Goal: Transaction & Acquisition: Purchase product/service

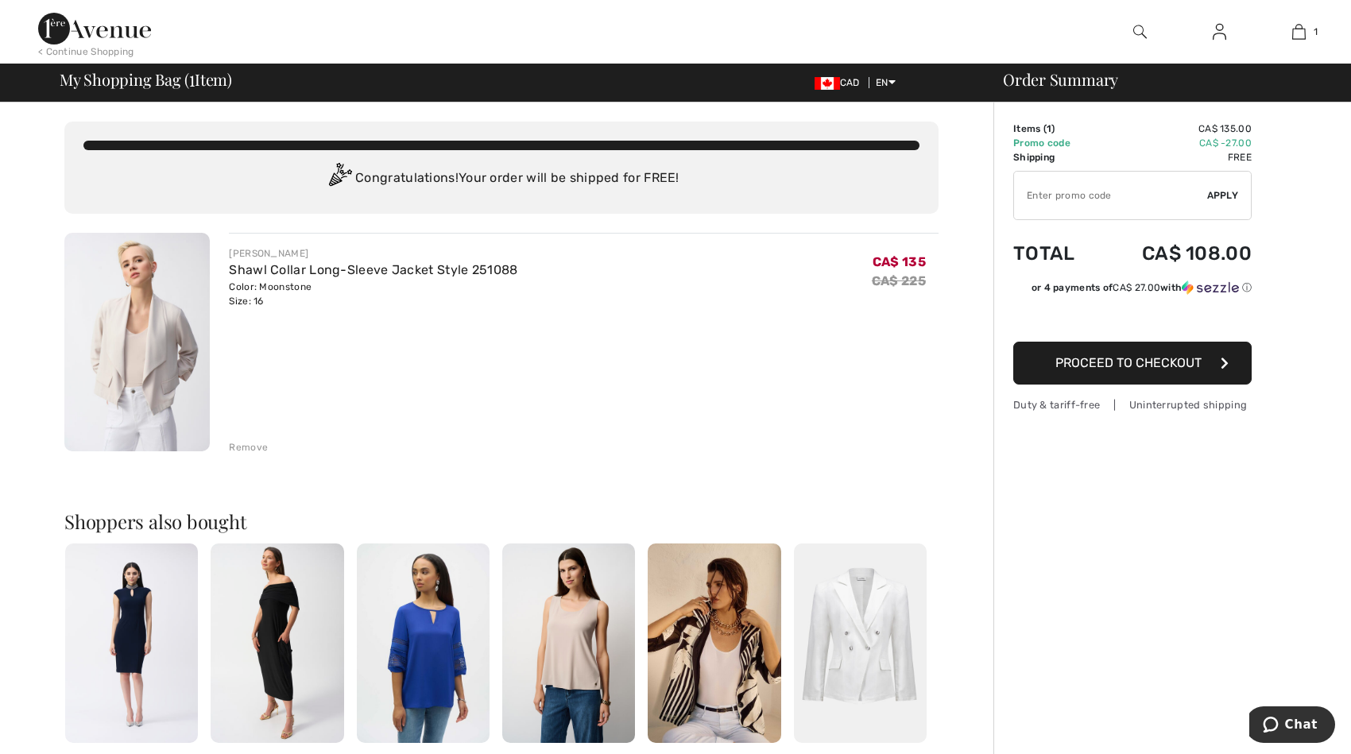
click at [141, 367] on img at bounding box center [136, 342] width 145 height 219
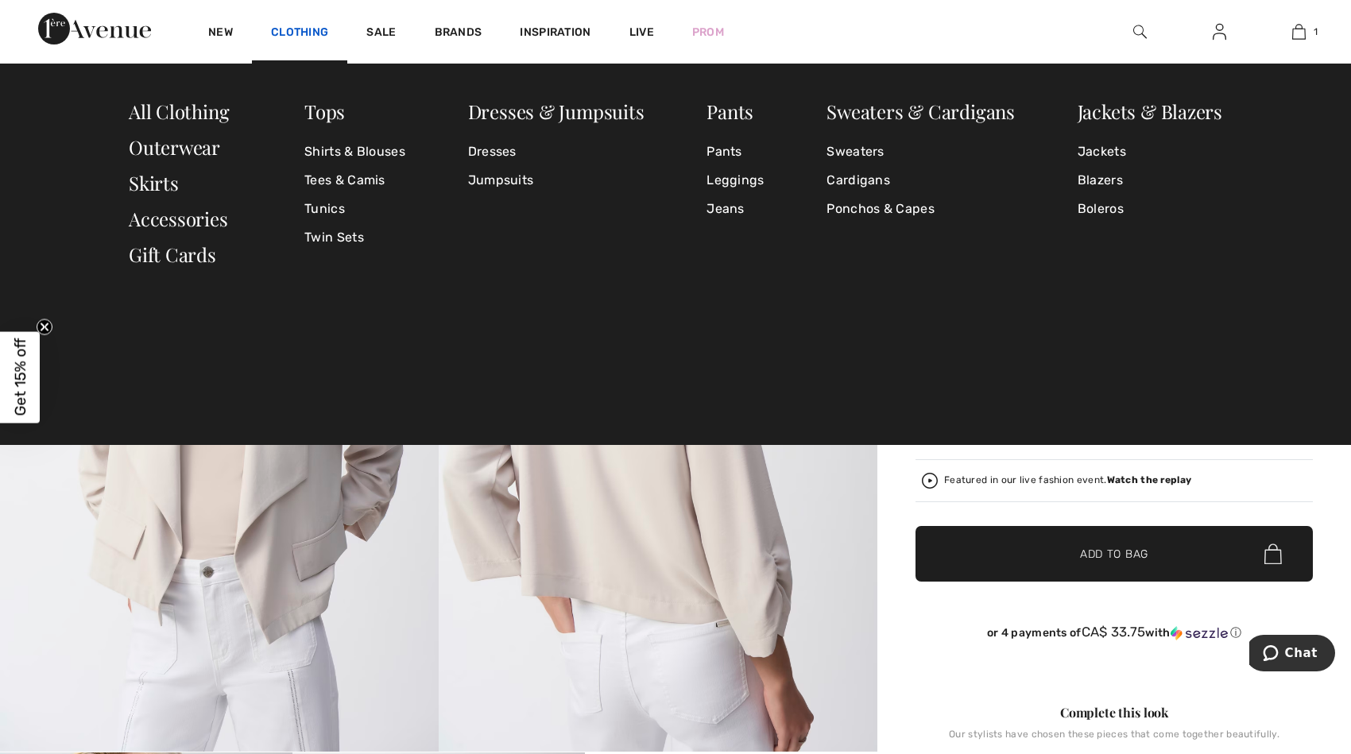
click at [292, 25] on link "Clothing" at bounding box center [299, 33] width 57 height 17
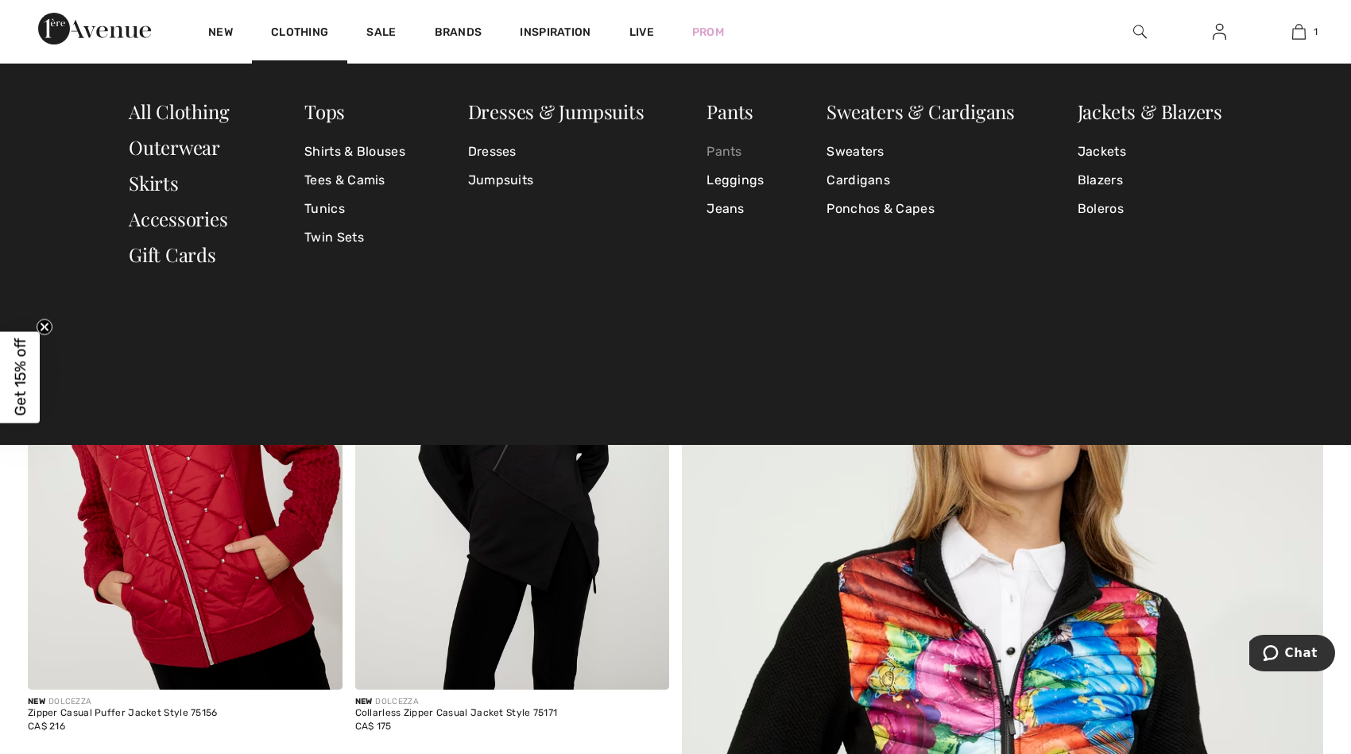
click at [727, 145] on link "Pants" at bounding box center [734, 151] width 57 height 29
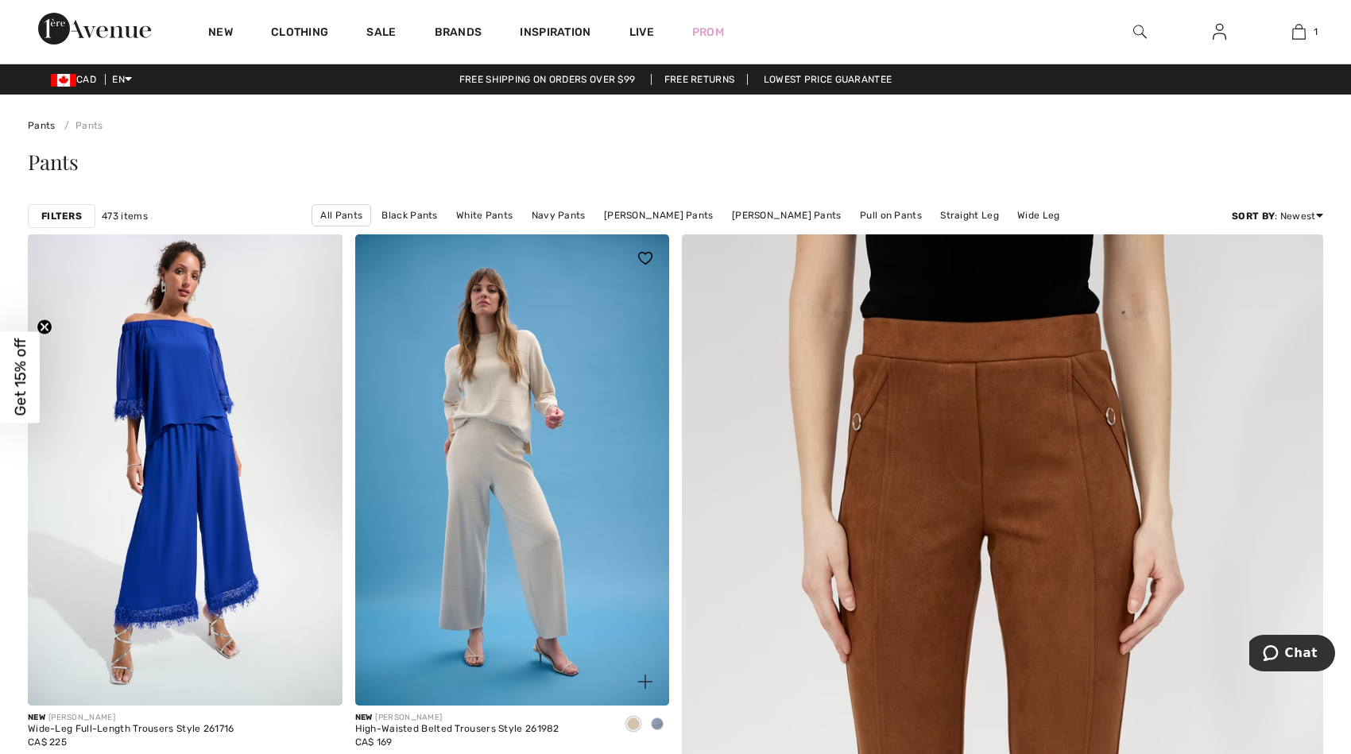
drag, startPoint x: 638, startPoint y: 724, endPoint x: 641, endPoint y: 714, distance: 10.6
click at [640, 725] on span at bounding box center [633, 724] width 13 height 13
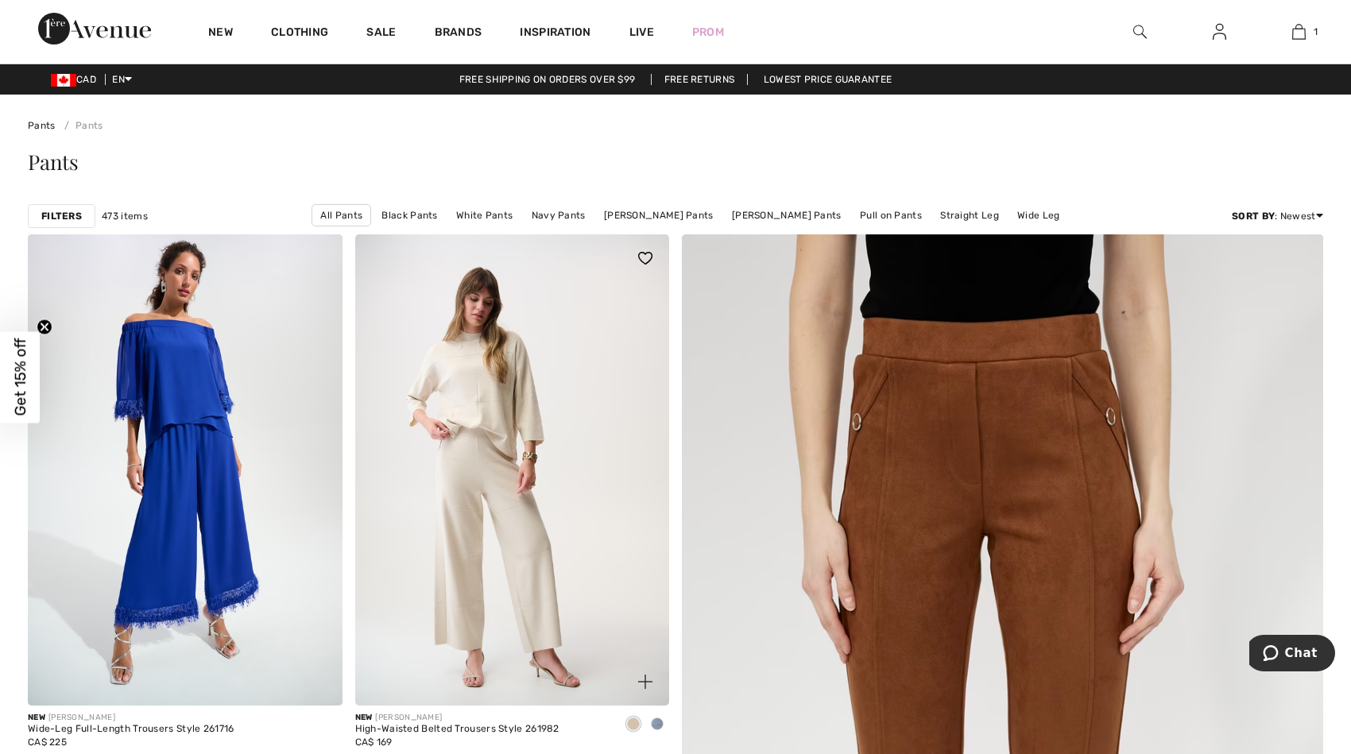
click at [558, 513] on img at bounding box center [512, 469] width 315 height 471
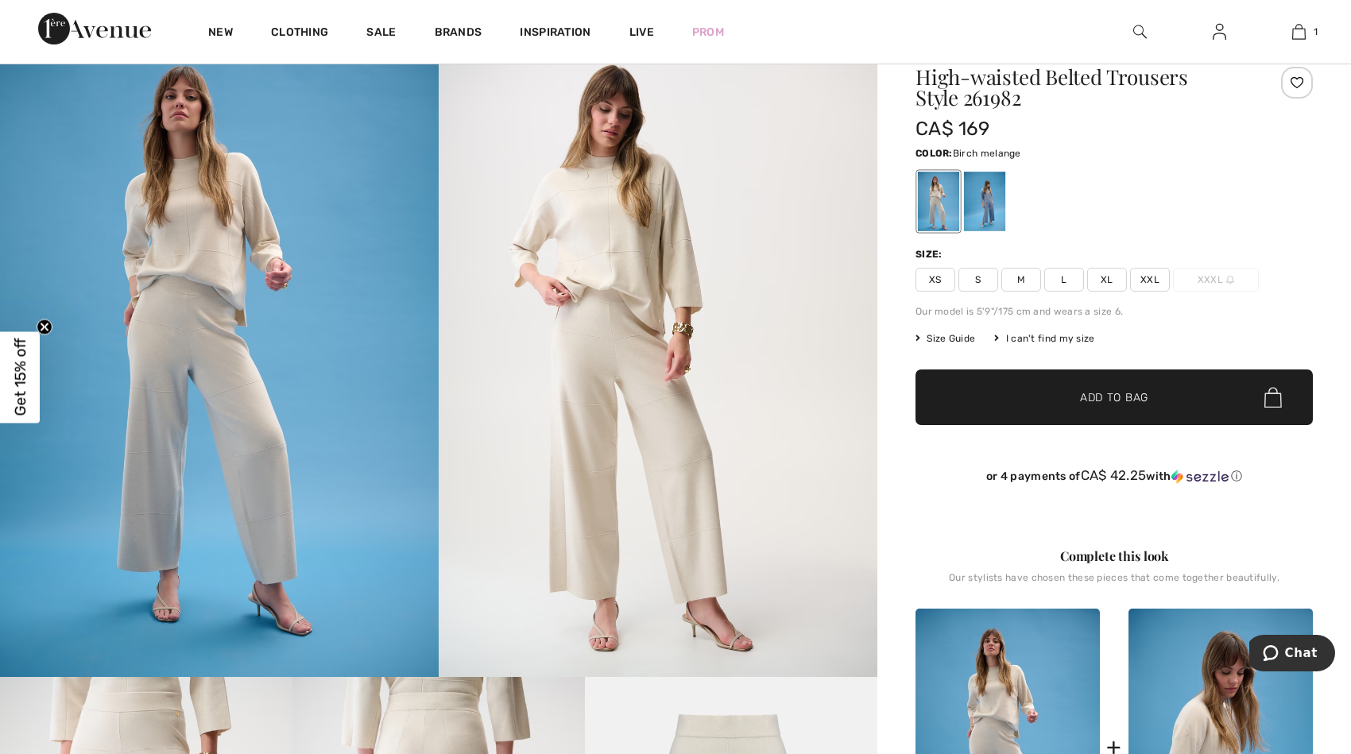
scroll to position [65, 0]
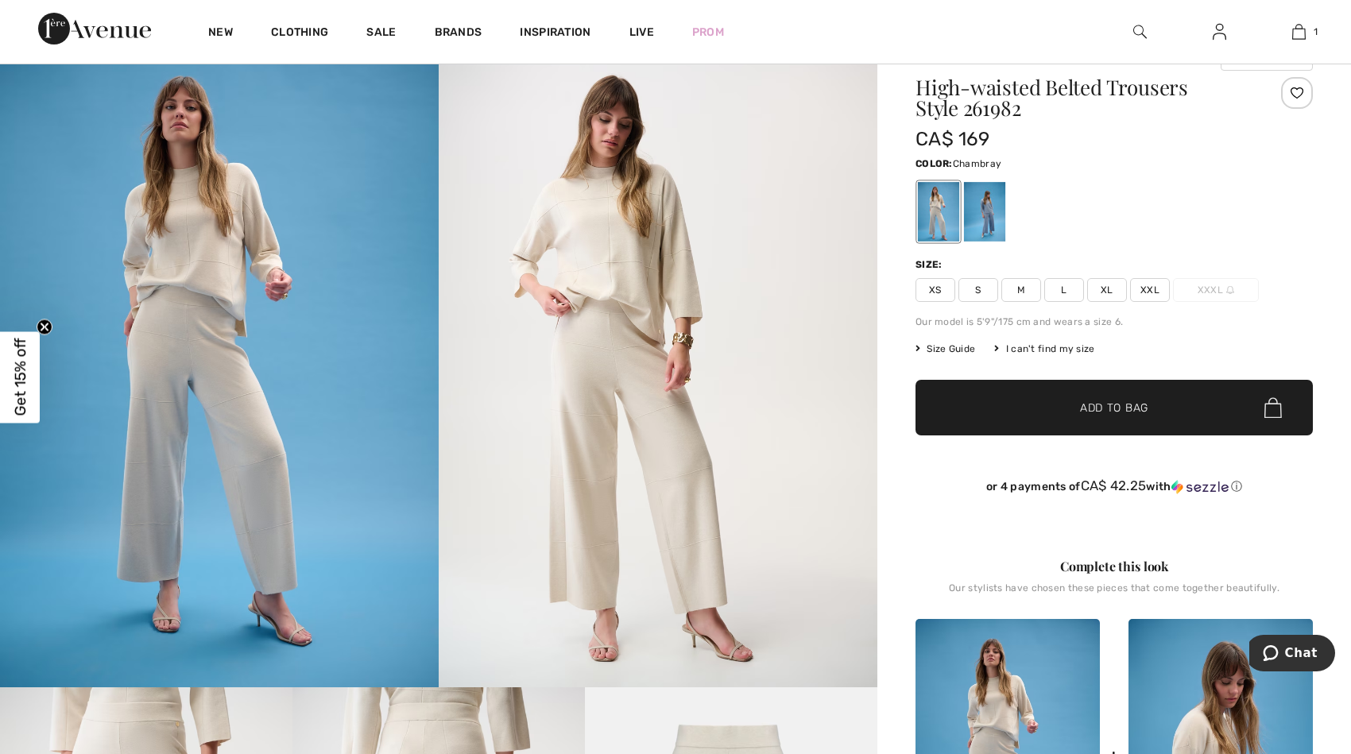
click at [988, 215] on div at bounding box center [984, 212] width 41 height 60
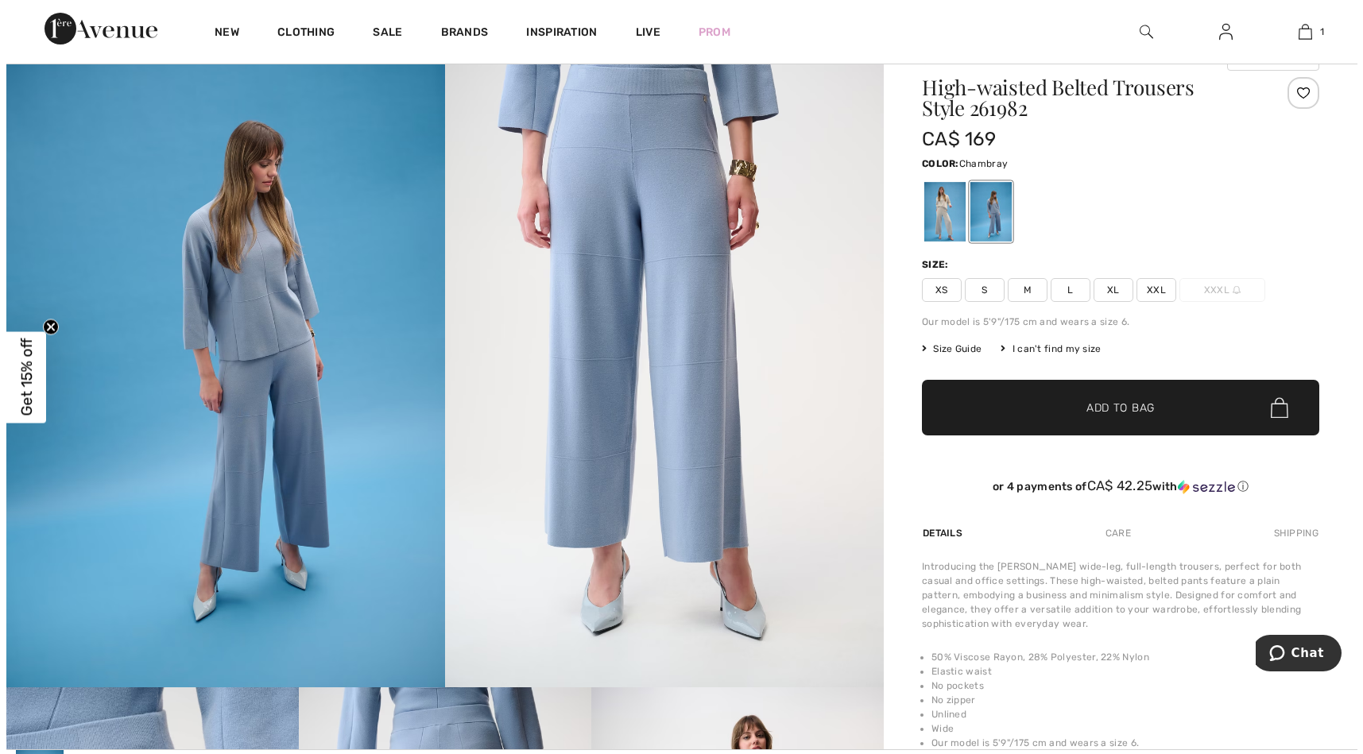
scroll to position [0, 0]
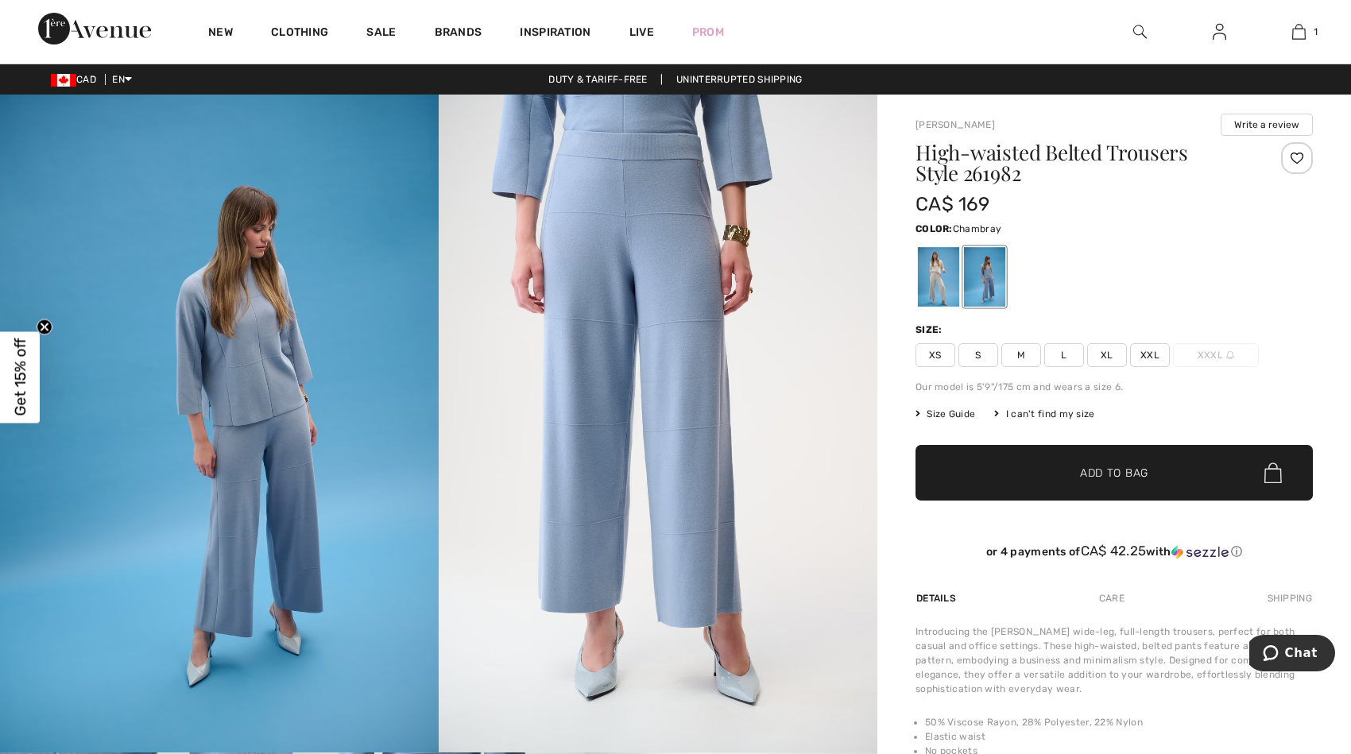
click at [331, 447] on img at bounding box center [219, 424] width 439 height 658
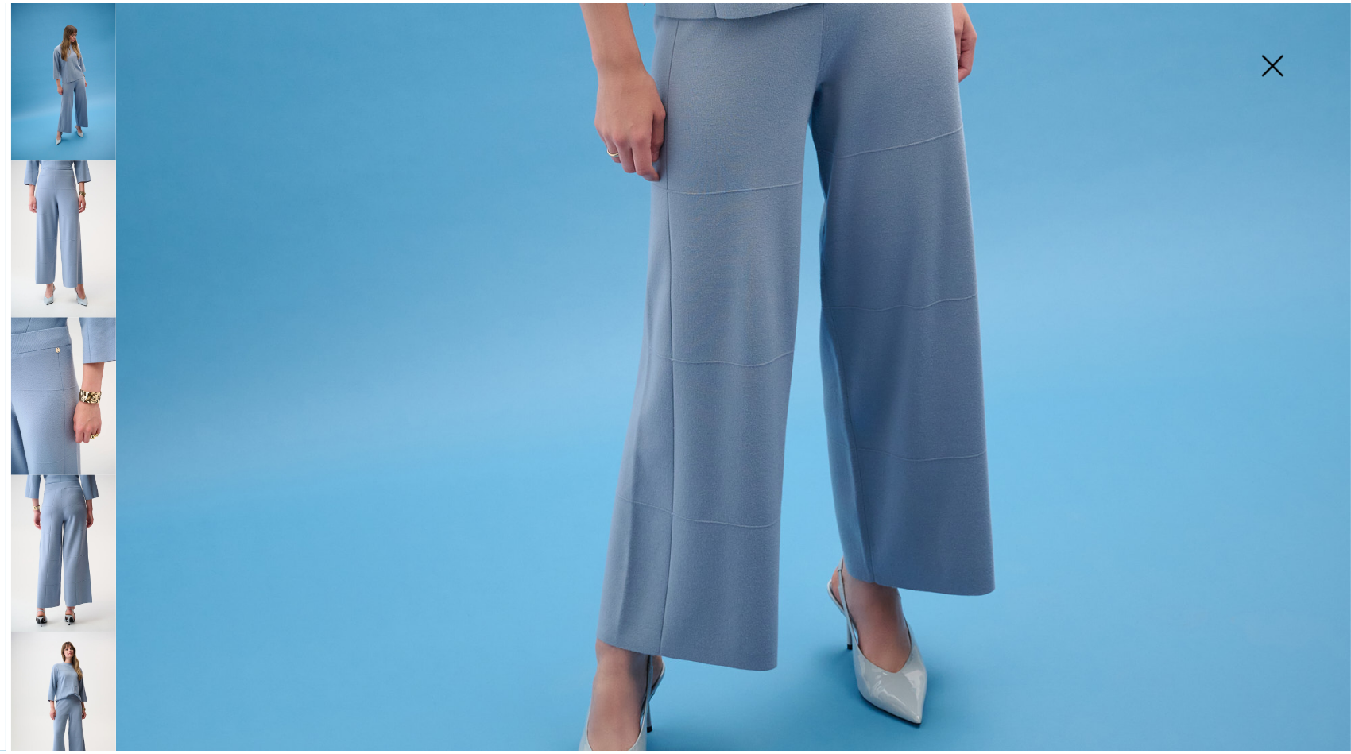
scroll to position [1017, 0]
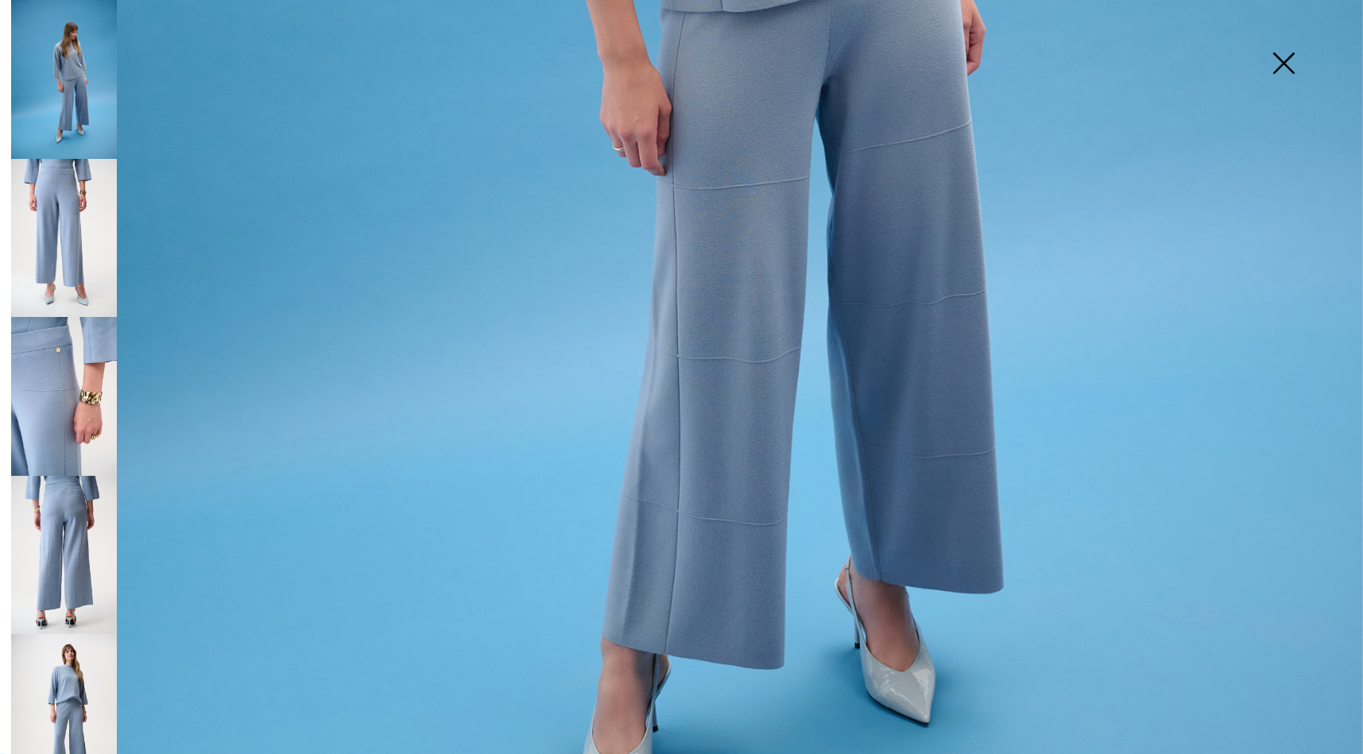
click at [29, 231] on img at bounding box center [64, 238] width 106 height 159
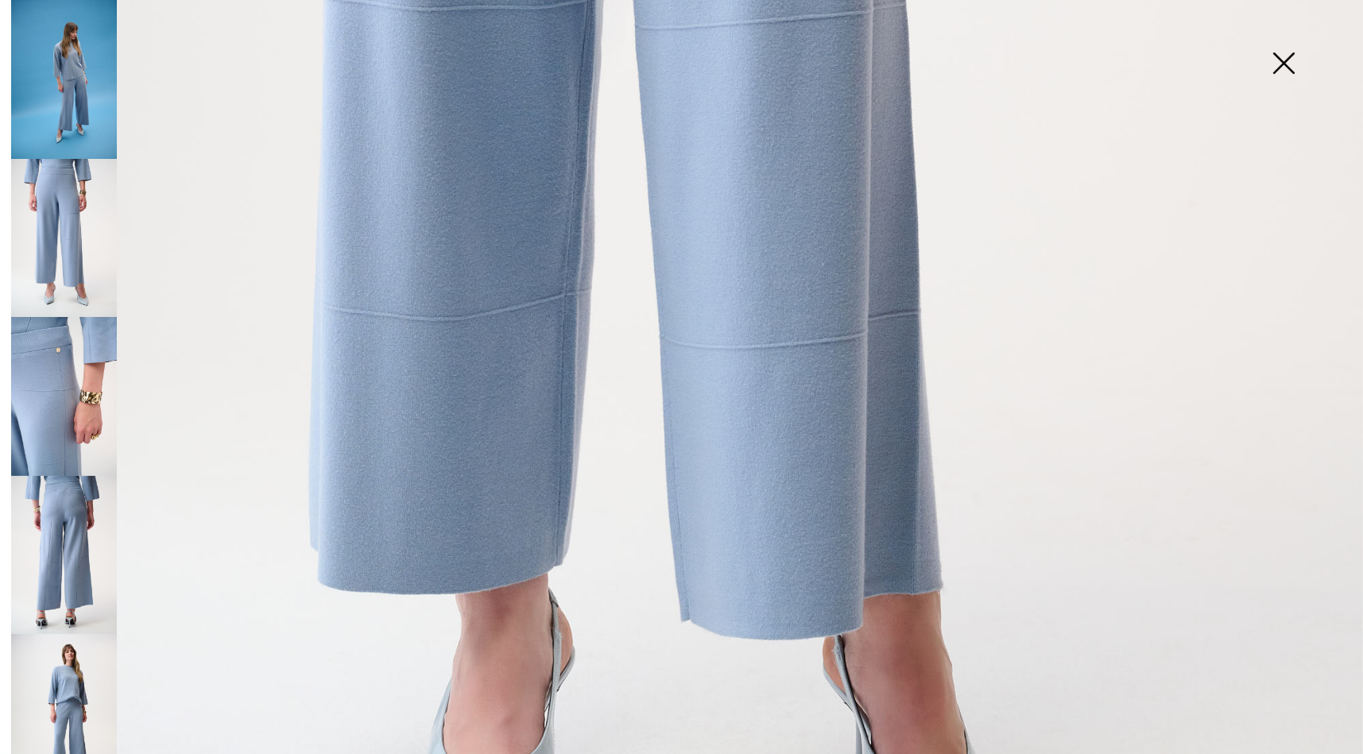
click at [31, 358] on img at bounding box center [64, 396] width 106 height 159
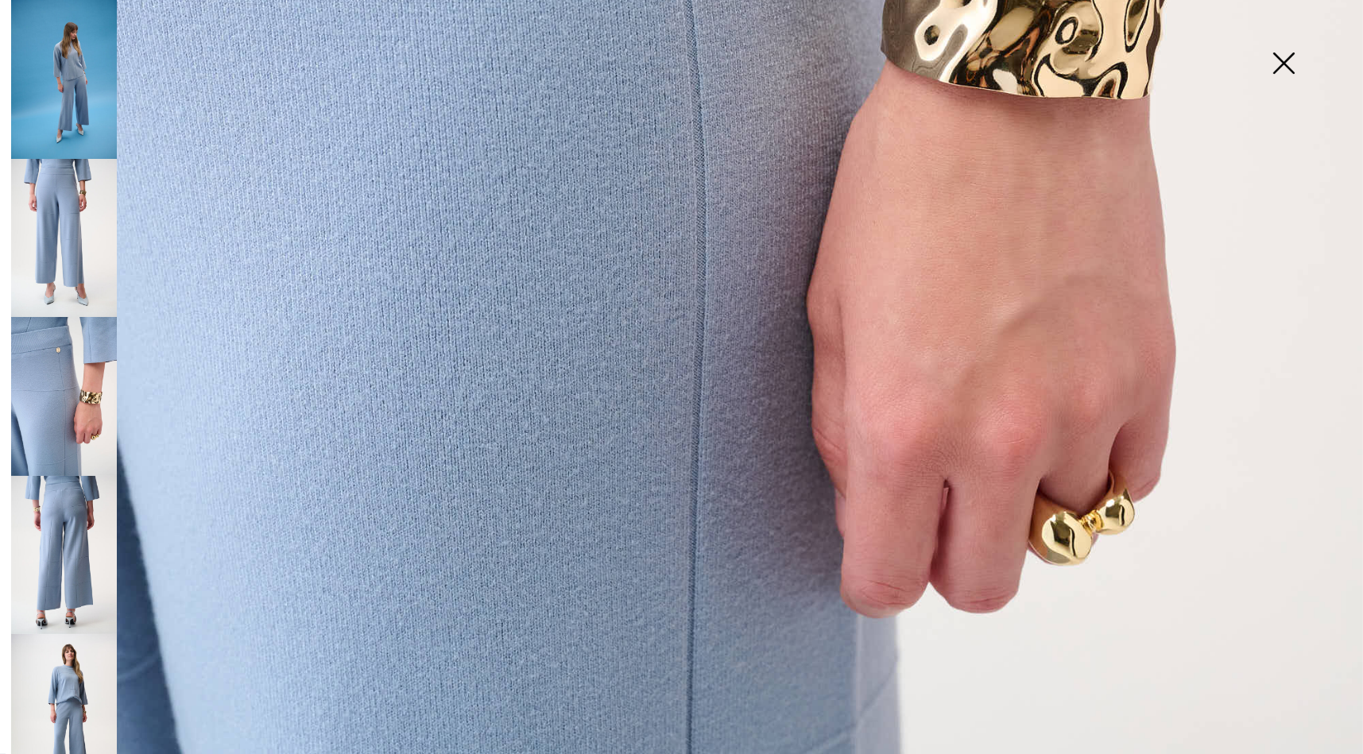
click at [66, 514] on img at bounding box center [64, 555] width 106 height 159
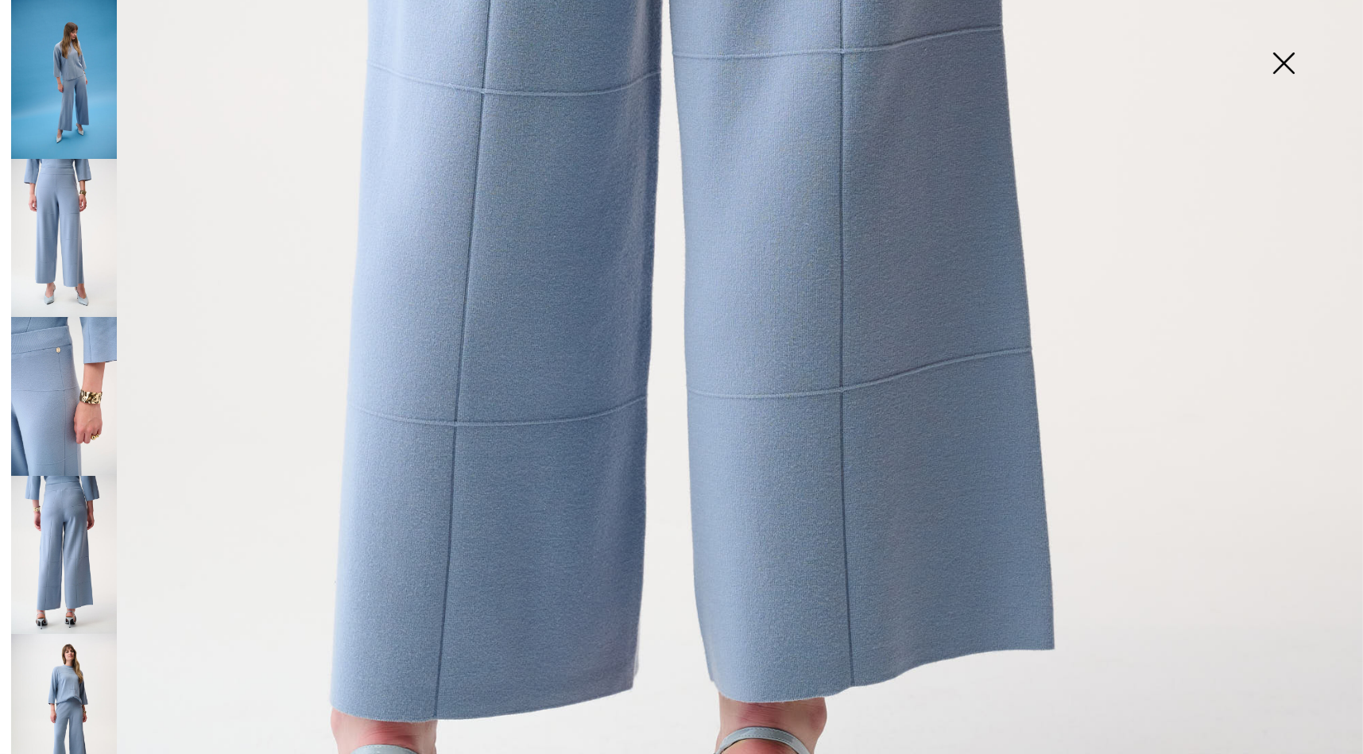
click at [1285, 65] on img at bounding box center [1283, 65] width 79 height 82
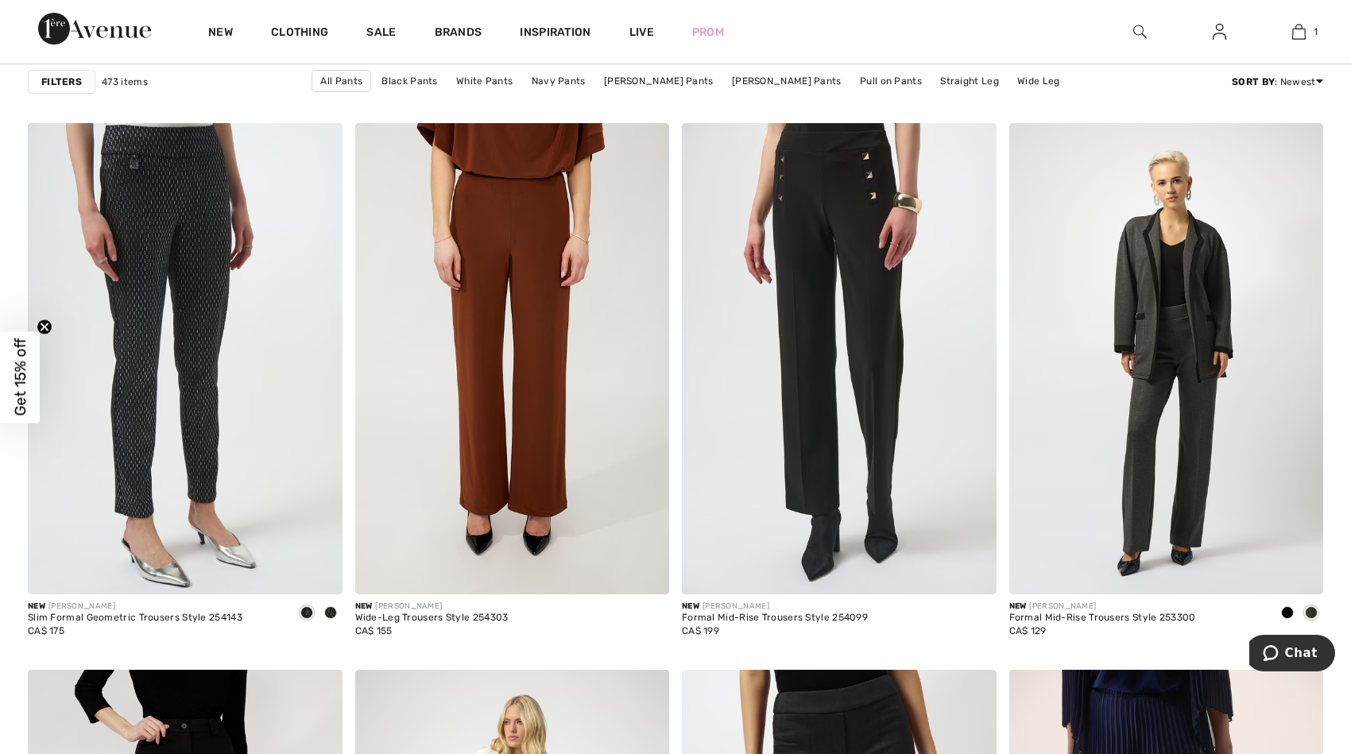
scroll to position [3109, 0]
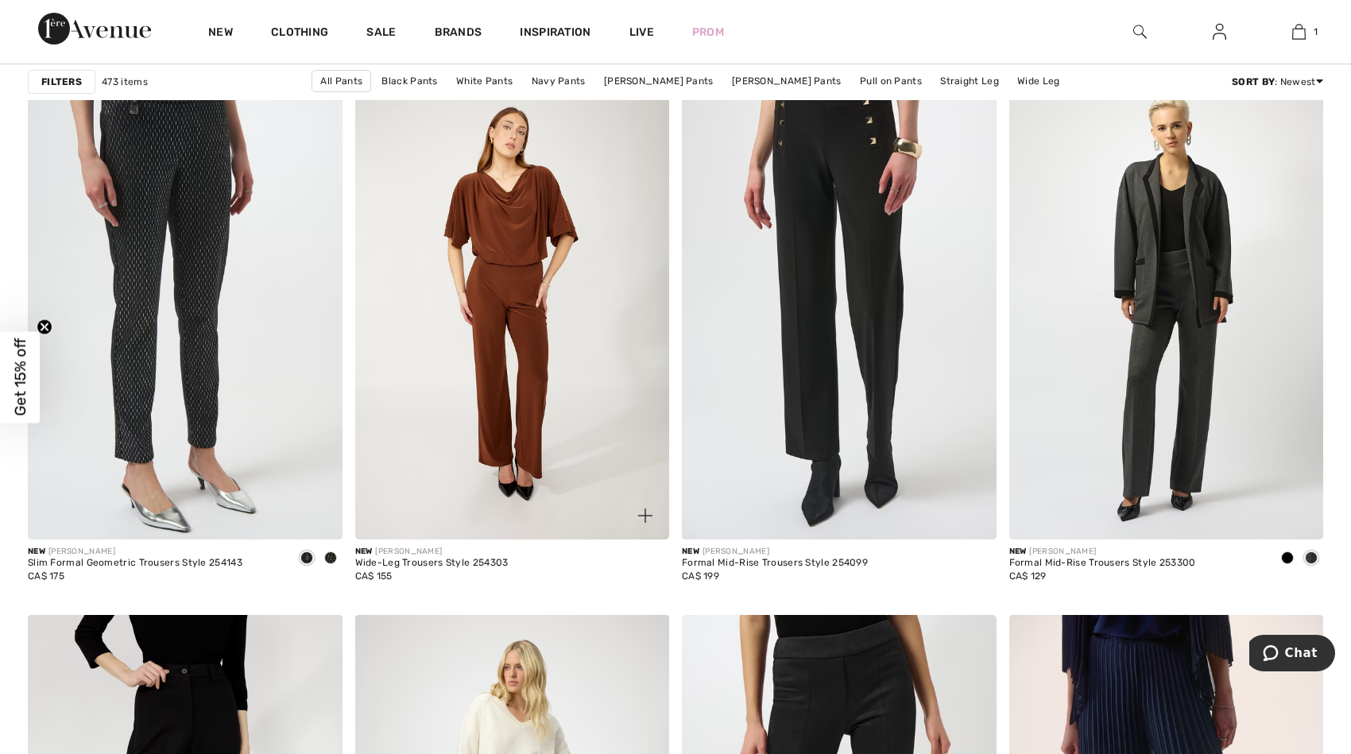
click at [535, 366] on img at bounding box center [512, 303] width 315 height 471
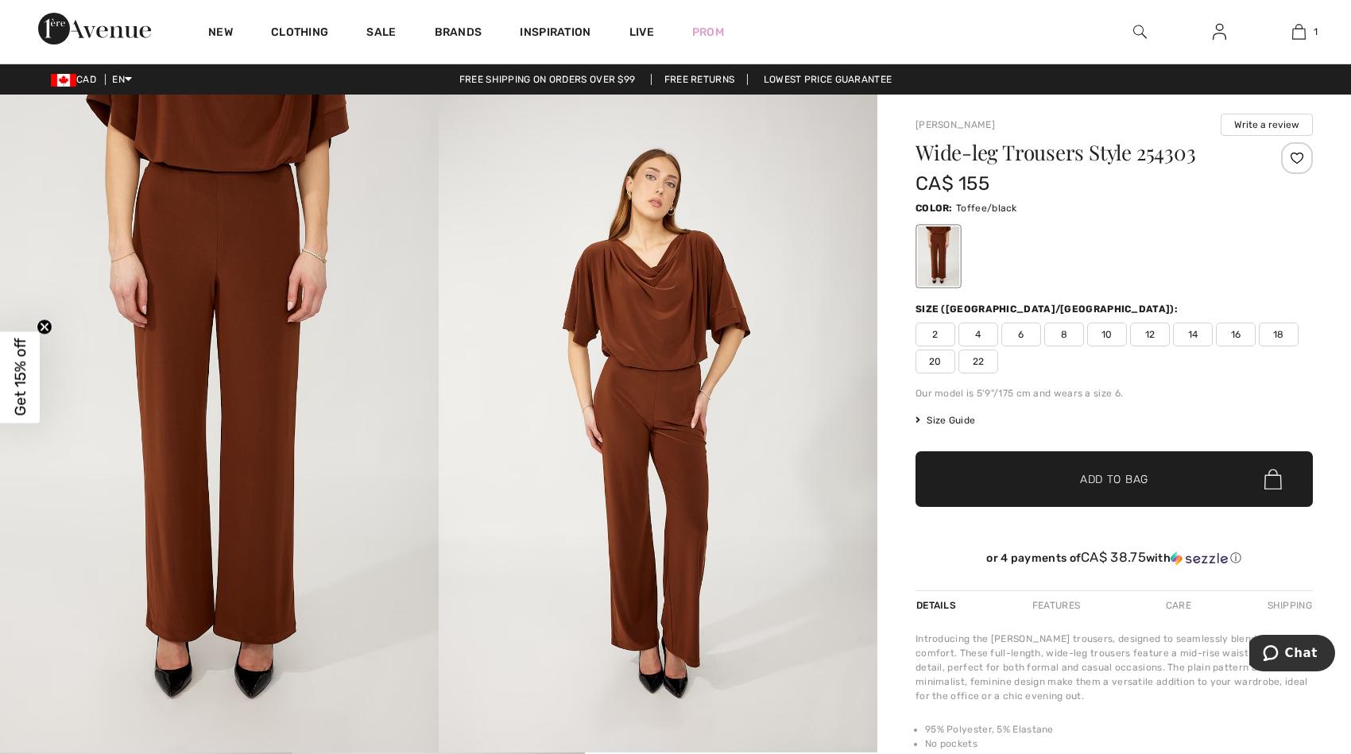
click at [623, 400] on img at bounding box center [658, 424] width 439 height 658
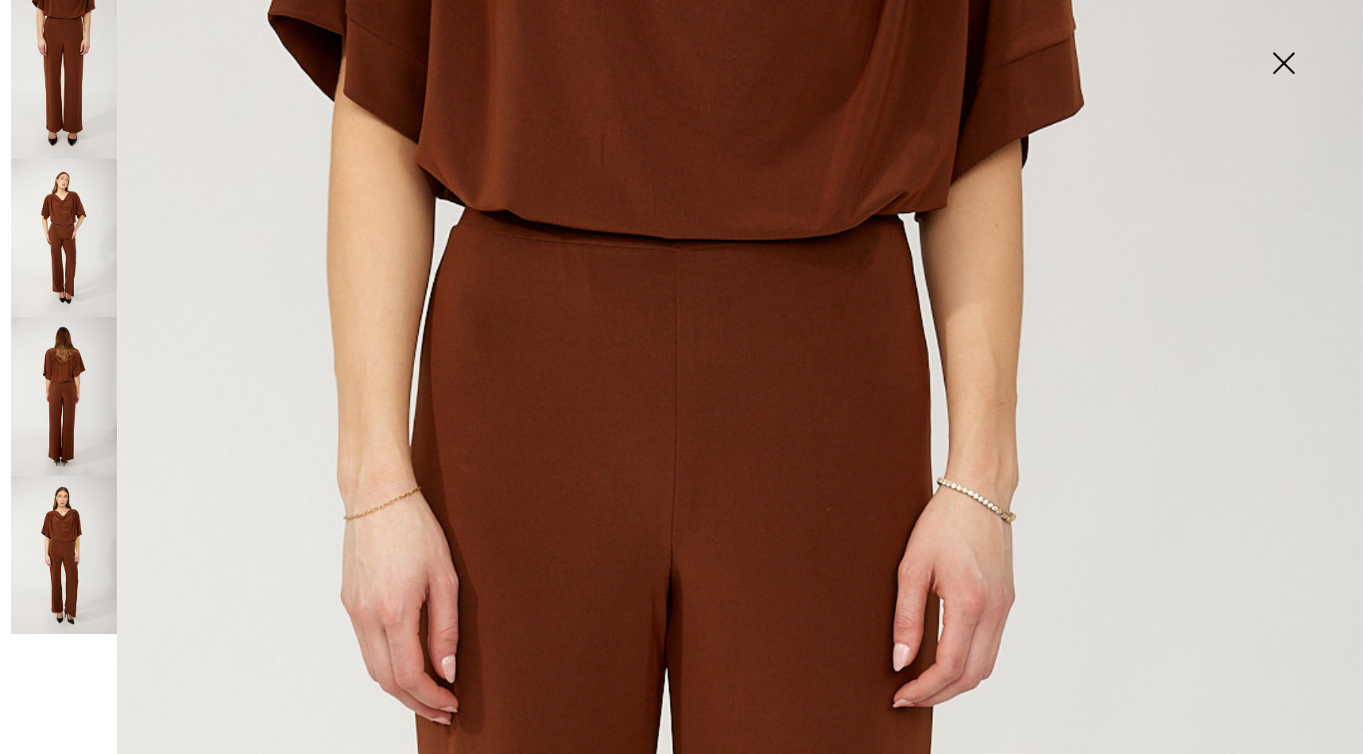
click at [86, 242] on img at bounding box center [64, 238] width 106 height 159
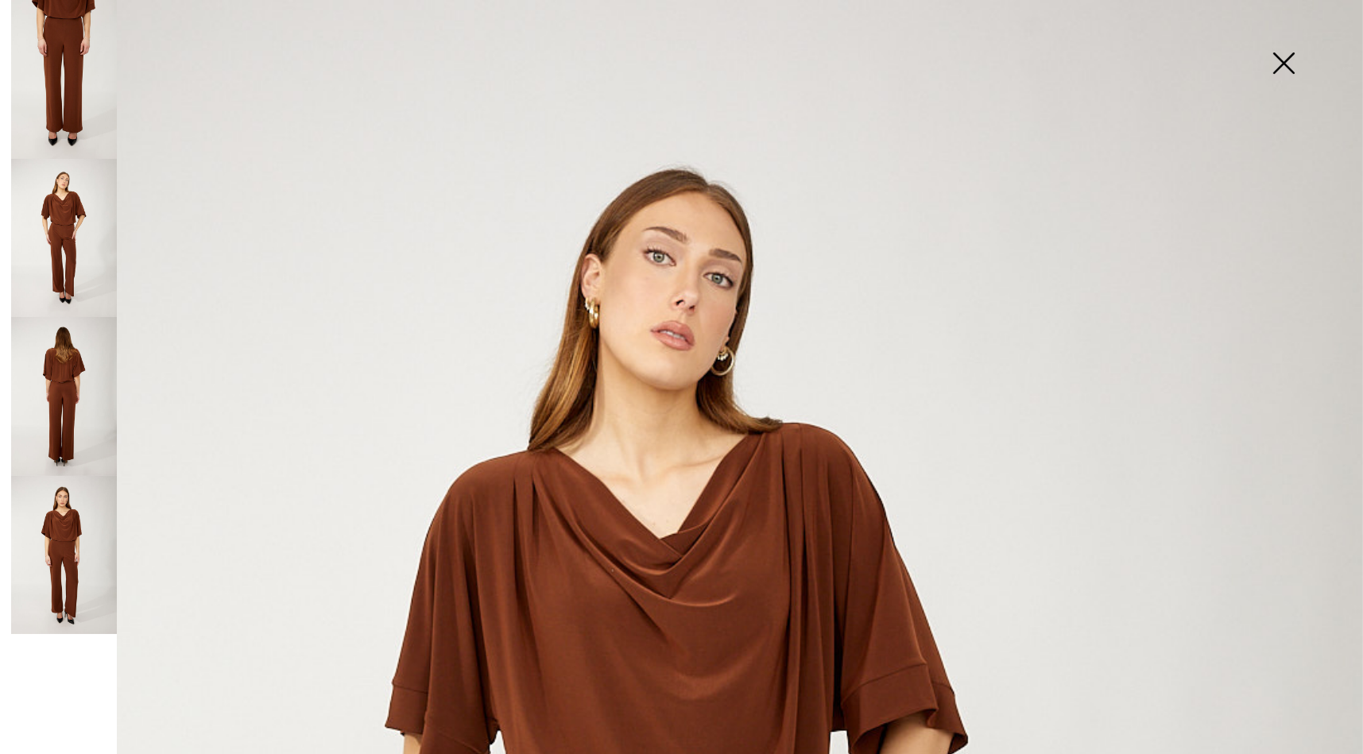
click at [64, 378] on img at bounding box center [64, 396] width 106 height 159
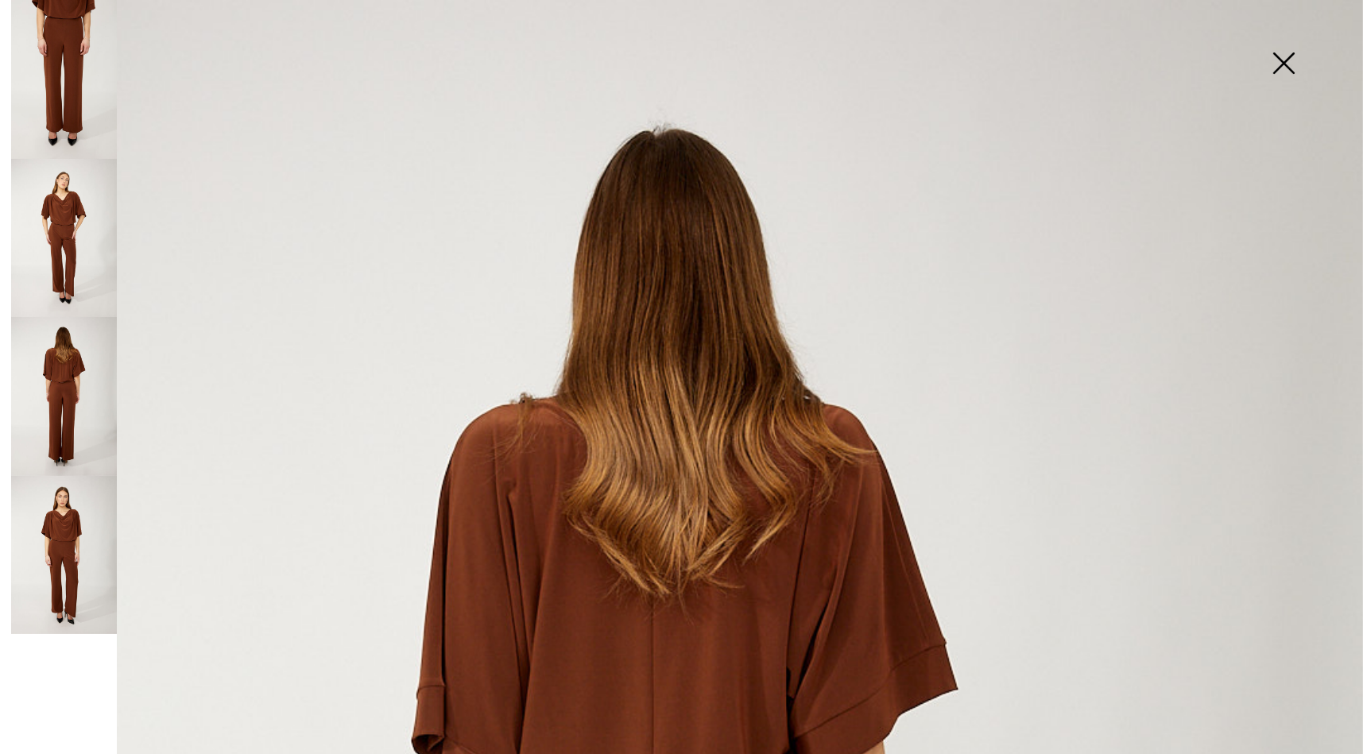
click at [81, 554] on img at bounding box center [64, 555] width 106 height 159
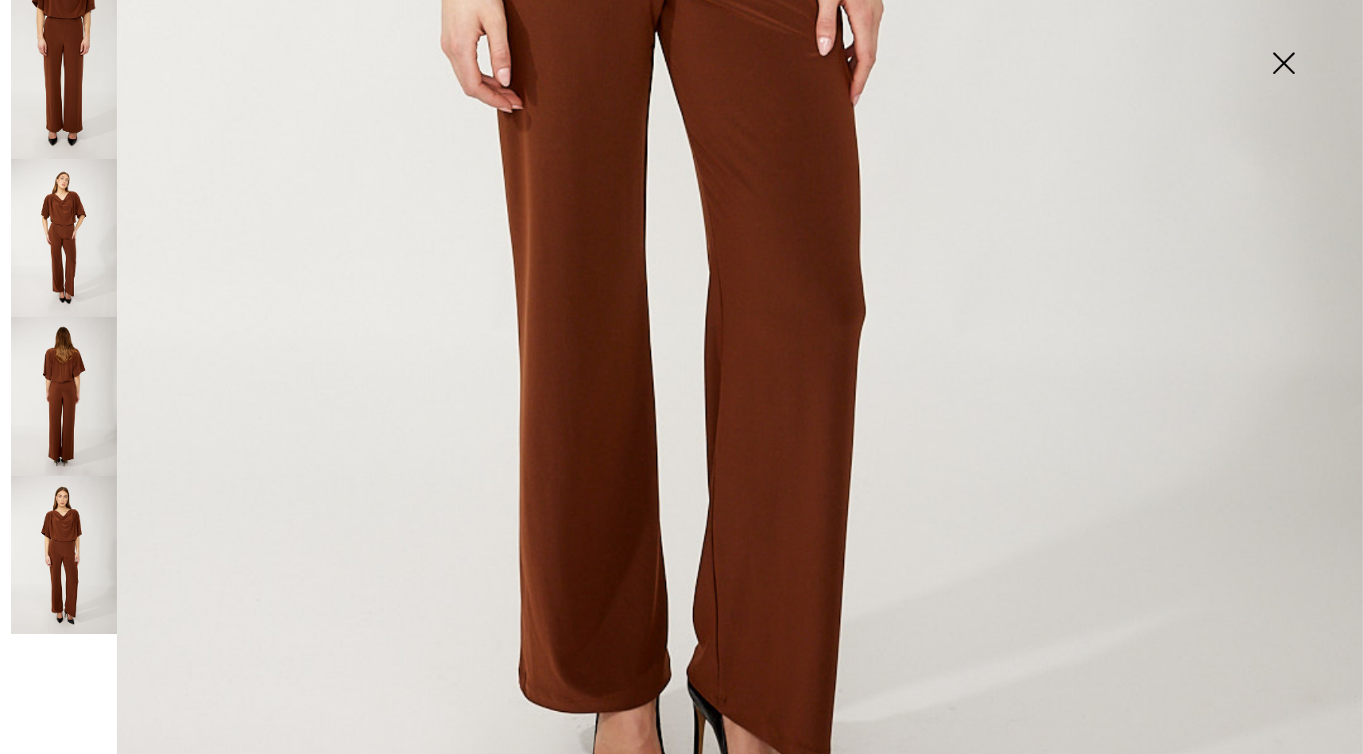
scroll to position [1077, 0]
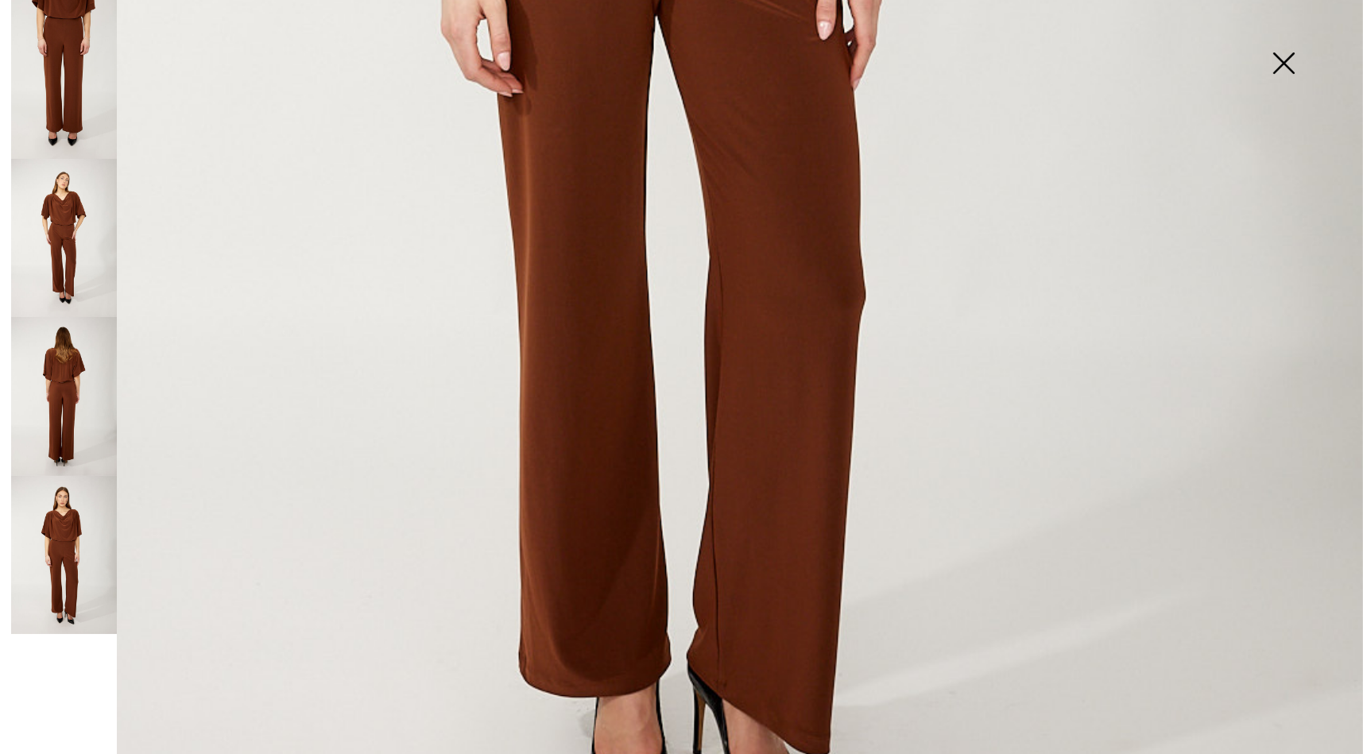
click at [79, 407] on img at bounding box center [64, 396] width 106 height 159
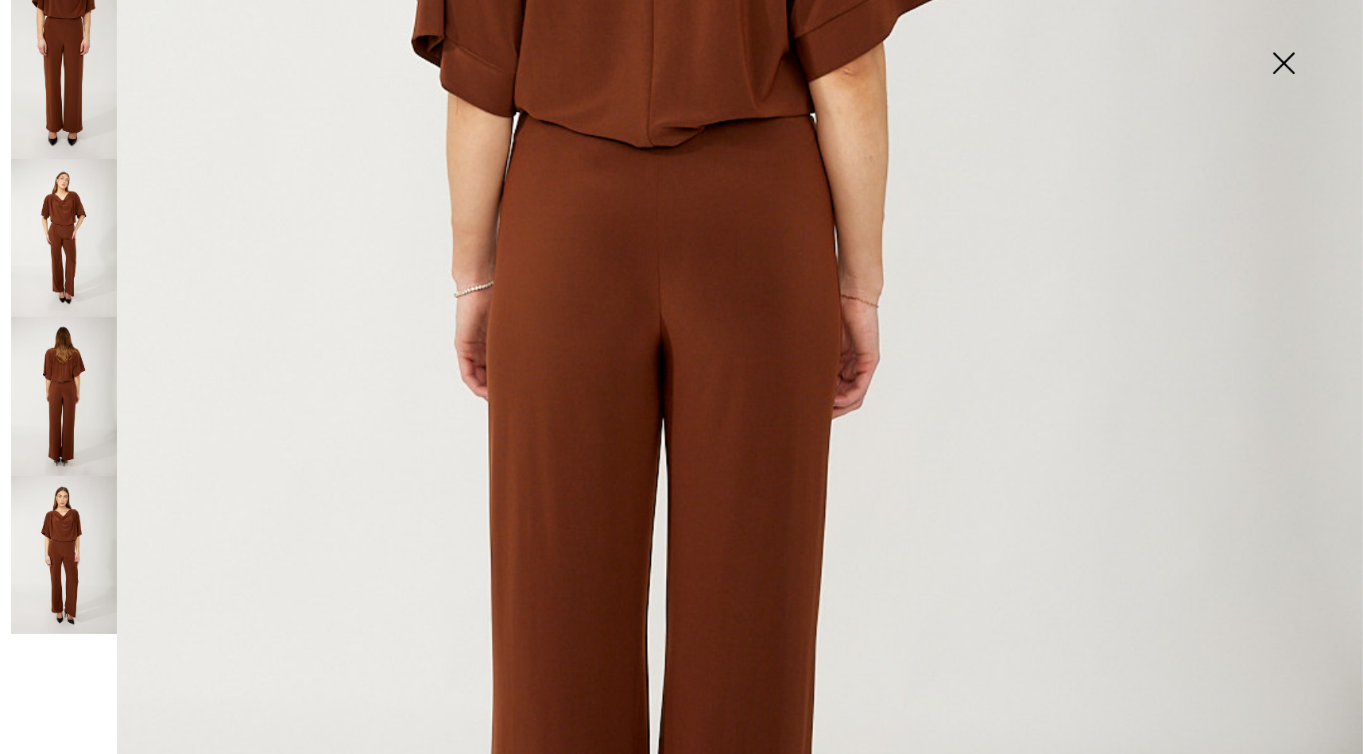
scroll to position [697, 0]
click at [613, 285] on img at bounding box center [681, 325] width 1363 height 2045
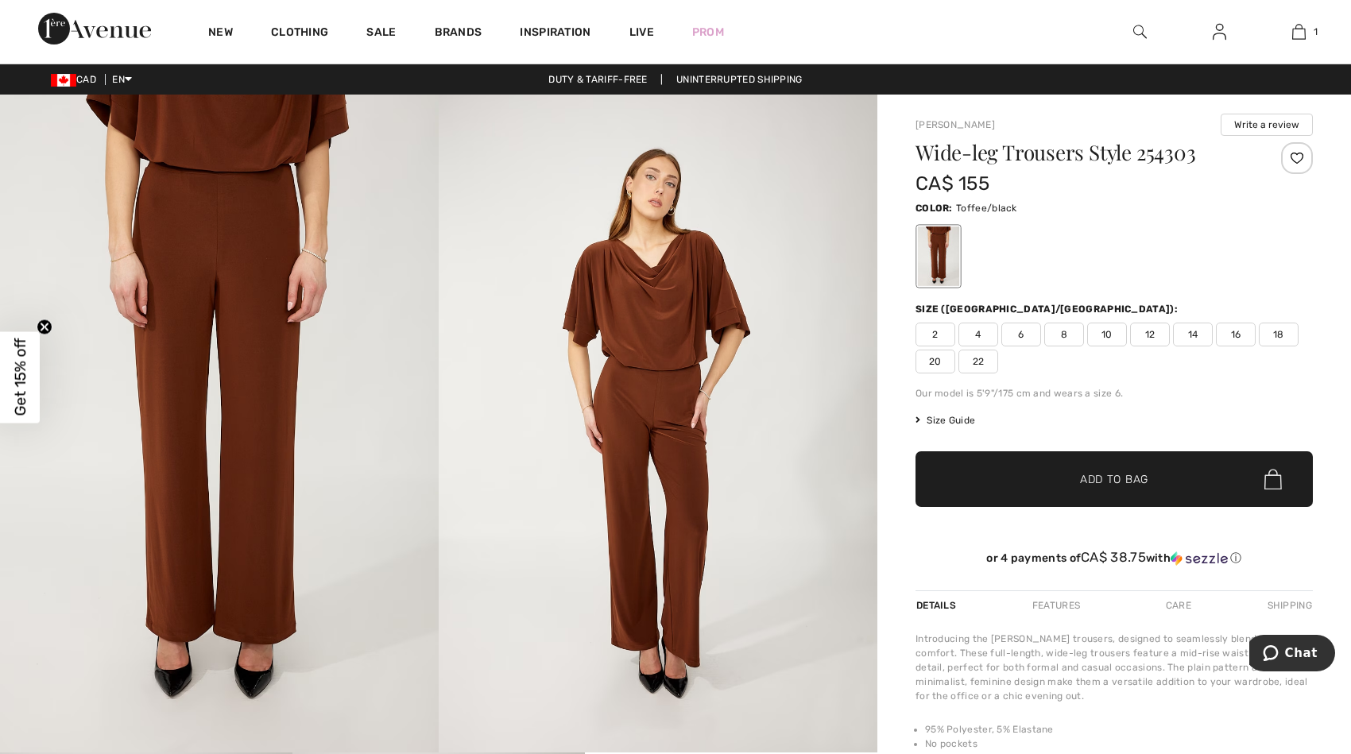
click at [291, 308] on img at bounding box center [219, 424] width 439 height 658
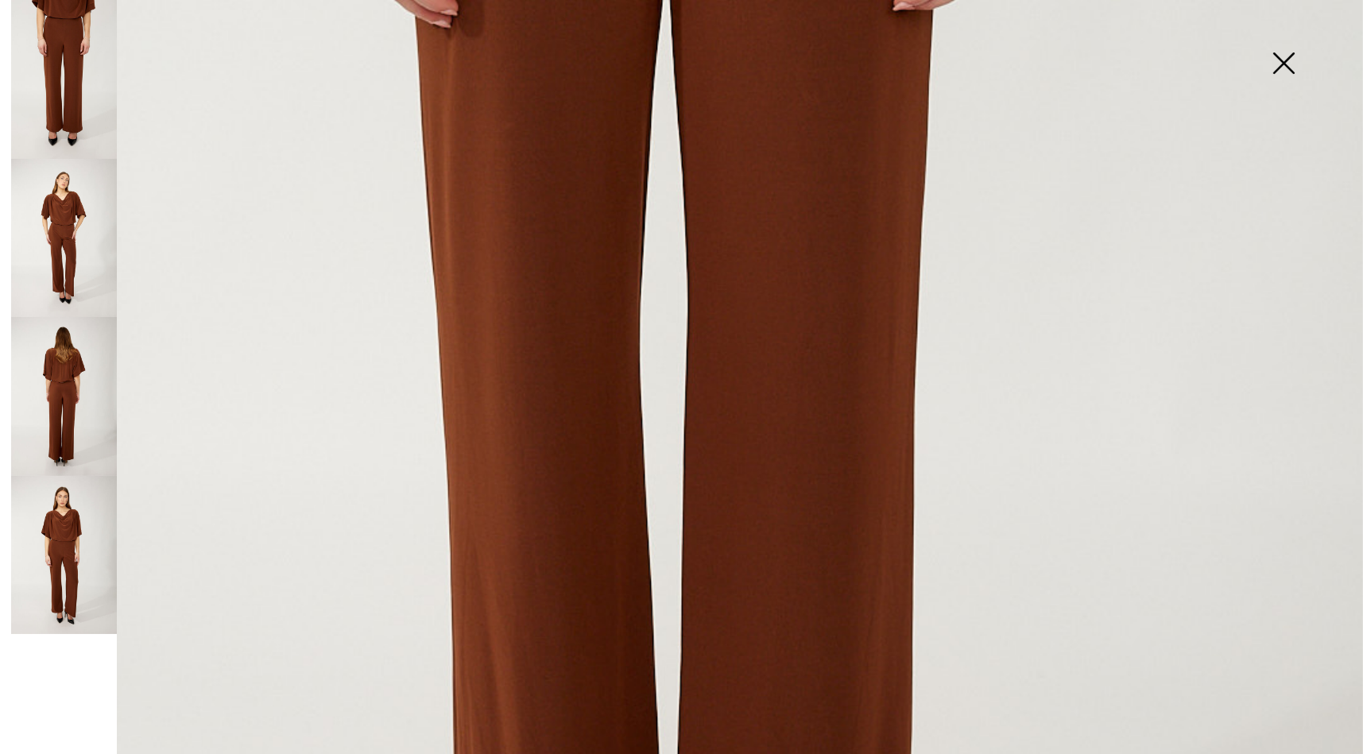
click at [50, 222] on img at bounding box center [64, 238] width 106 height 159
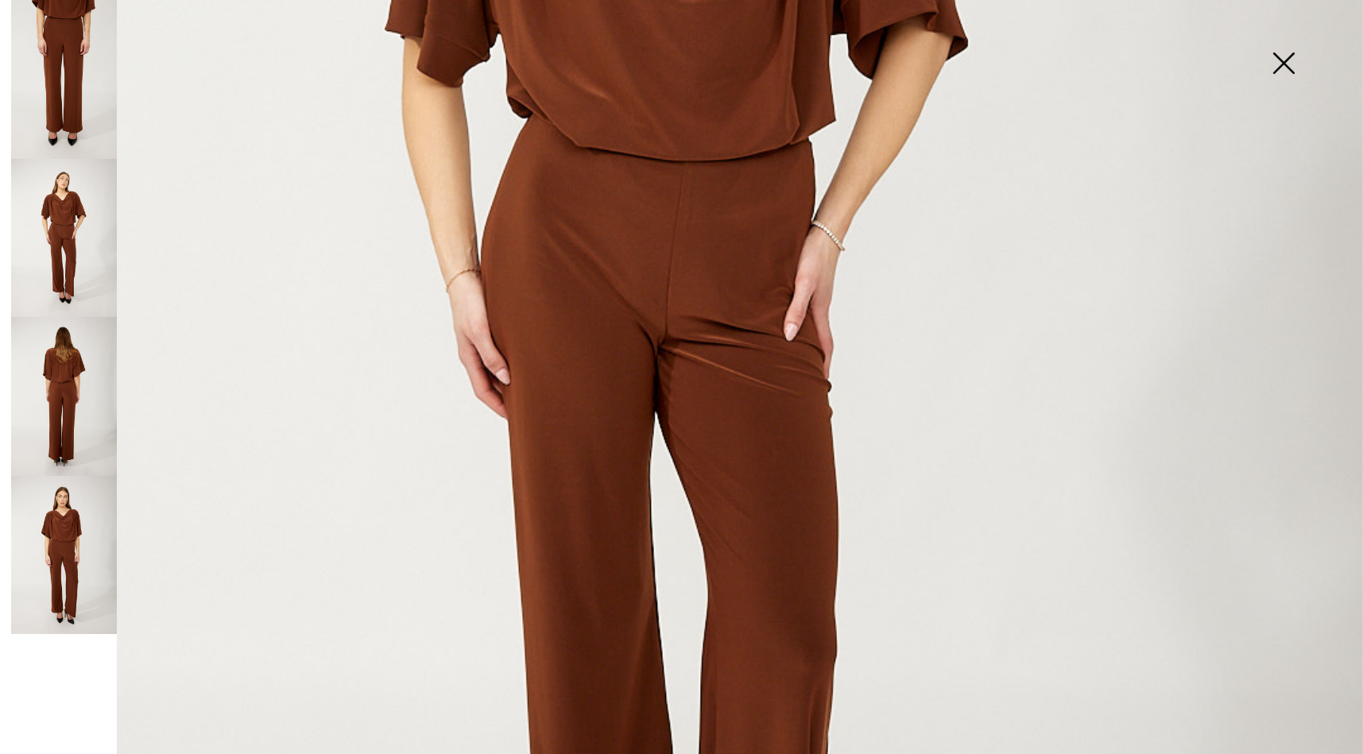
click at [51, 83] on img at bounding box center [64, 79] width 106 height 159
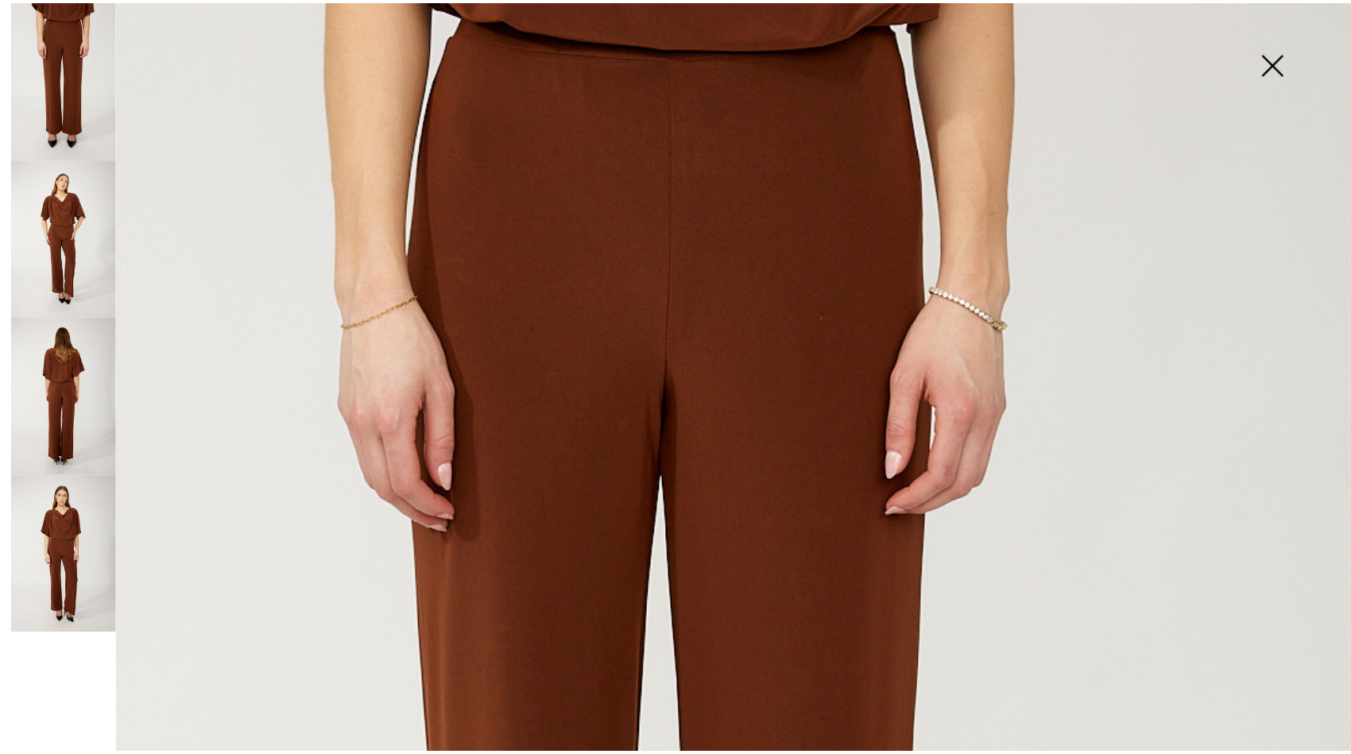
scroll to position [48, 0]
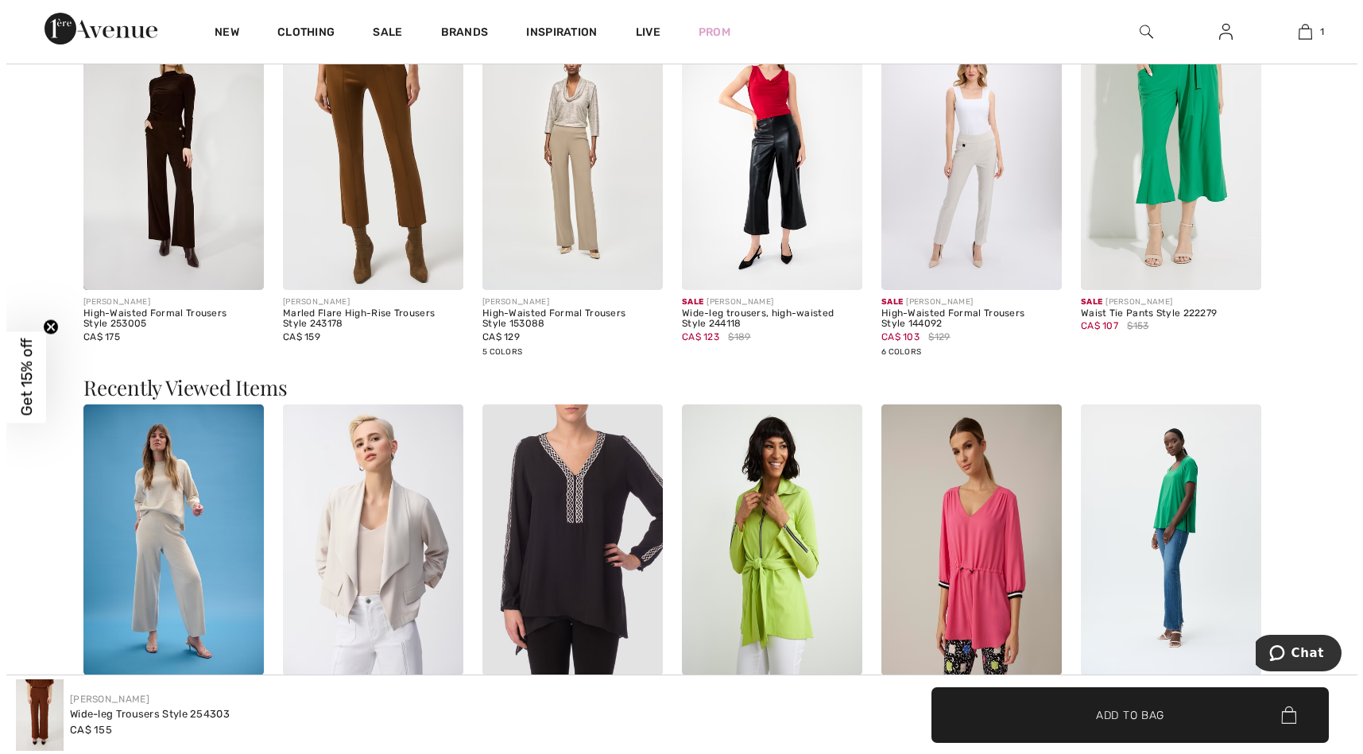
scroll to position [0, 0]
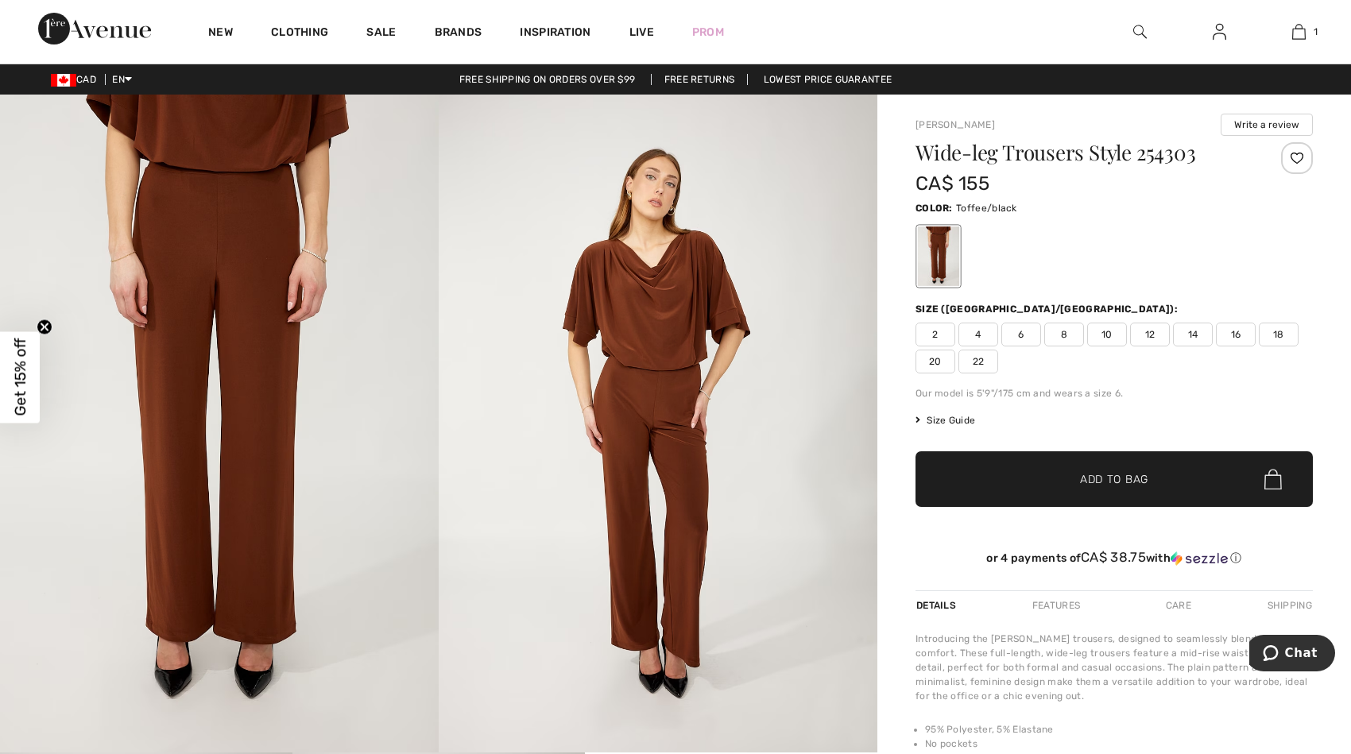
click at [157, 370] on img at bounding box center [219, 424] width 439 height 658
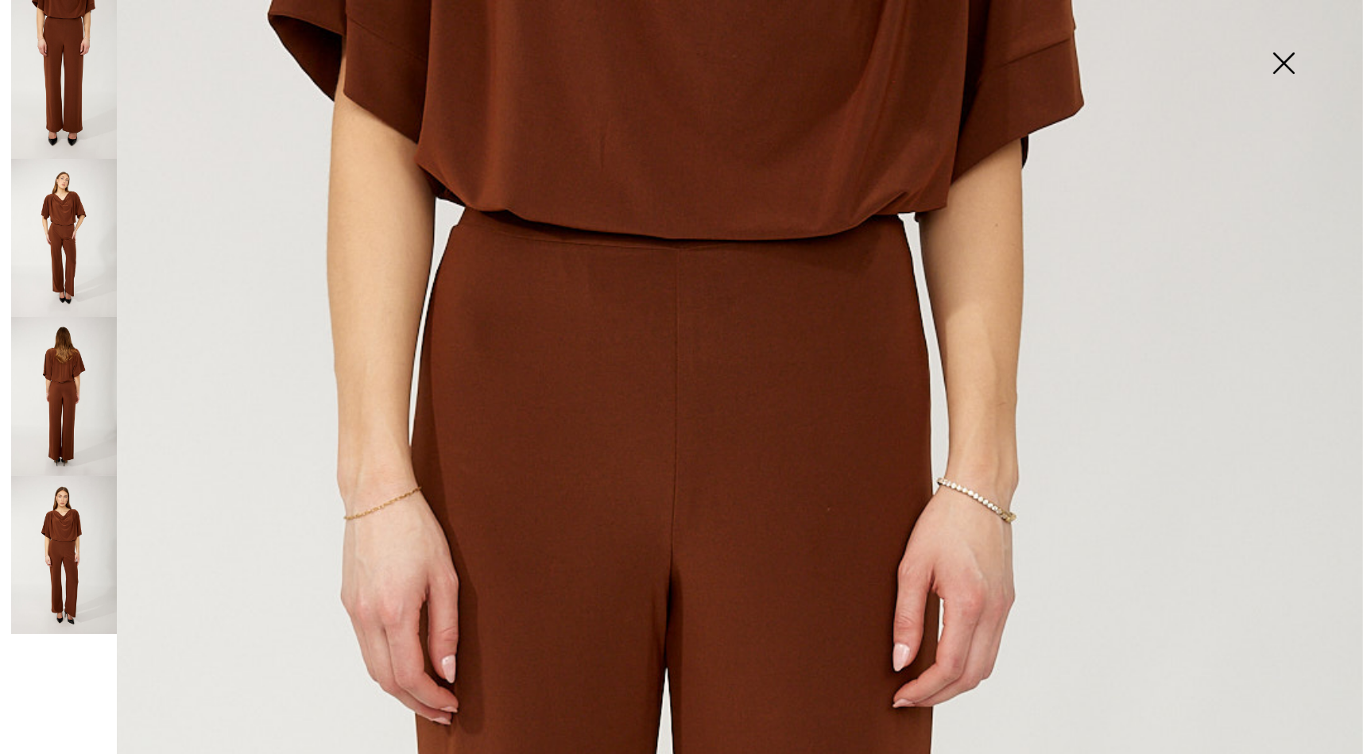
click at [67, 232] on img at bounding box center [64, 238] width 106 height 159
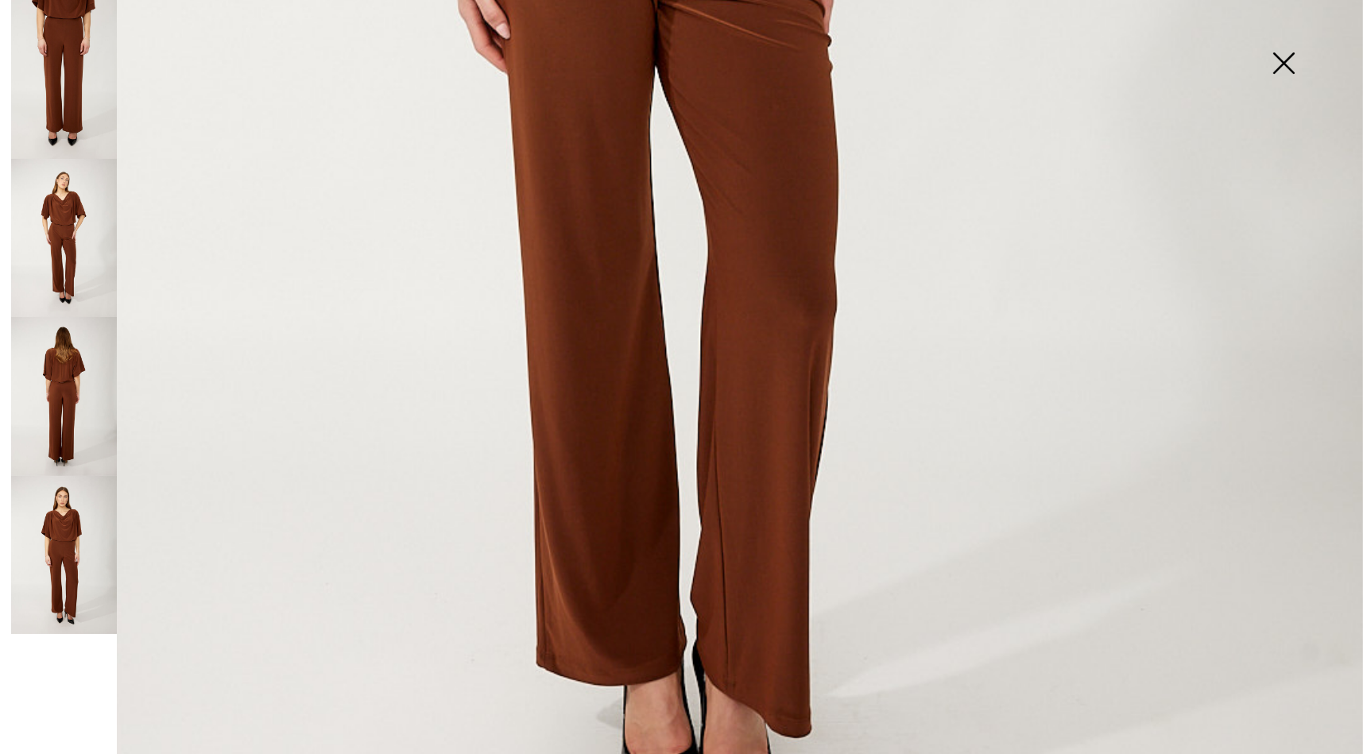
scroll to position [1041, 0]
click at [54, 388] on img at bounding box center [64, 396] width 106 height 159
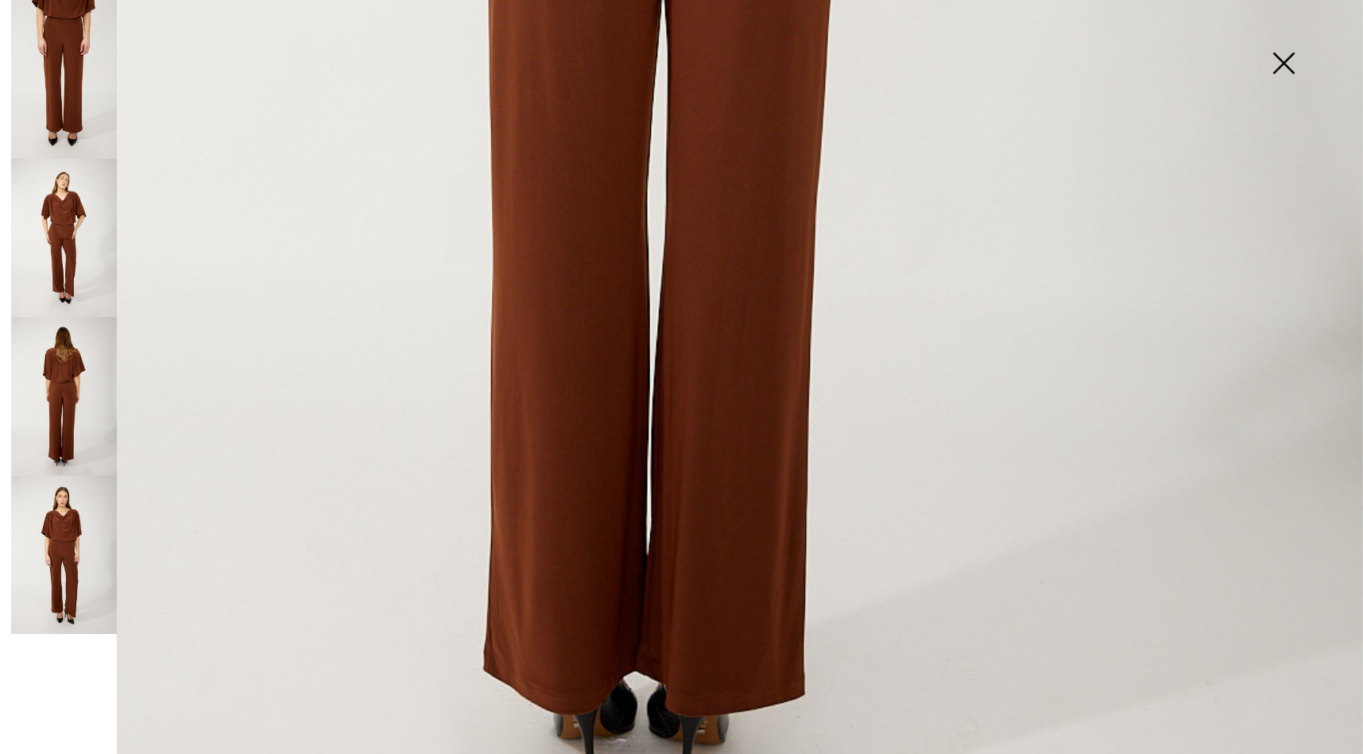
scroll to position [1141, 0]
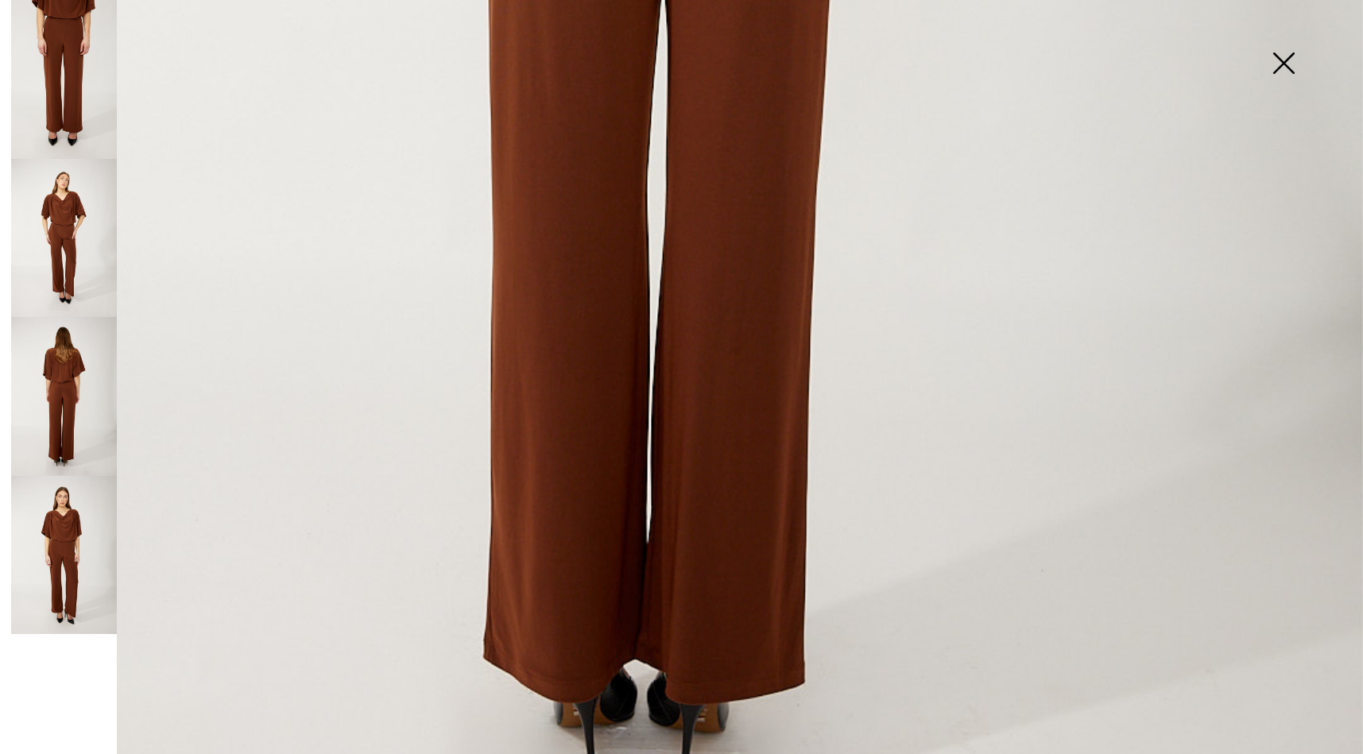
click at [77, 549] on img at bounding box center [64, 555] width 106 height 159
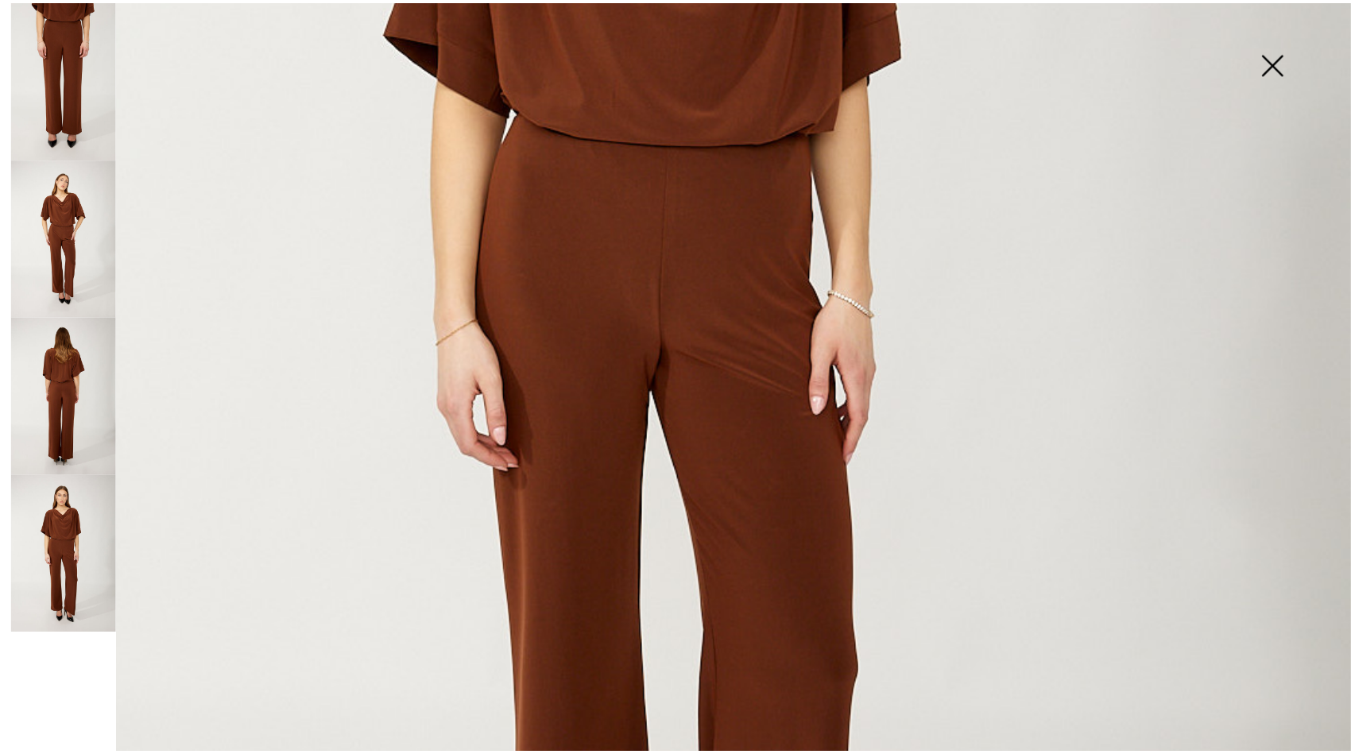
scroll to position [687, 0]
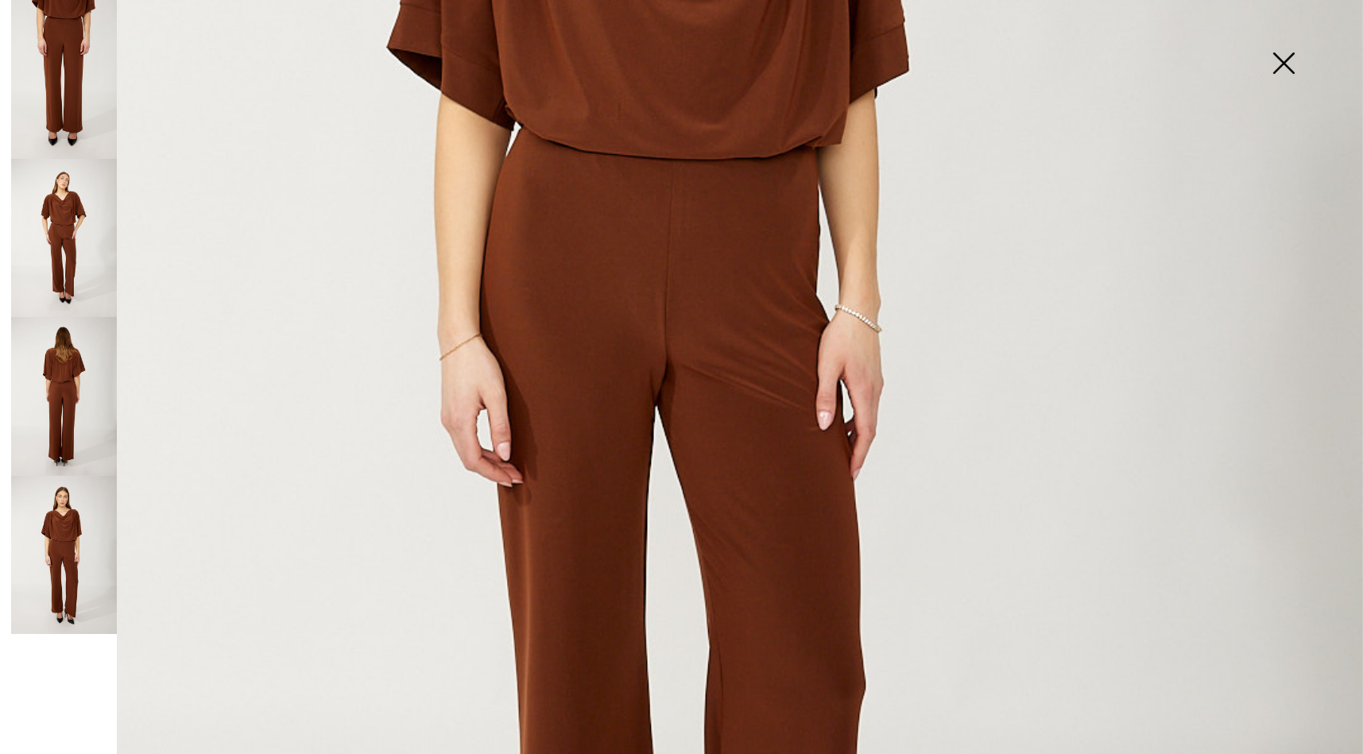
click at [676, 322] on img at bounding box center [681, 335] width 1363 height 2045
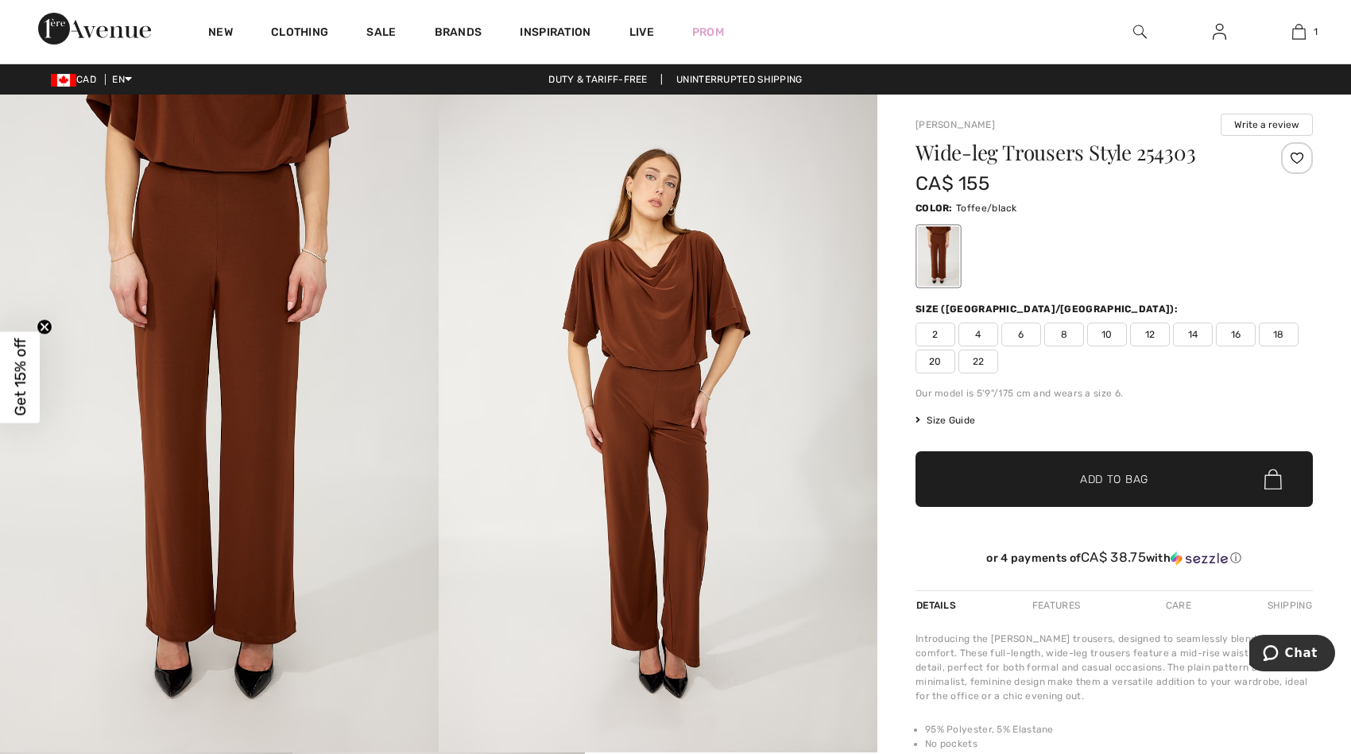
click at [1238, 337] on span "16" at bounding box center [1236, 335] width 40 height 24
click at [1100, 475] on span "Add to Bag" at bounding box center [1114, 479] width 68 height 17
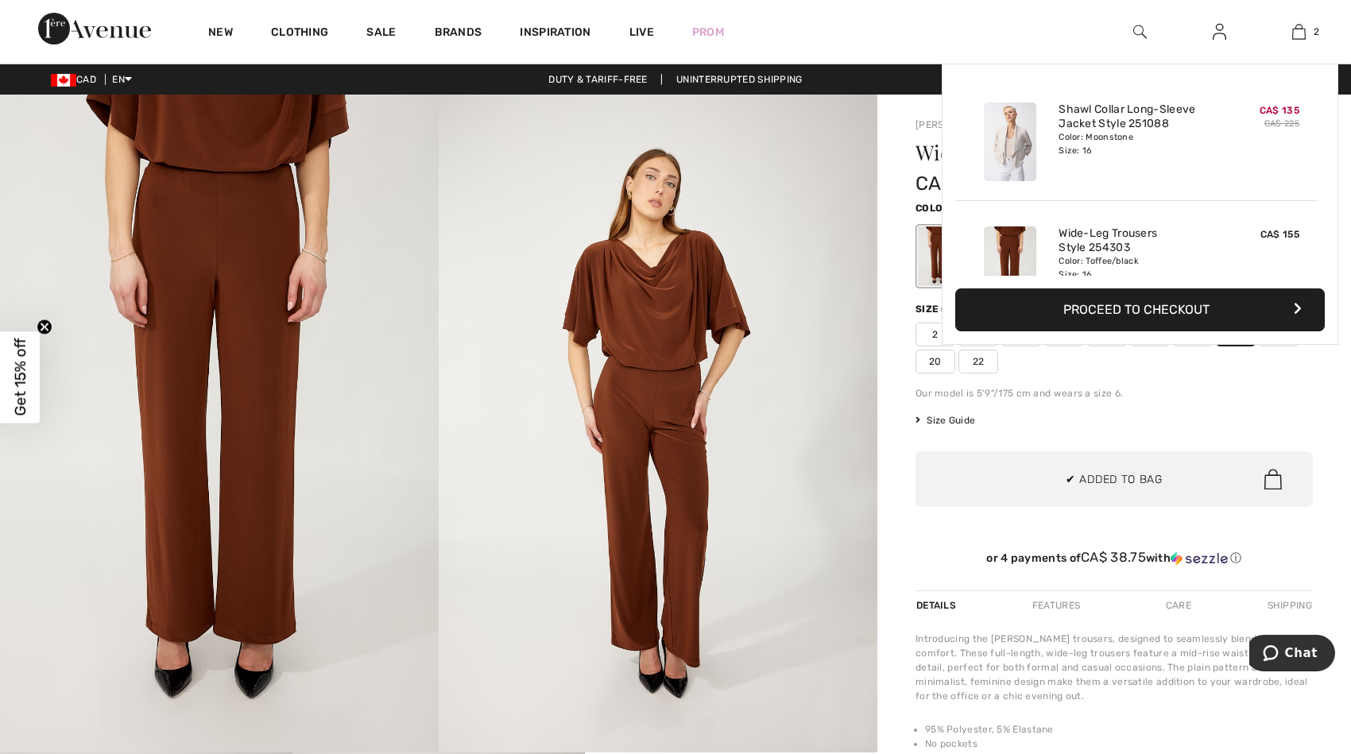
scroll to position [48, 0]
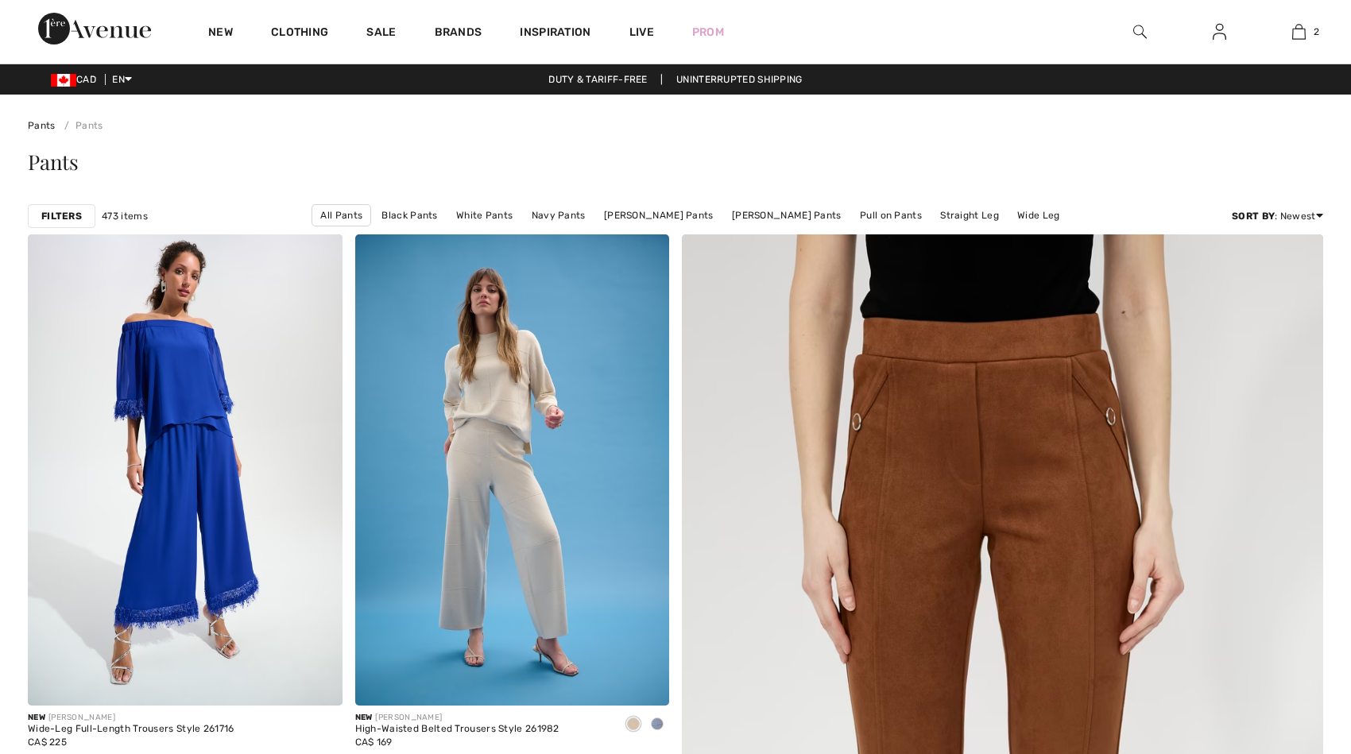
checkbox input "true"
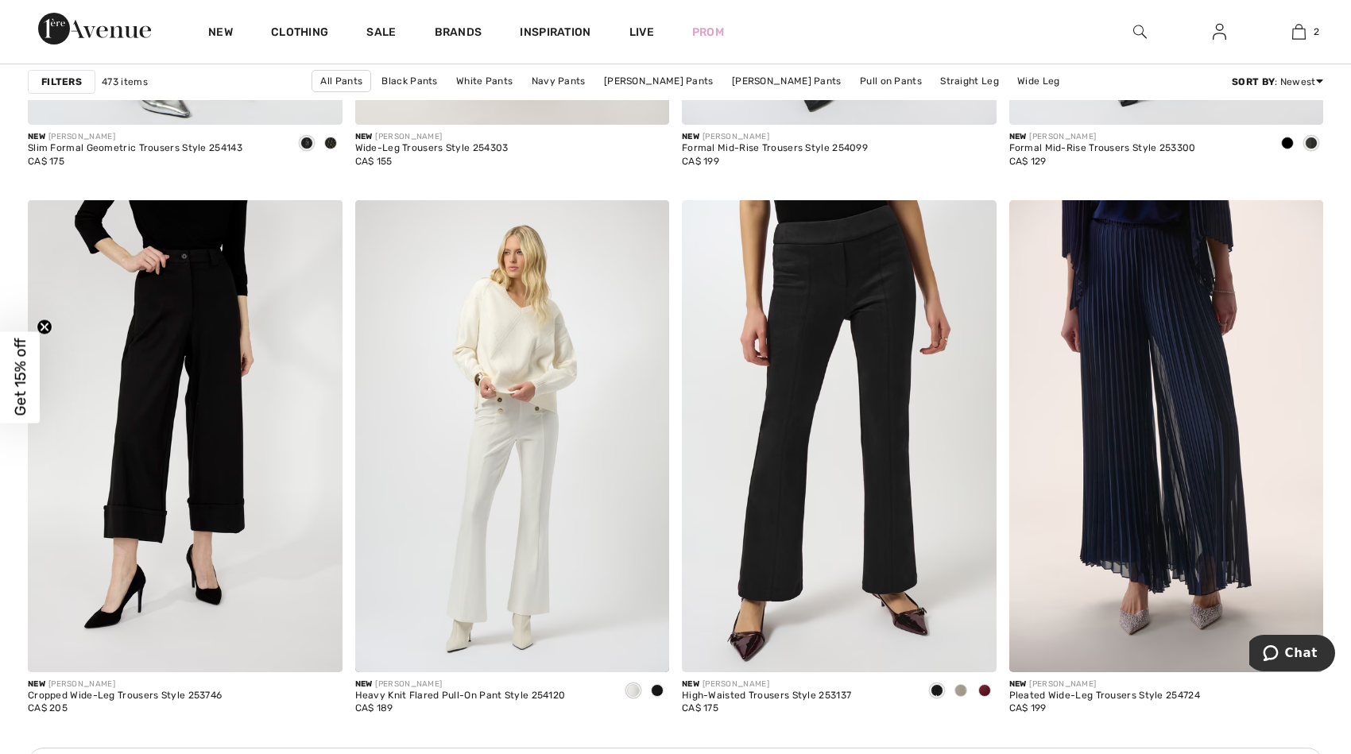
scroll to position [3606, 0]
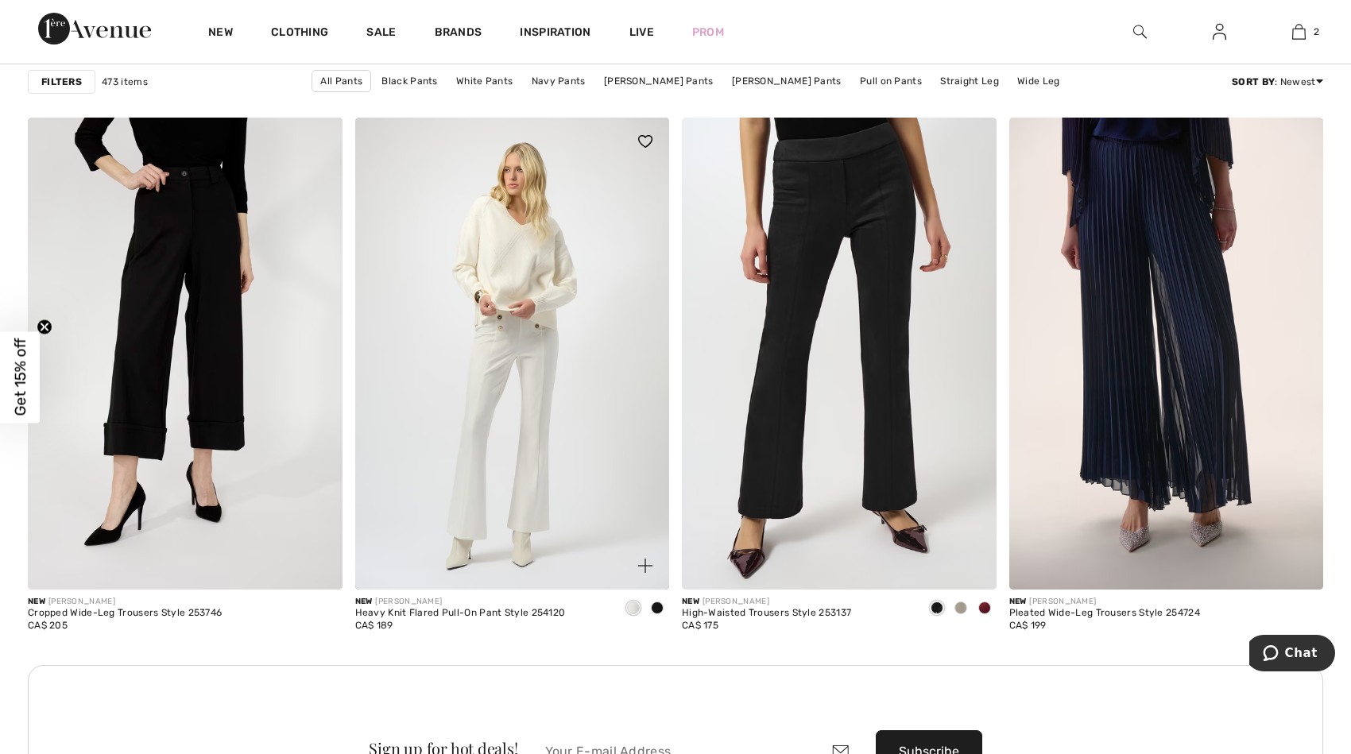
click at [658, 610] on span at bounding box center [657, 608] width 13 height 13
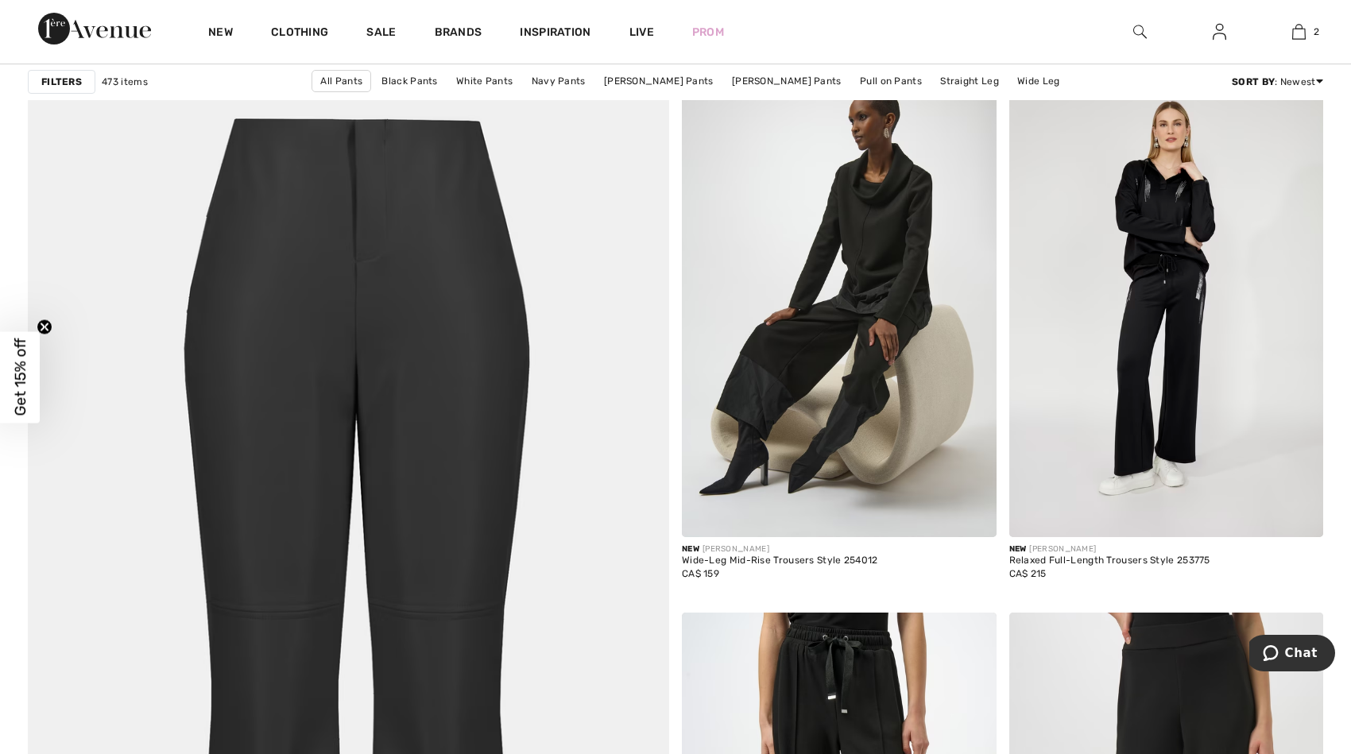
scroll to position [4473, 0]
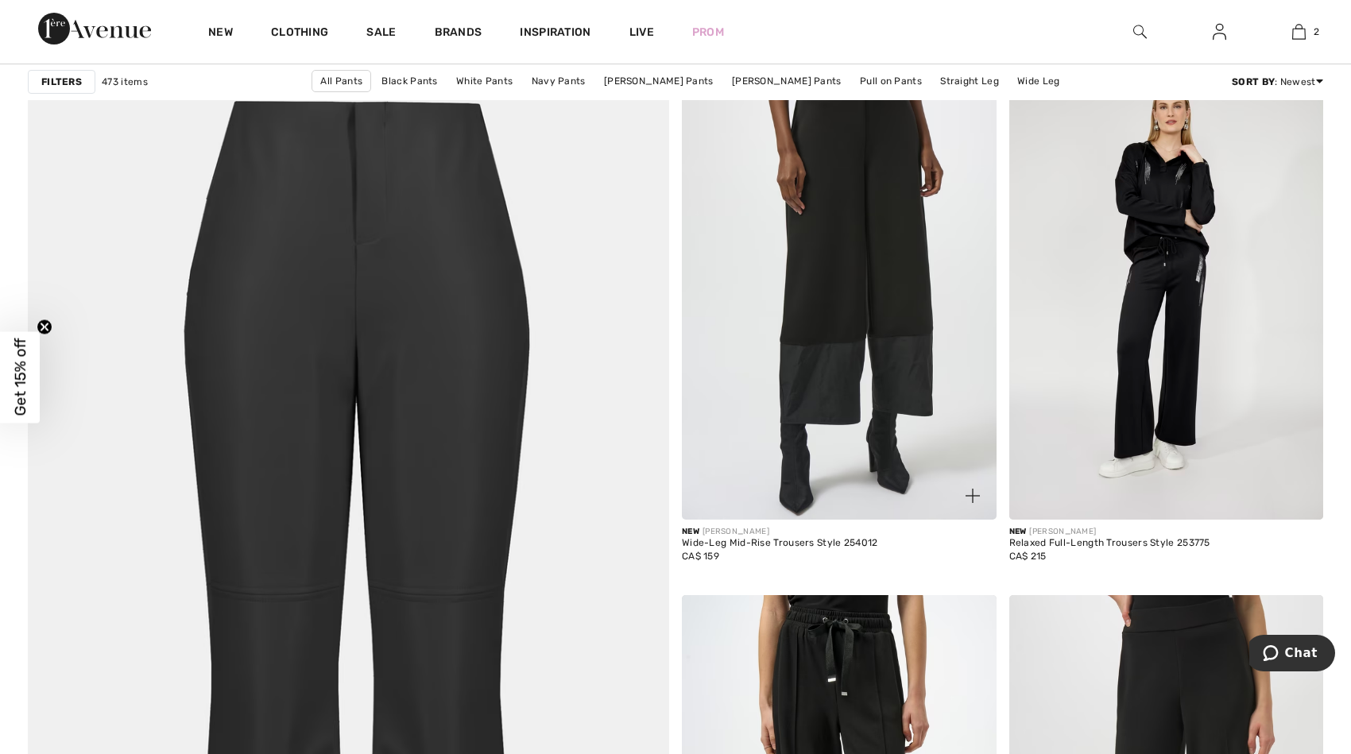
click at [834, 299] on img at bounding box center [839, 283] width 315 height 471
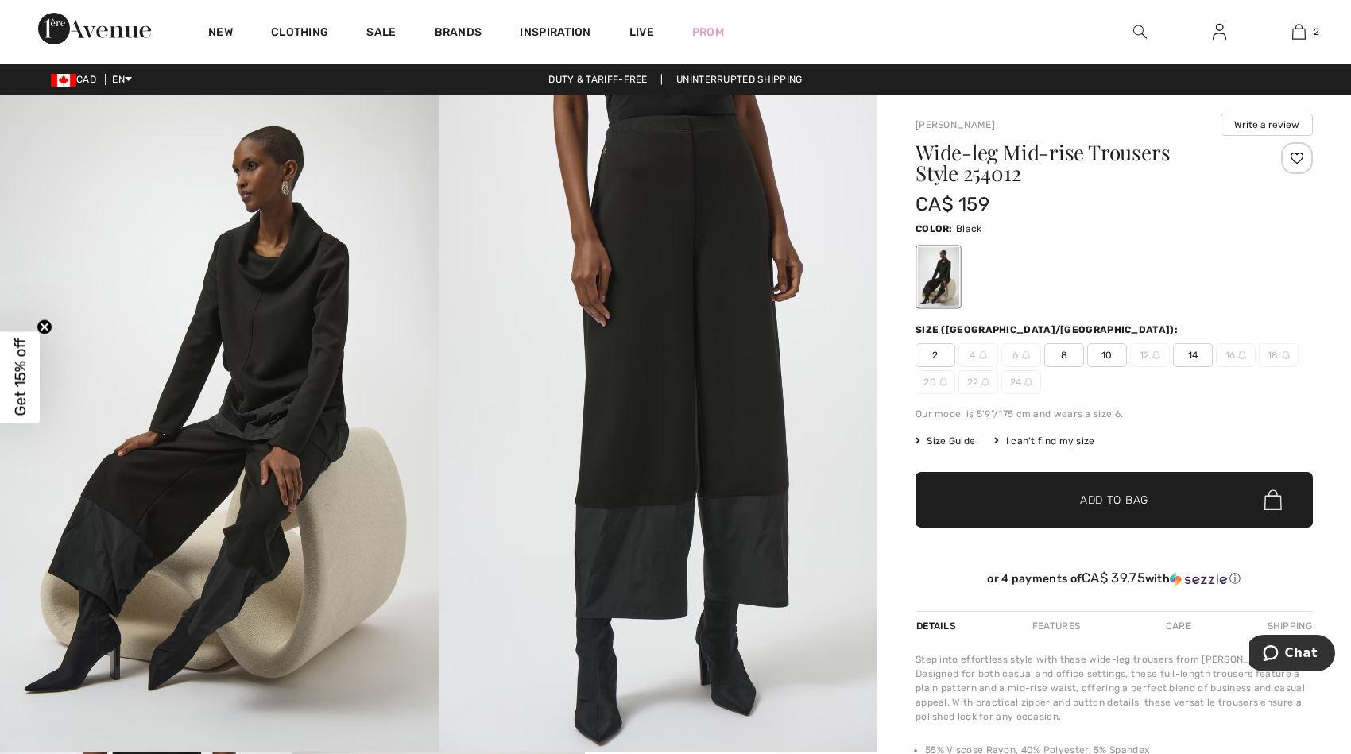
click at [1194, 352] on span "14" at bounding box center [1193, 355] width 40 height 24
click at [1132, 500] on span "Add to Bag" at bounding box center [1114, 500] width 68 height 17
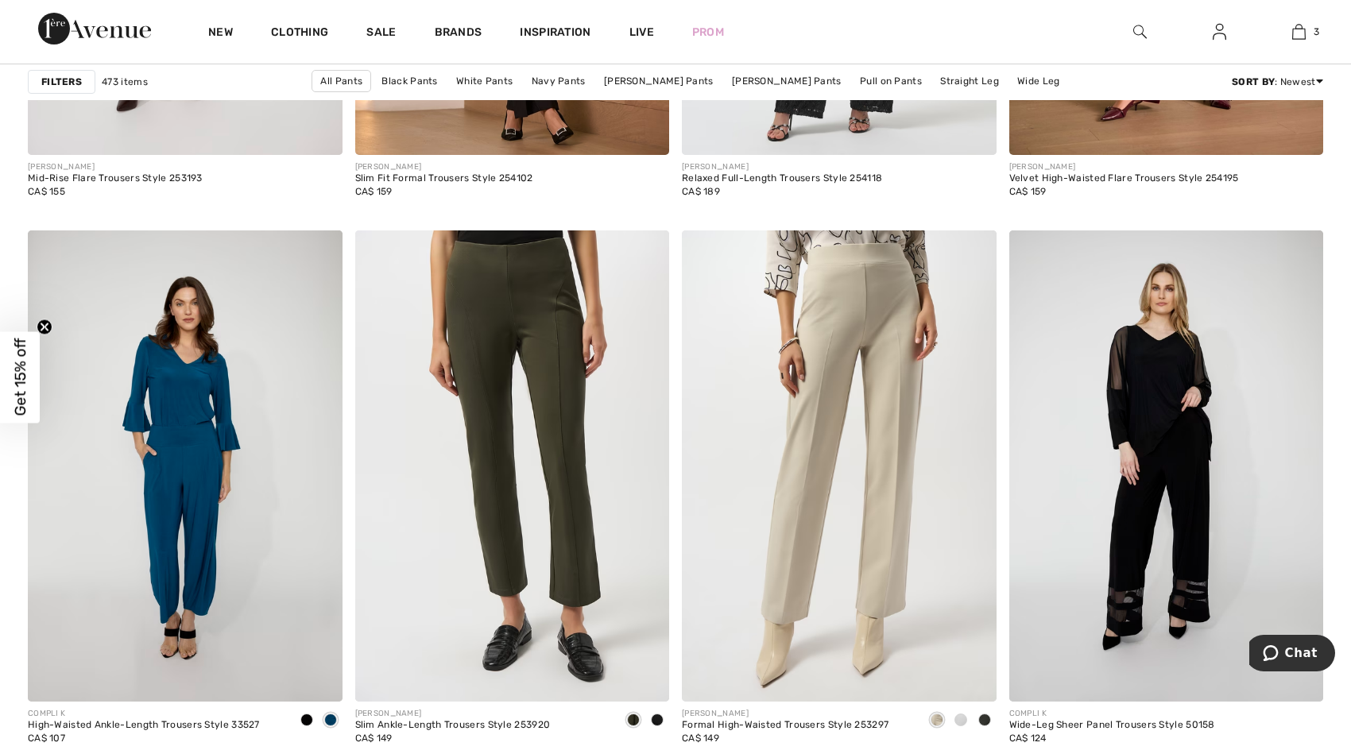
scroll to position [7772, 0]
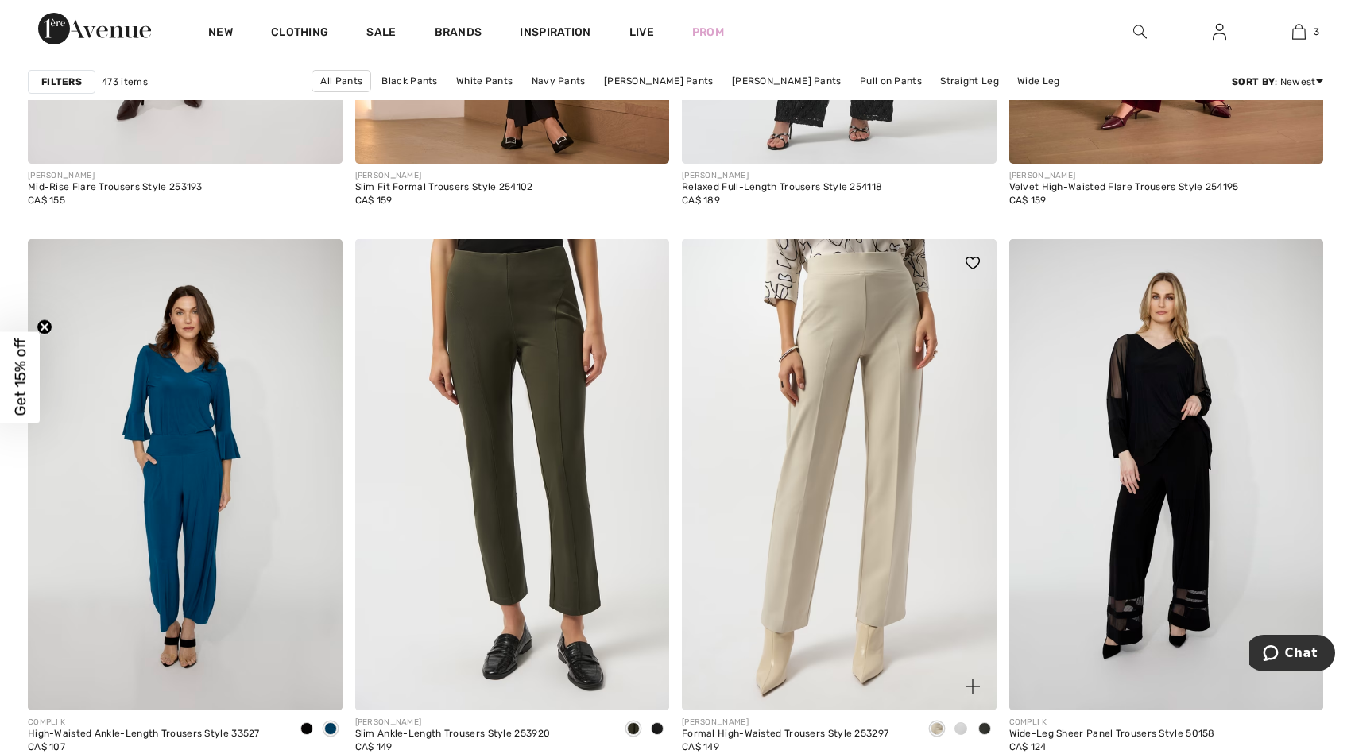
click at [986, 728] on span at bounding box center [984, 728] width 13 height 13
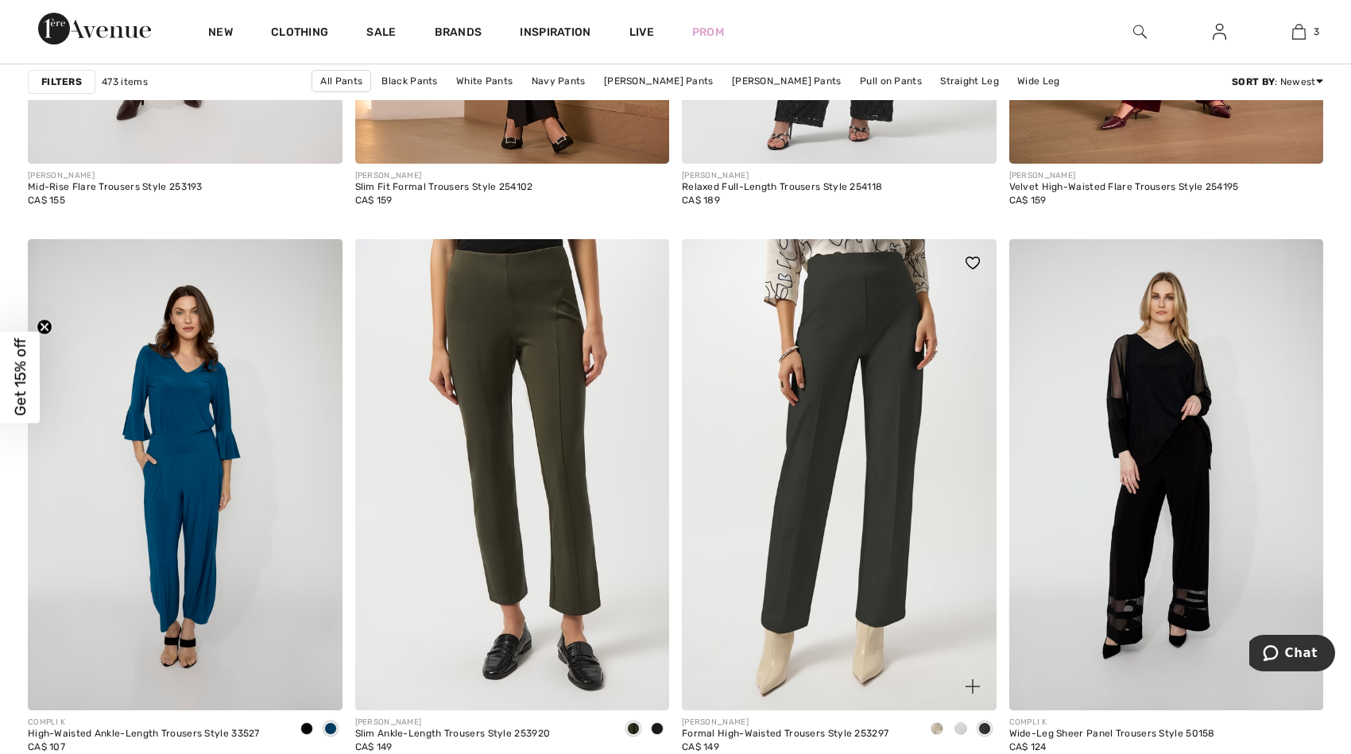
click at [964, 726] on span at bounding box center [960, 728] width 13 height 13
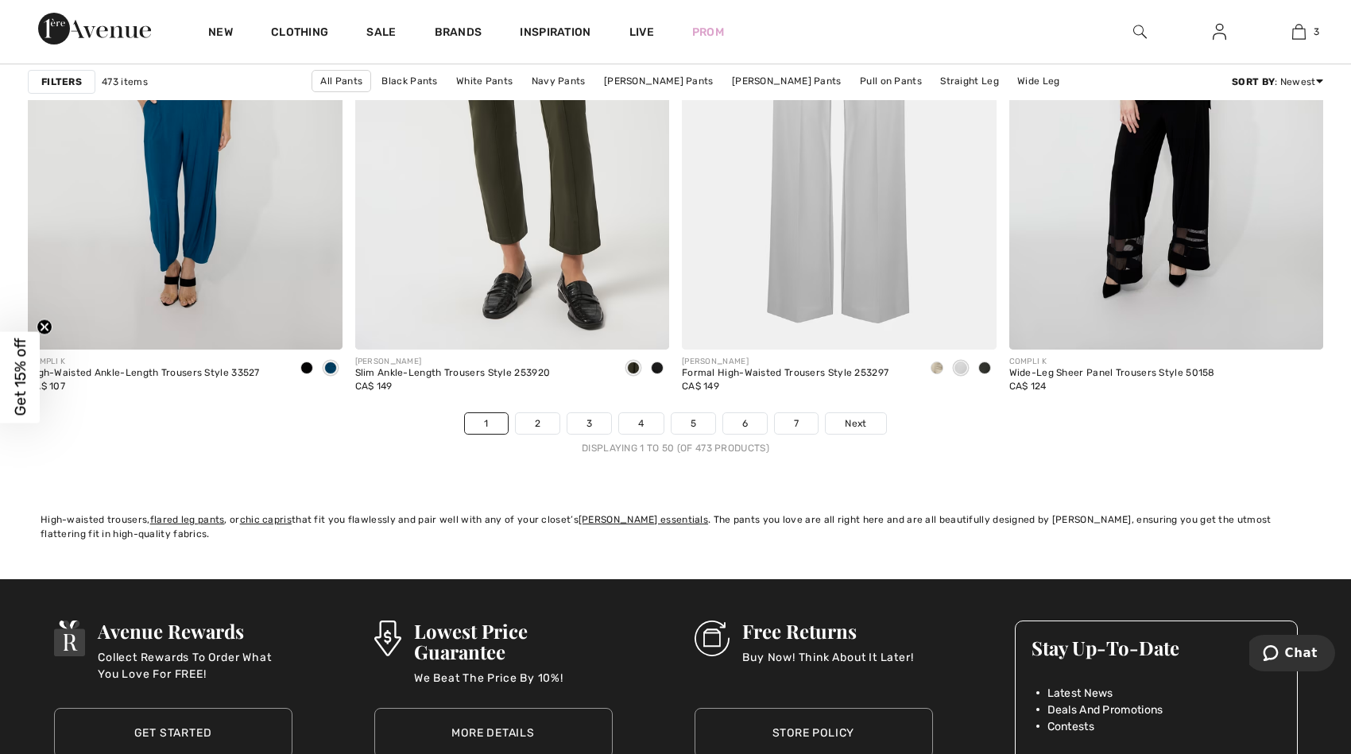
scroll to position [8160, 0]
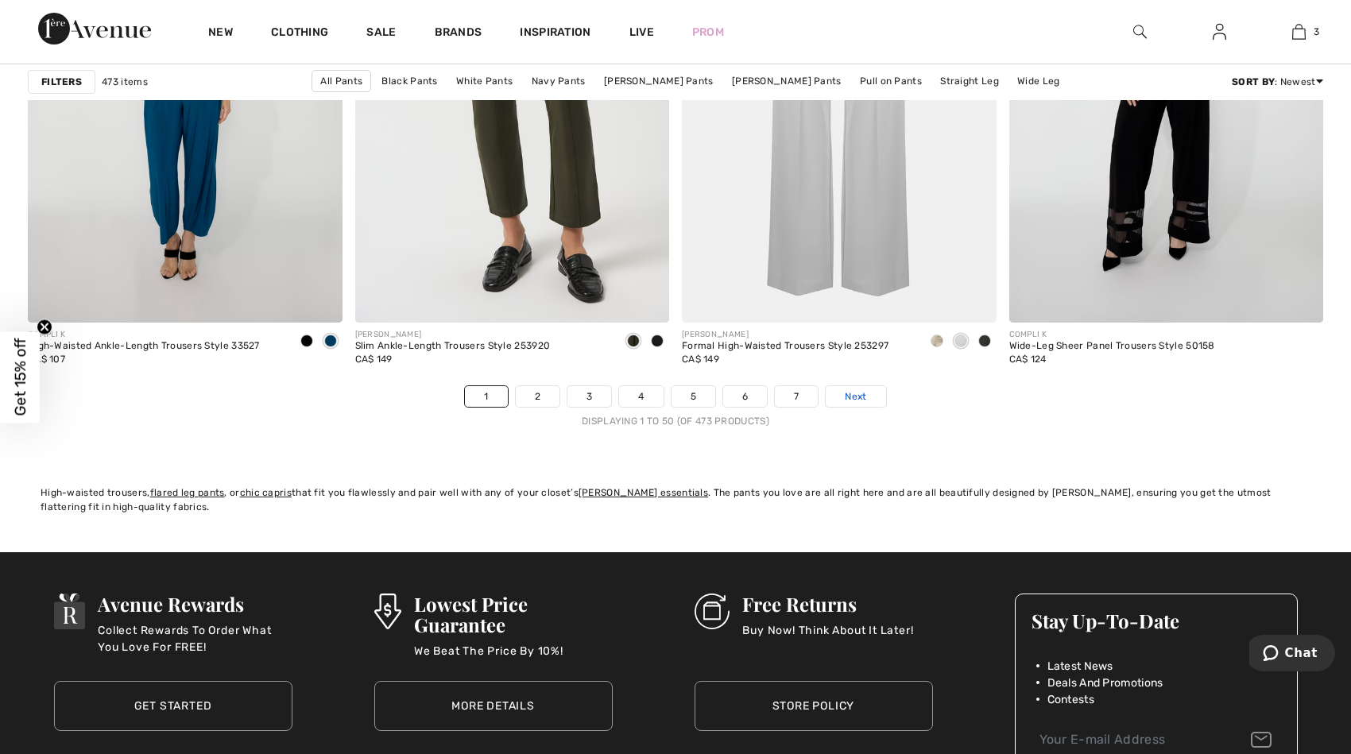
click at [850, 390] on span "Next" at bounding box center [855, 396] width 21 height 14
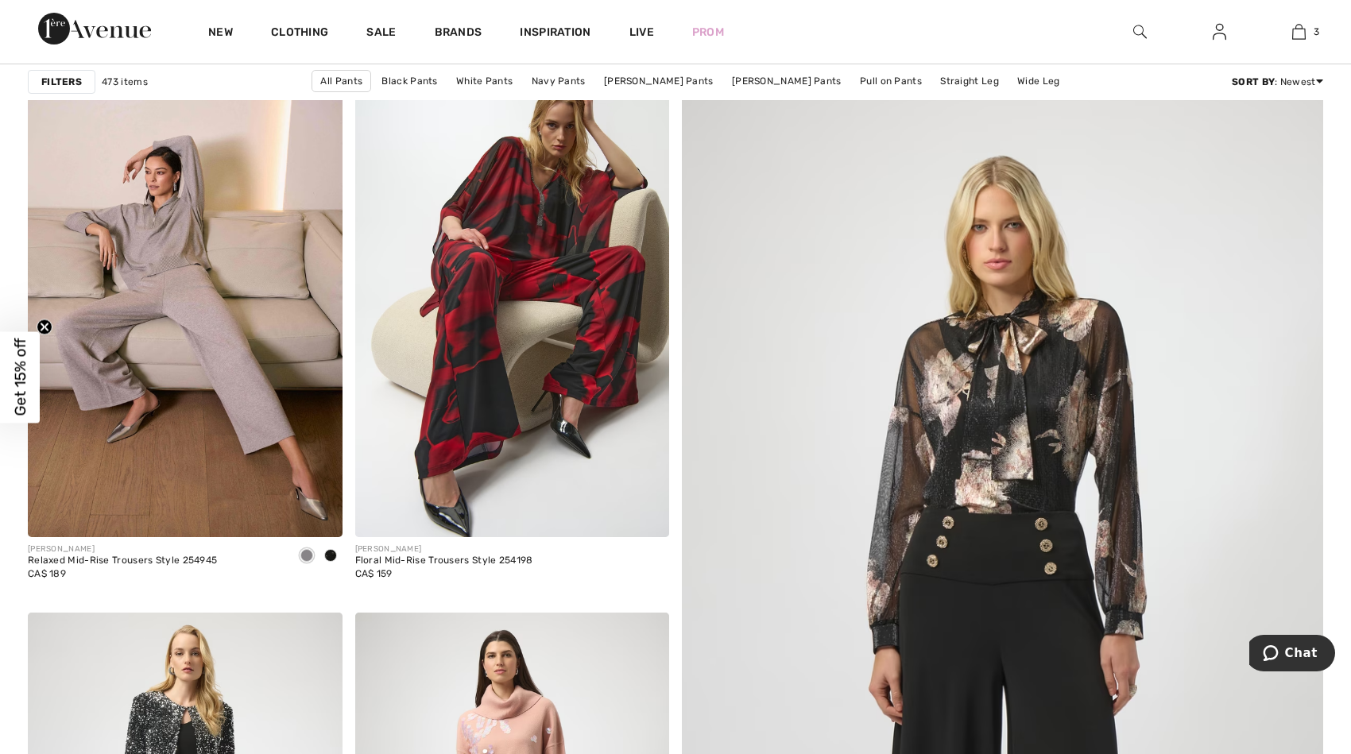
scroll to position [187, 0]
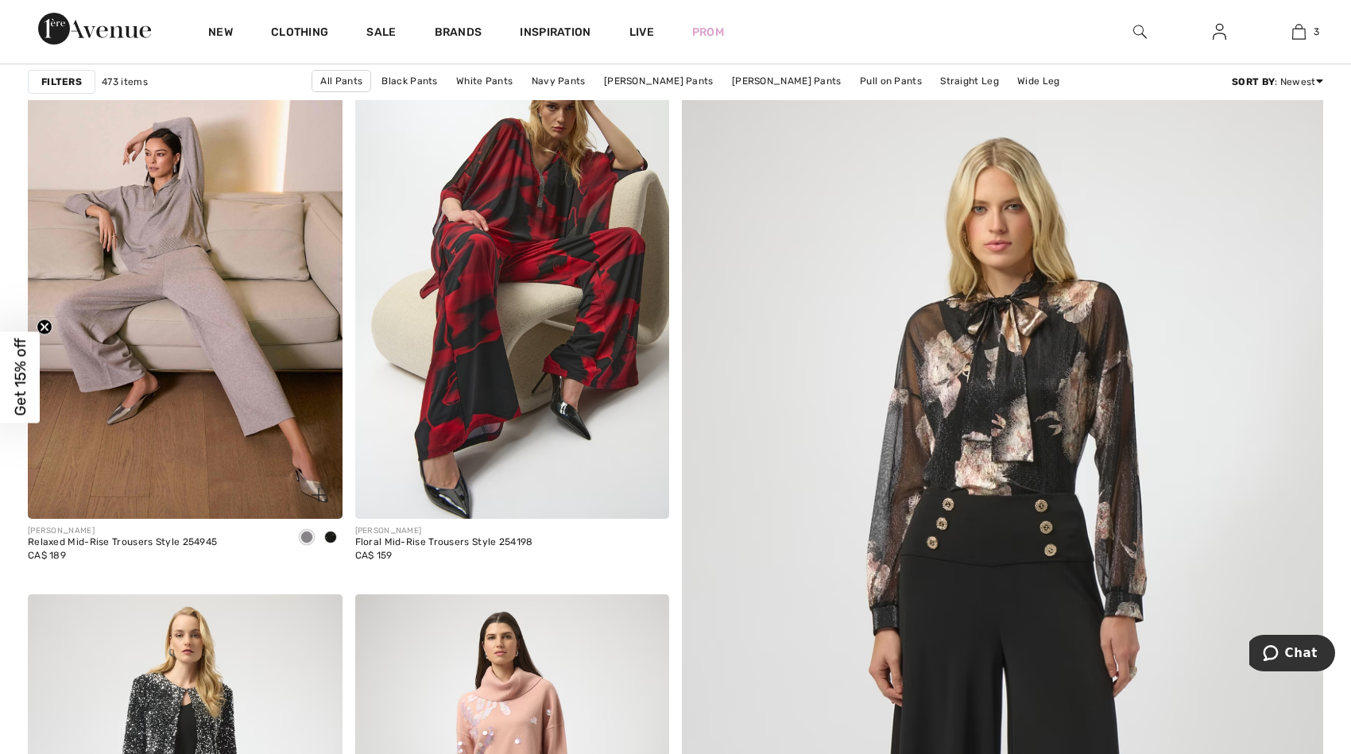
click at [332, 533] on span at bounding box center [330, 537] width 13 height 13
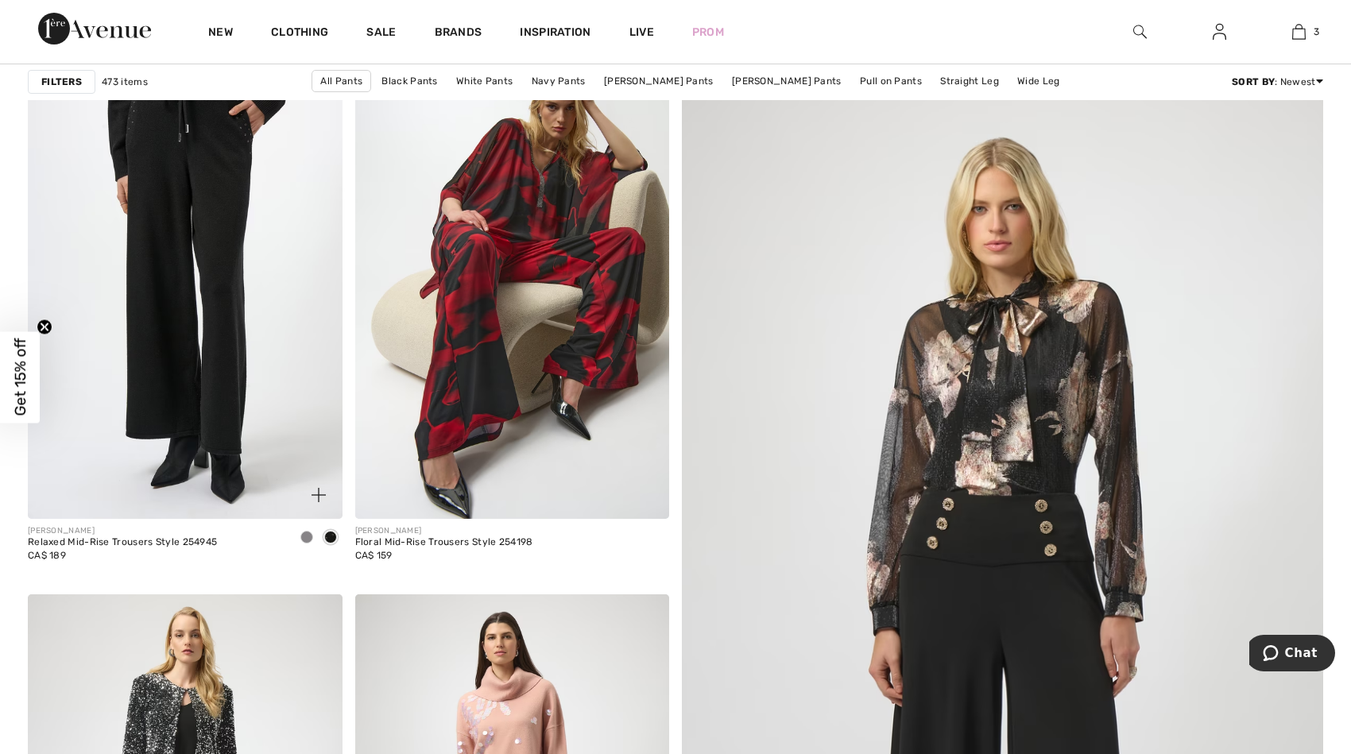
click at [310, 542] on div at bounding box center [307, 538] width 24 height 26
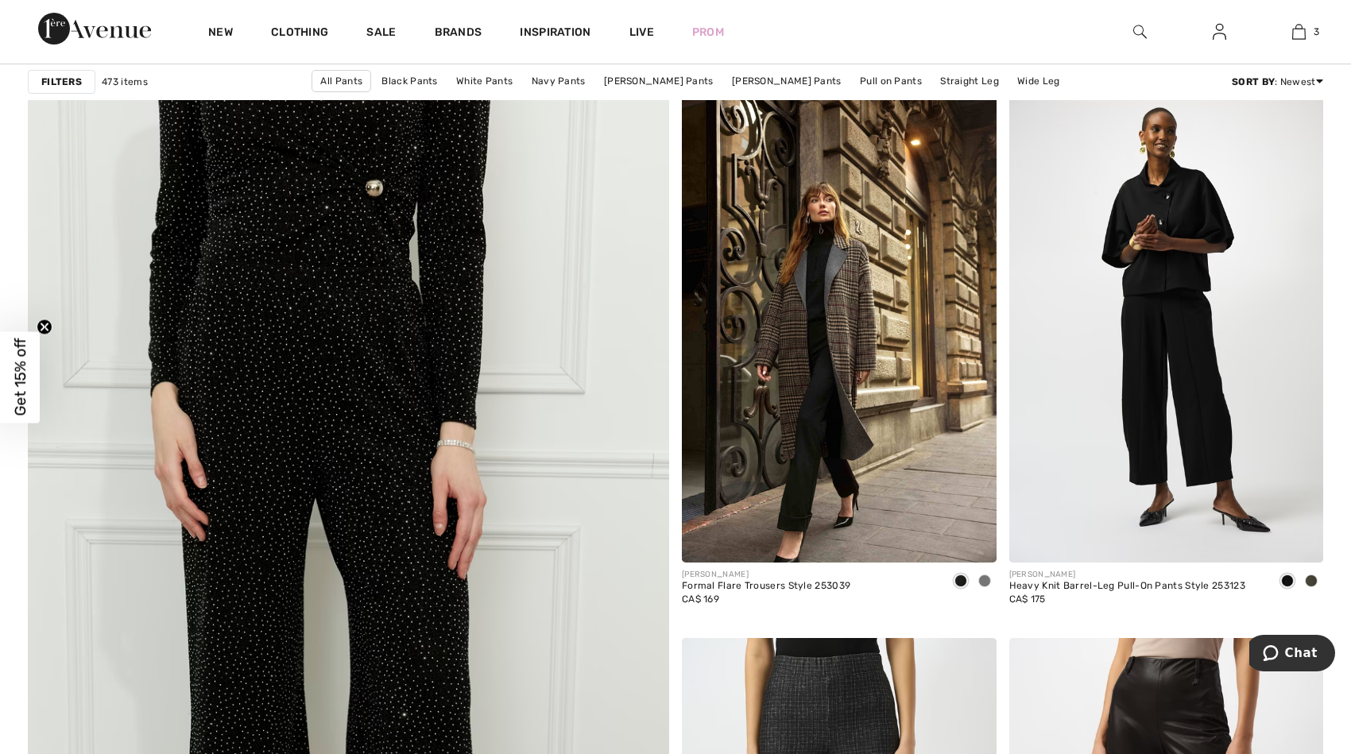
scroll to position [4485, 0]
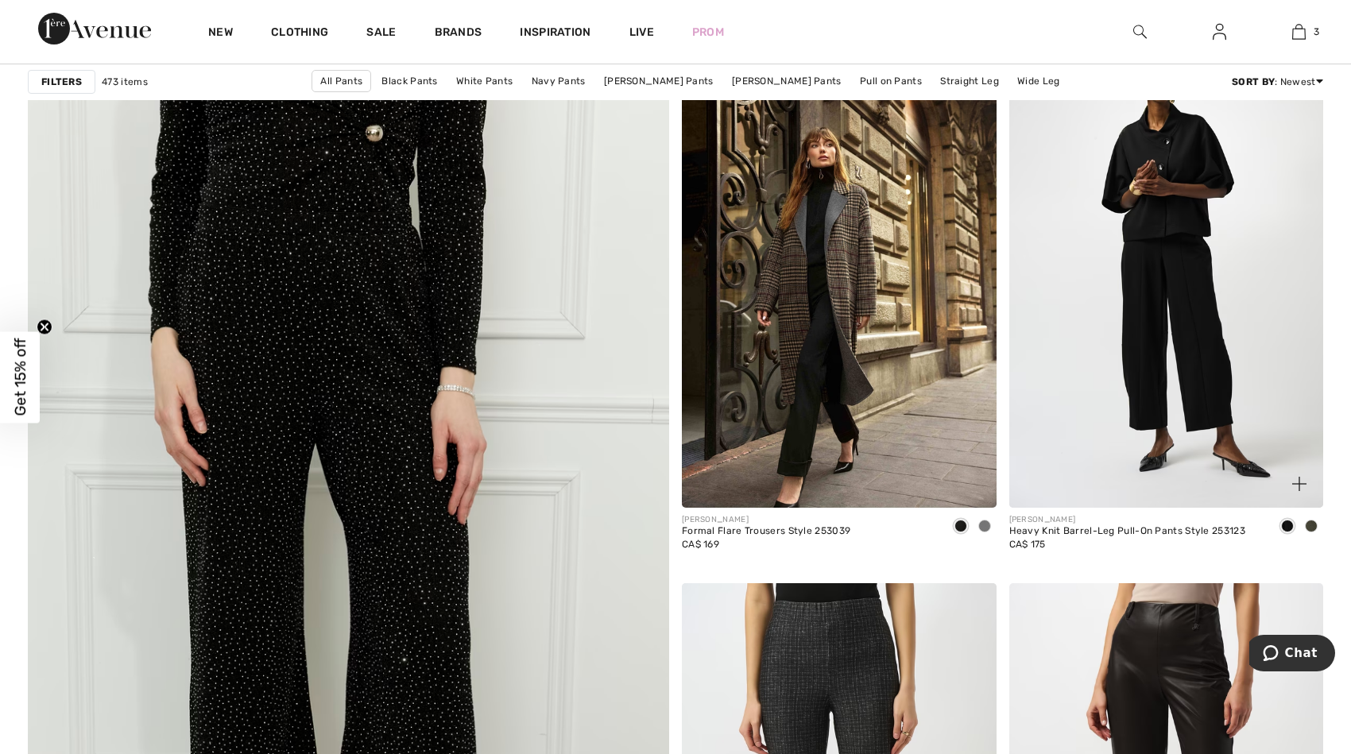
click at [1311, 523] on span at bounding box center [1311, 526] width 13 height 13
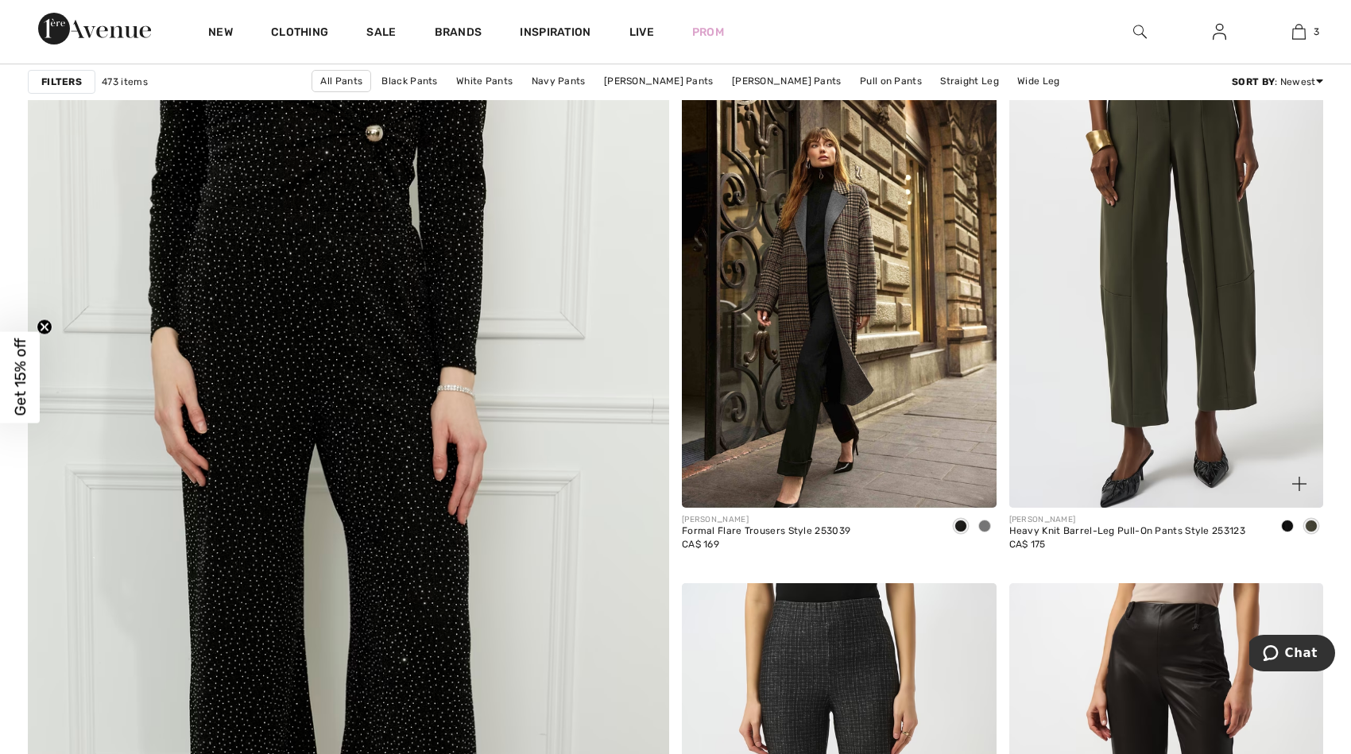
click at [1291, 521] on span at bounding box center [1287, 526] width 13 height 13
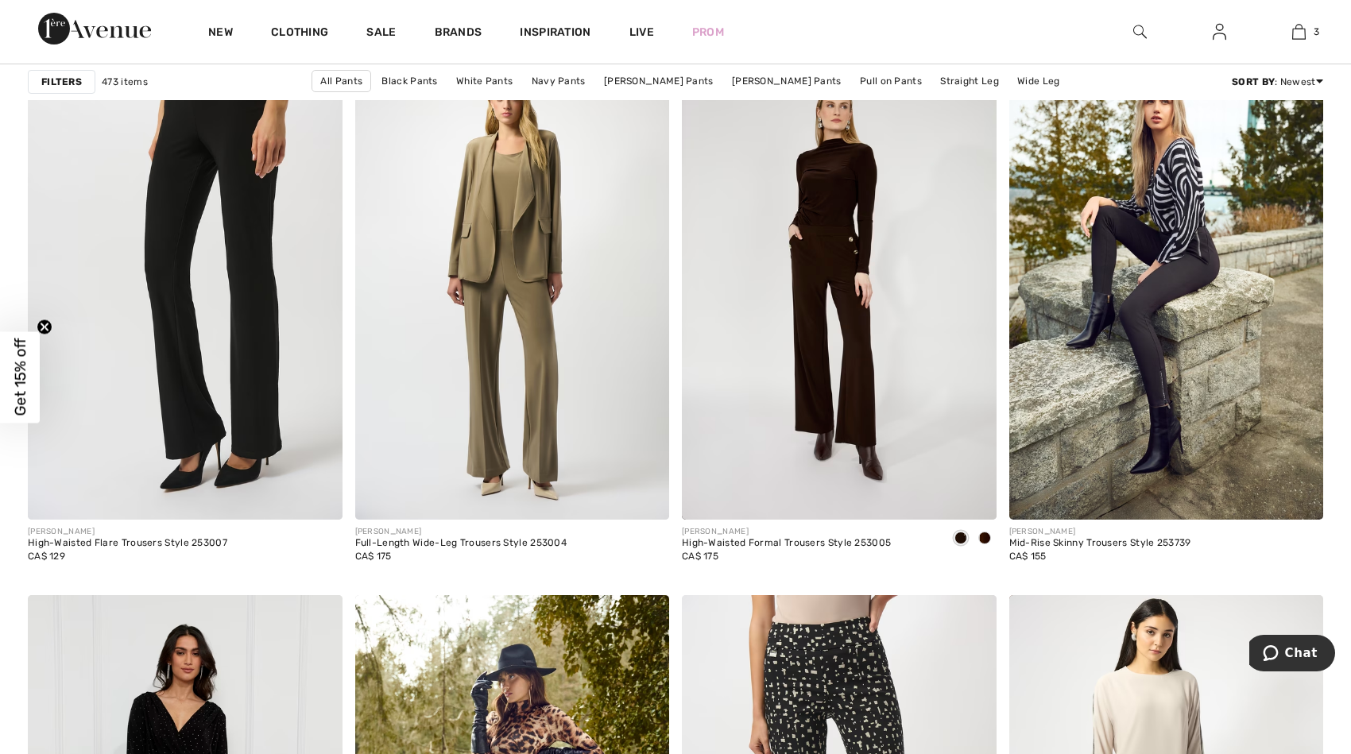
scroll to position [5602, 0]
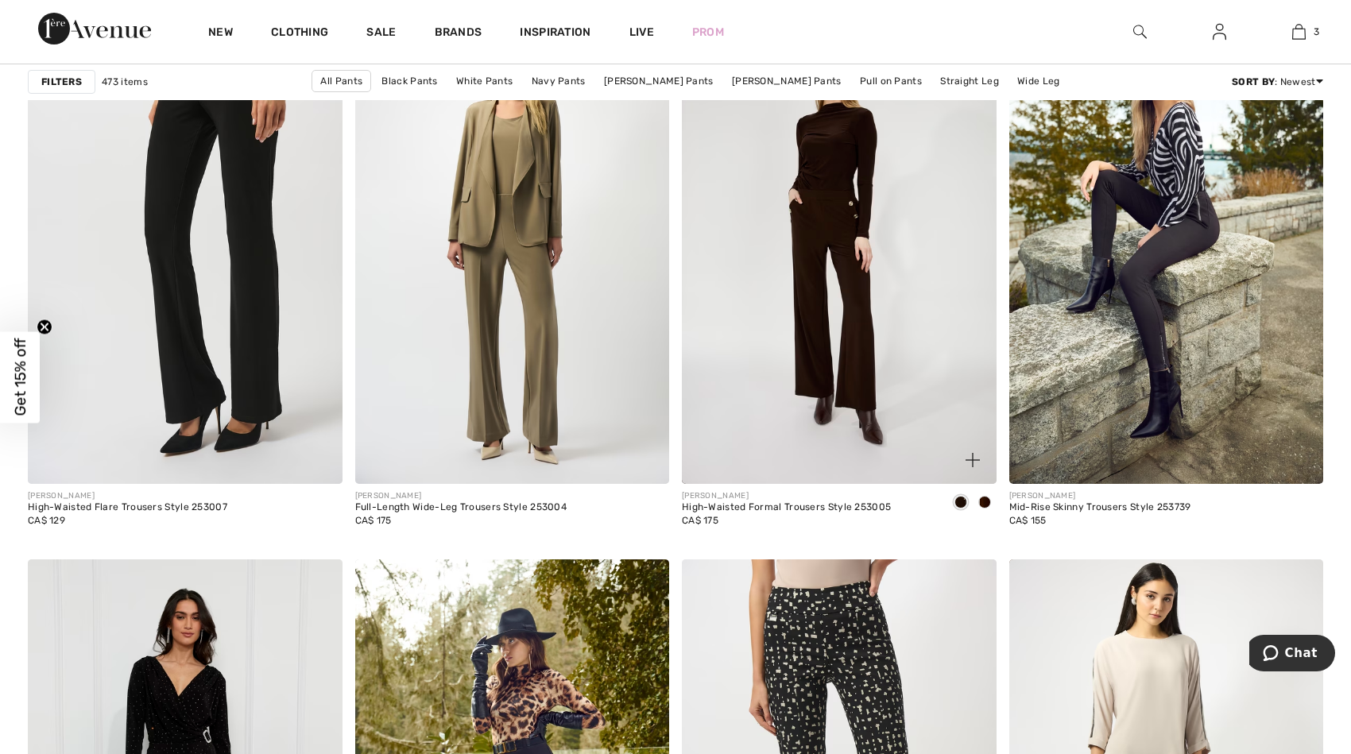
click at [980, 496] on span at bounding box center [984, 502] width 13 height 13
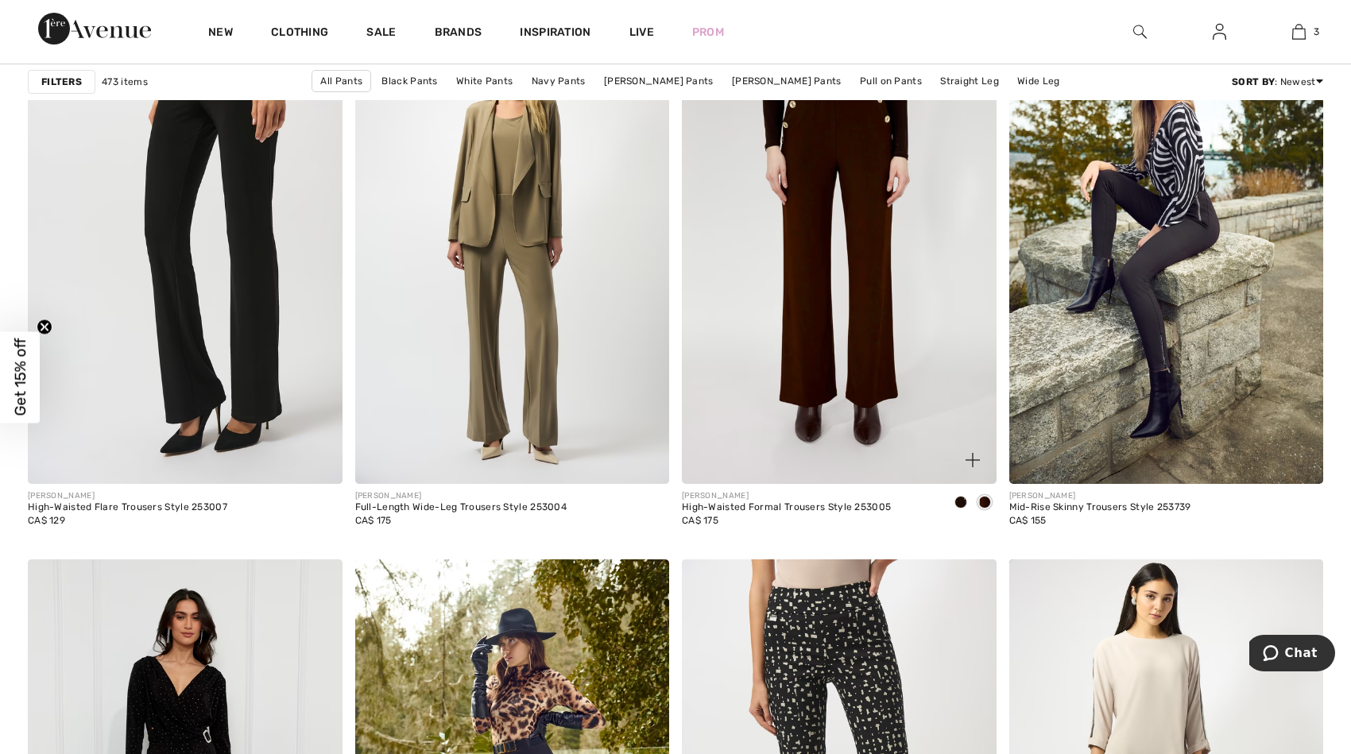
click at [888, 295] on img at bounding box center [839, 248] width 315 height 471
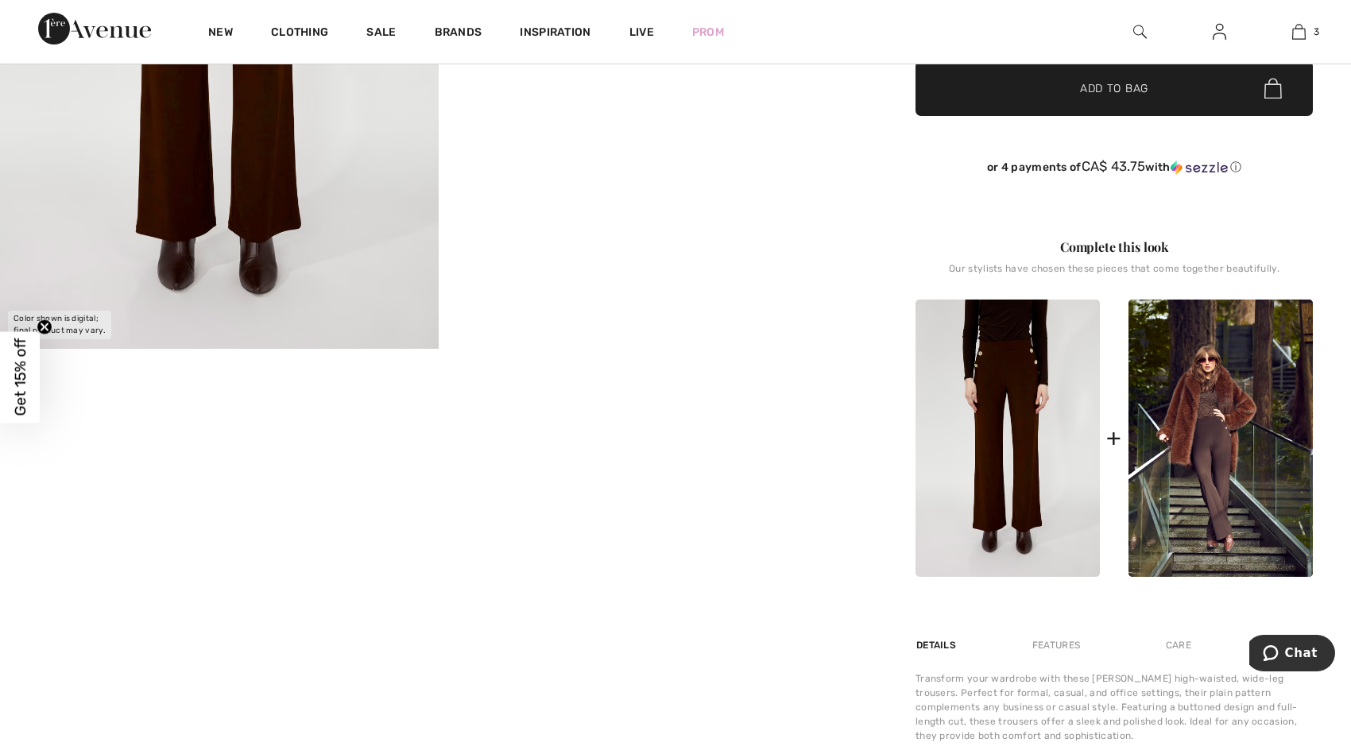
scroll to position [439, 0]
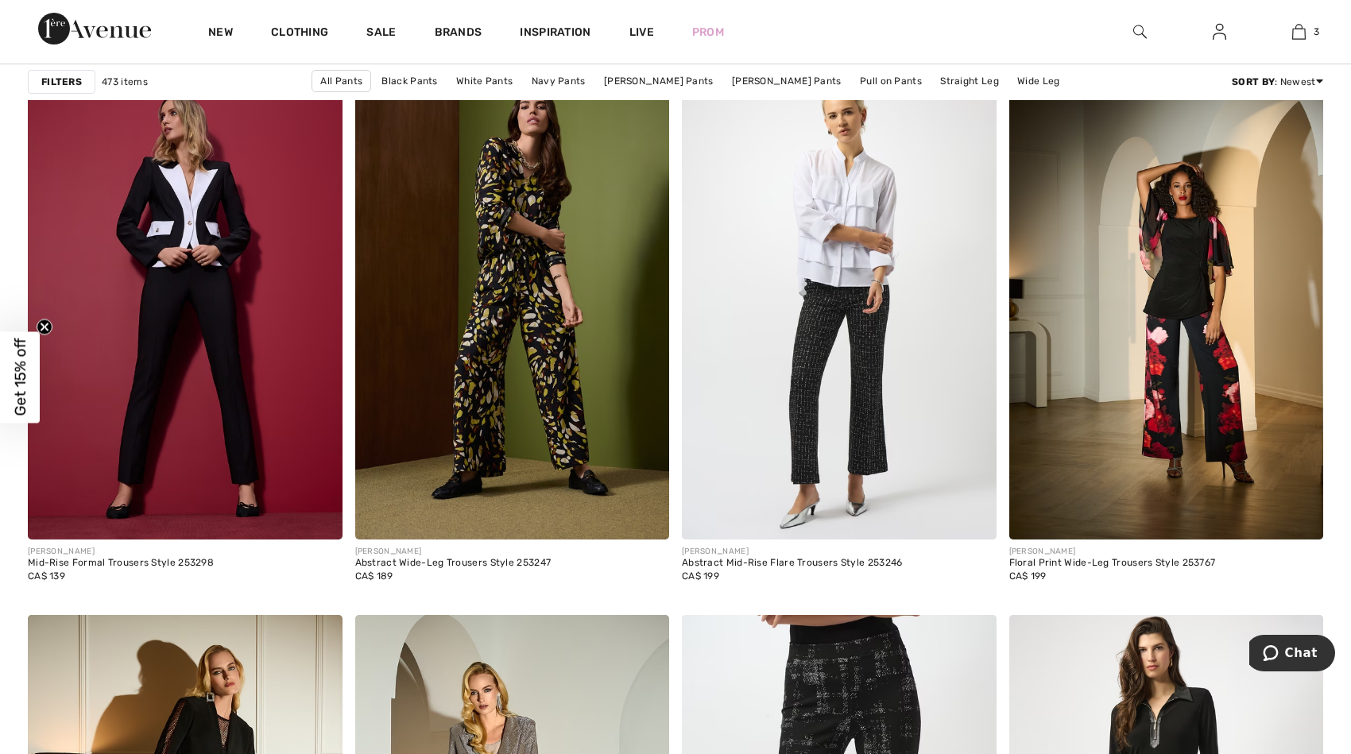
scroll to position [7405, 0]
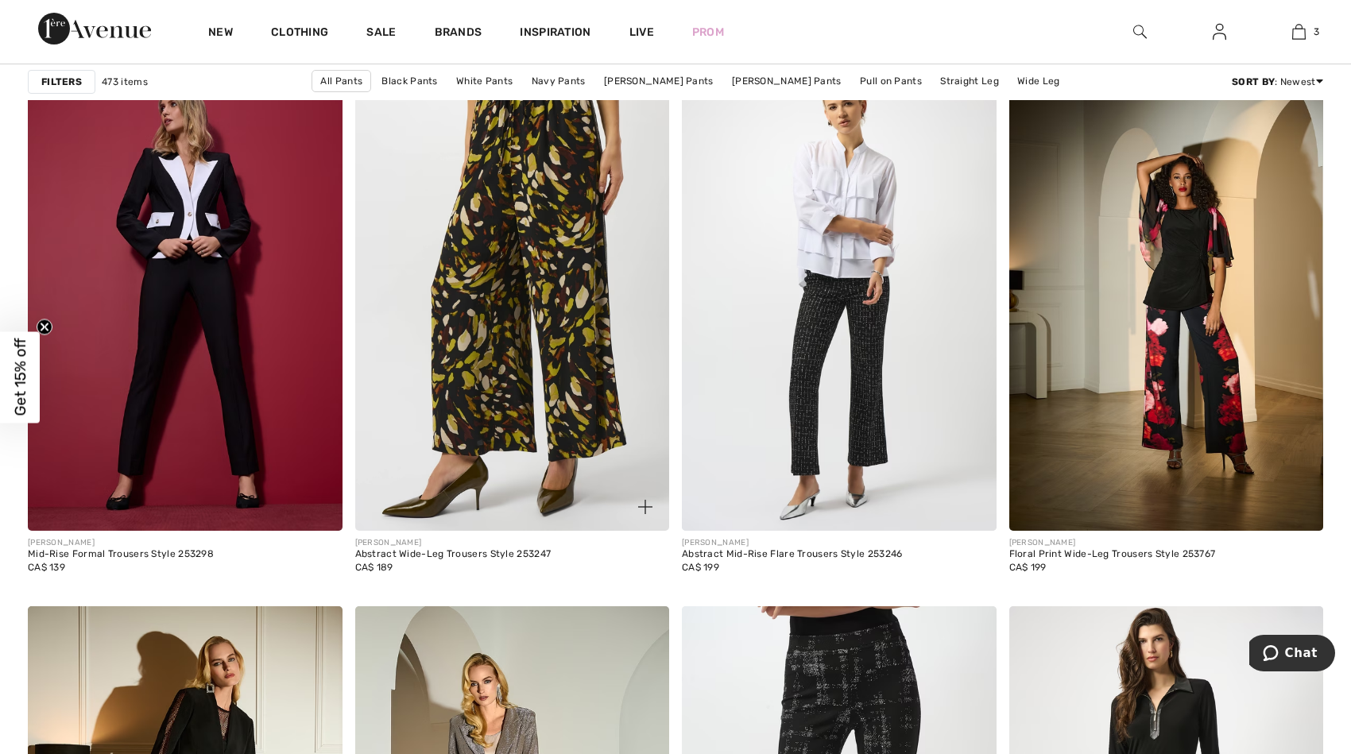
click at [555, 279] on img at bounding box center [512, 295] width 315 height 471
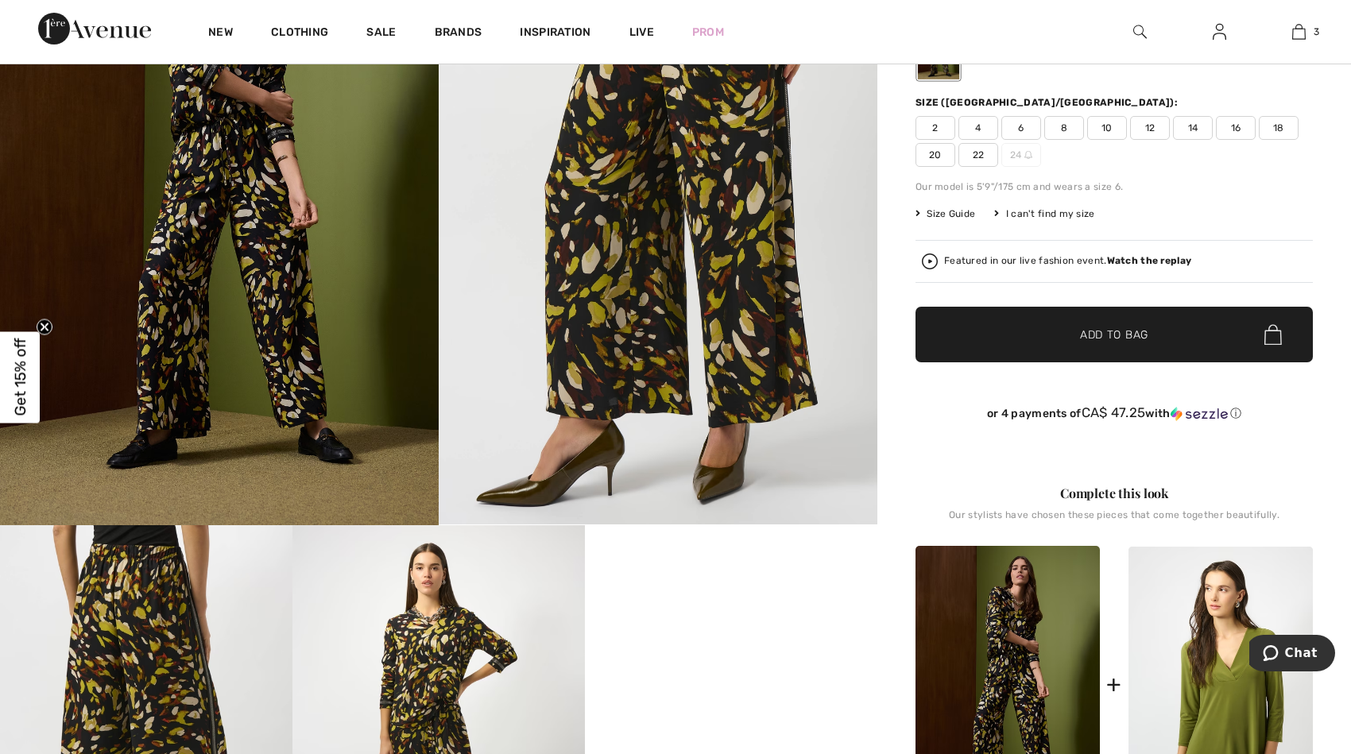
scroll to position [31, 0]
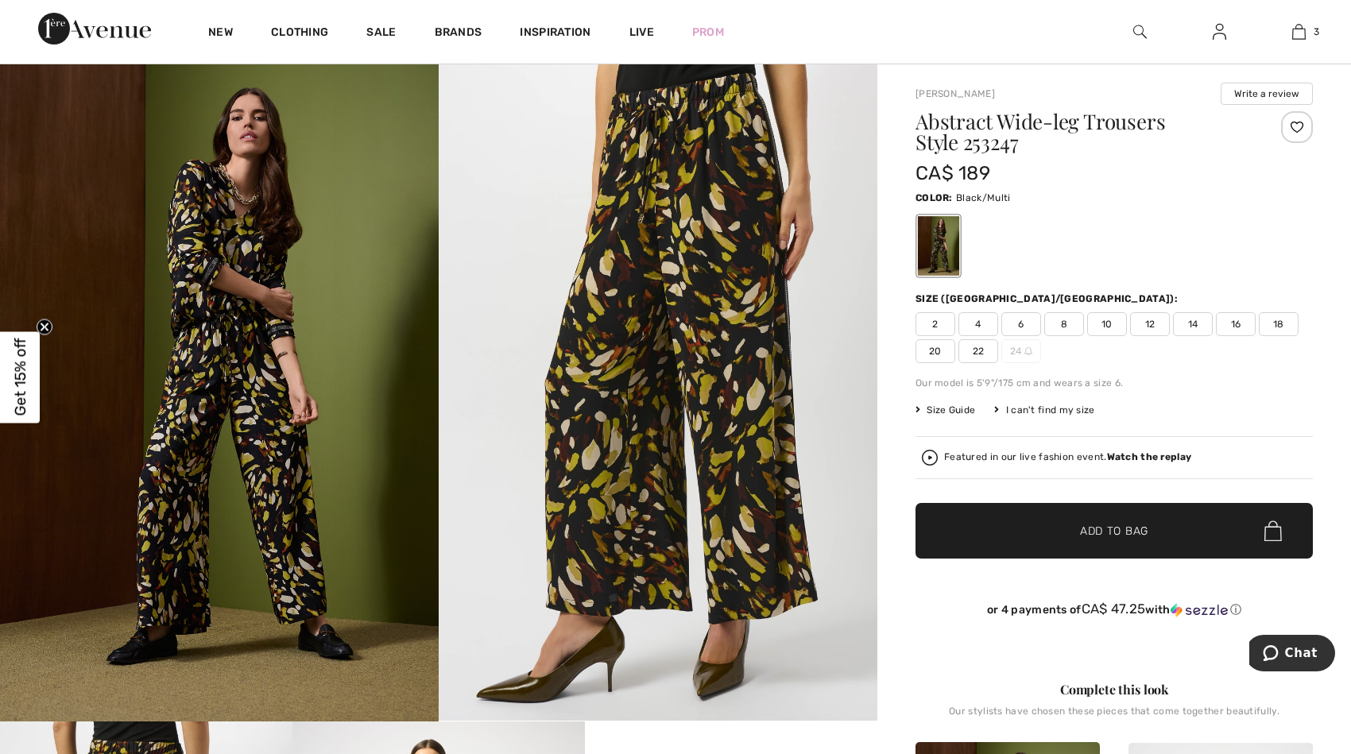
click at [1192, 327] on span "14" at bounding box center [1193, 324] width 40 height 24
click at [1089, 526] on span "Add to Bag" at bounding box center [1114, 531] width 68 height 17
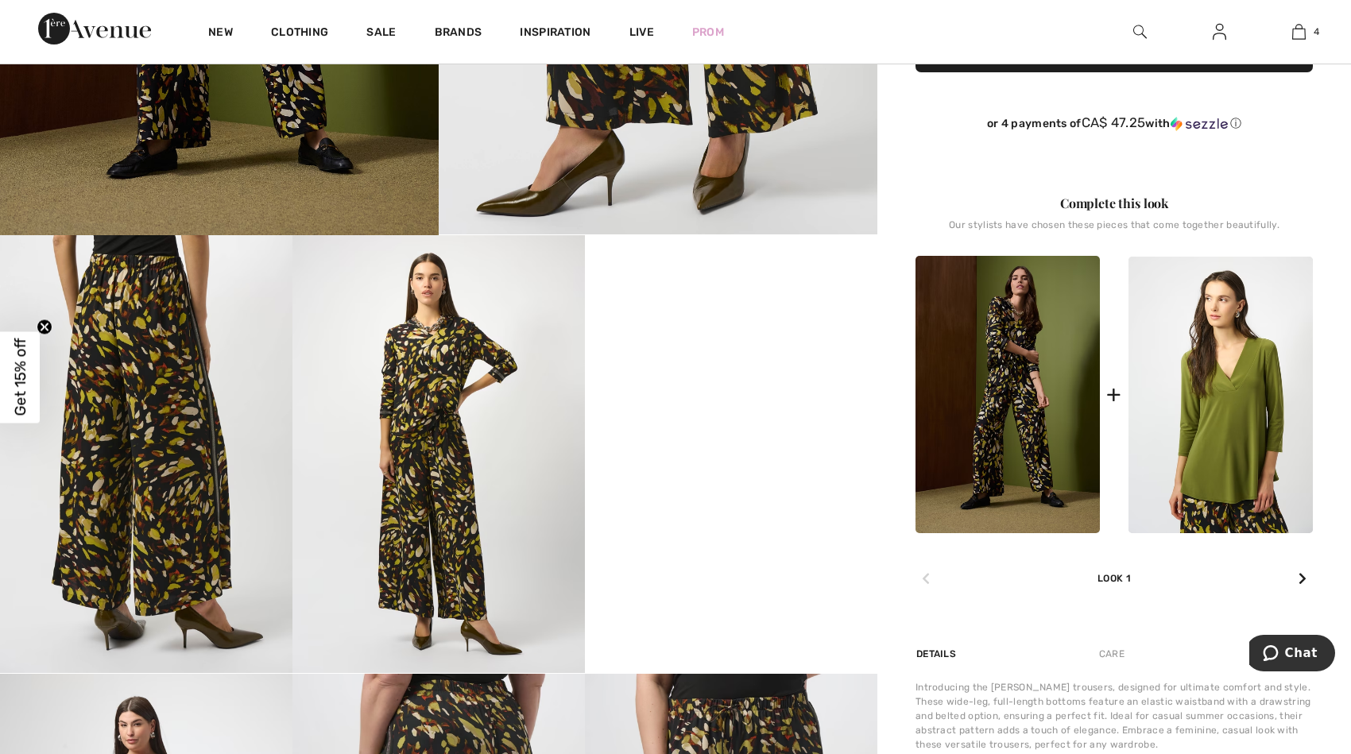
scroll to position [535, 0]
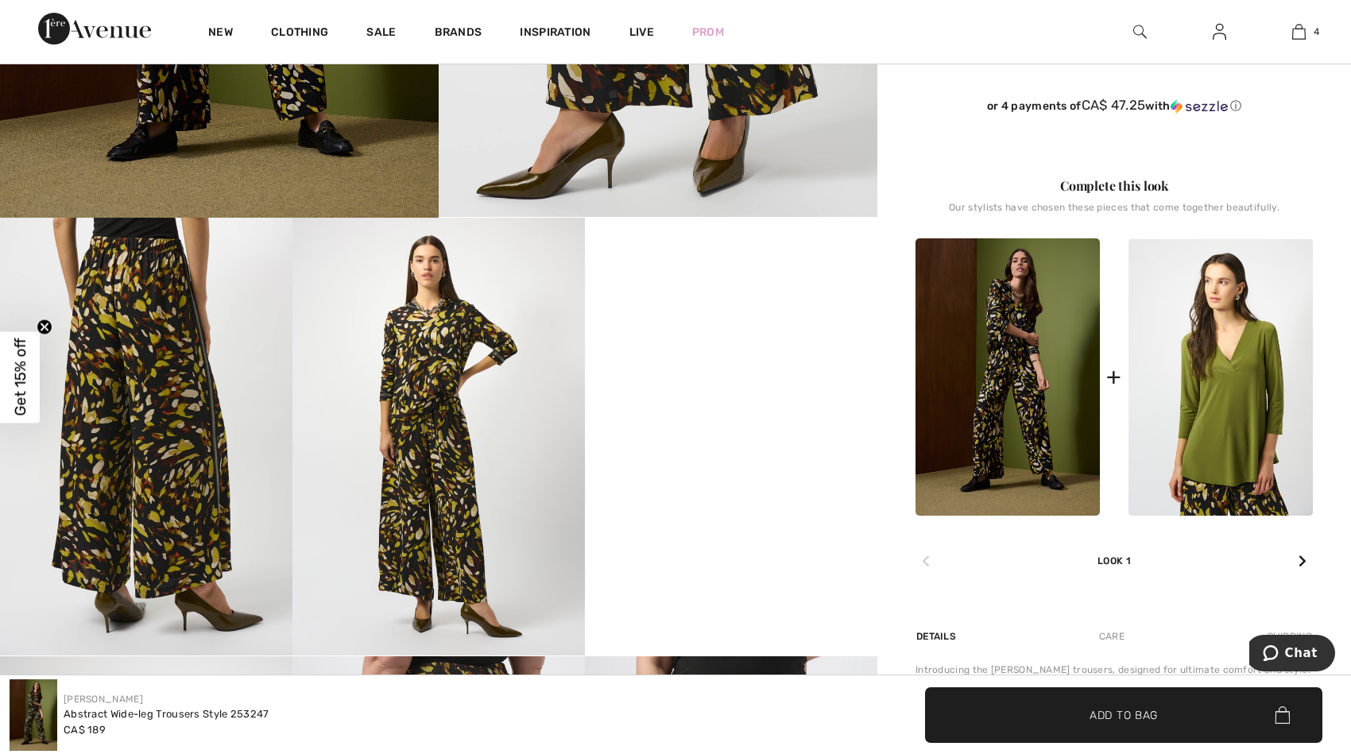
click at [1309, 563] on div at bounding box center [1302, 562] width 21 height 32
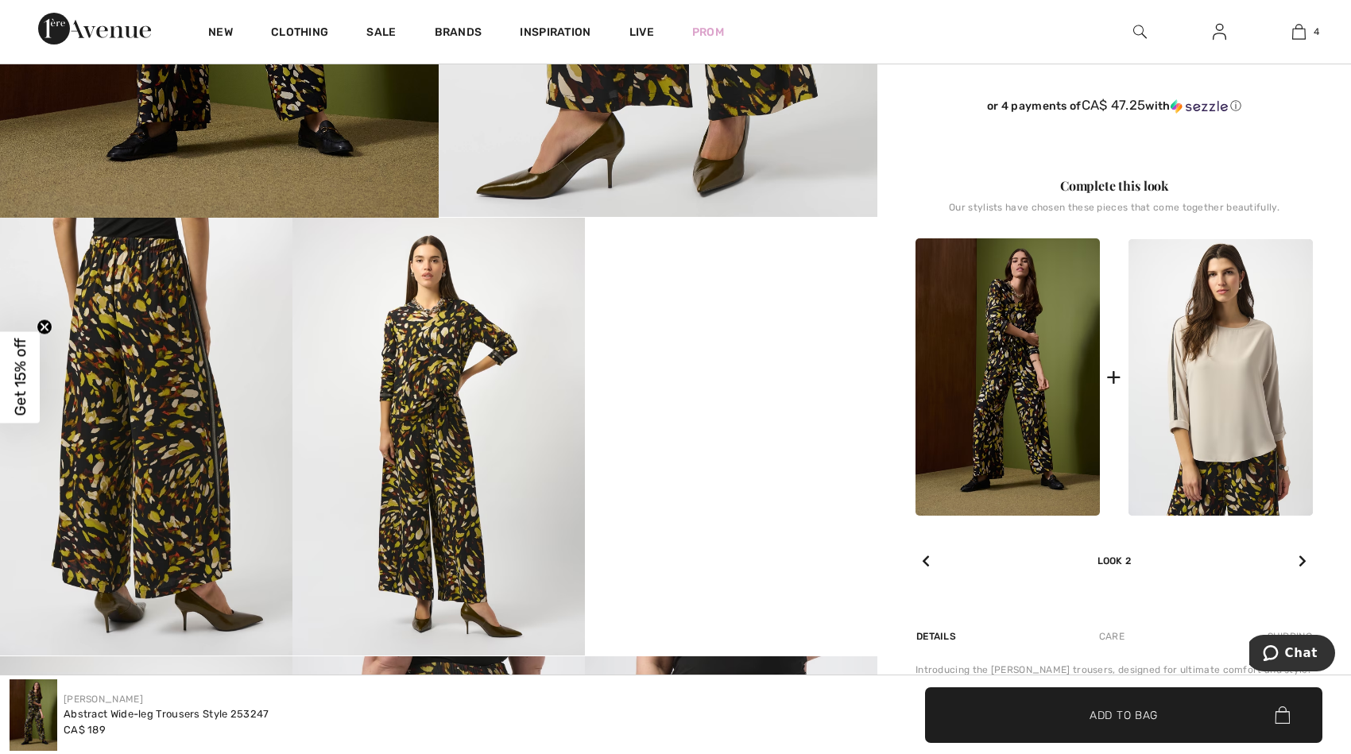
click at [1304, 559] on icon at bounding box center [1302, 561] width 8 height 13
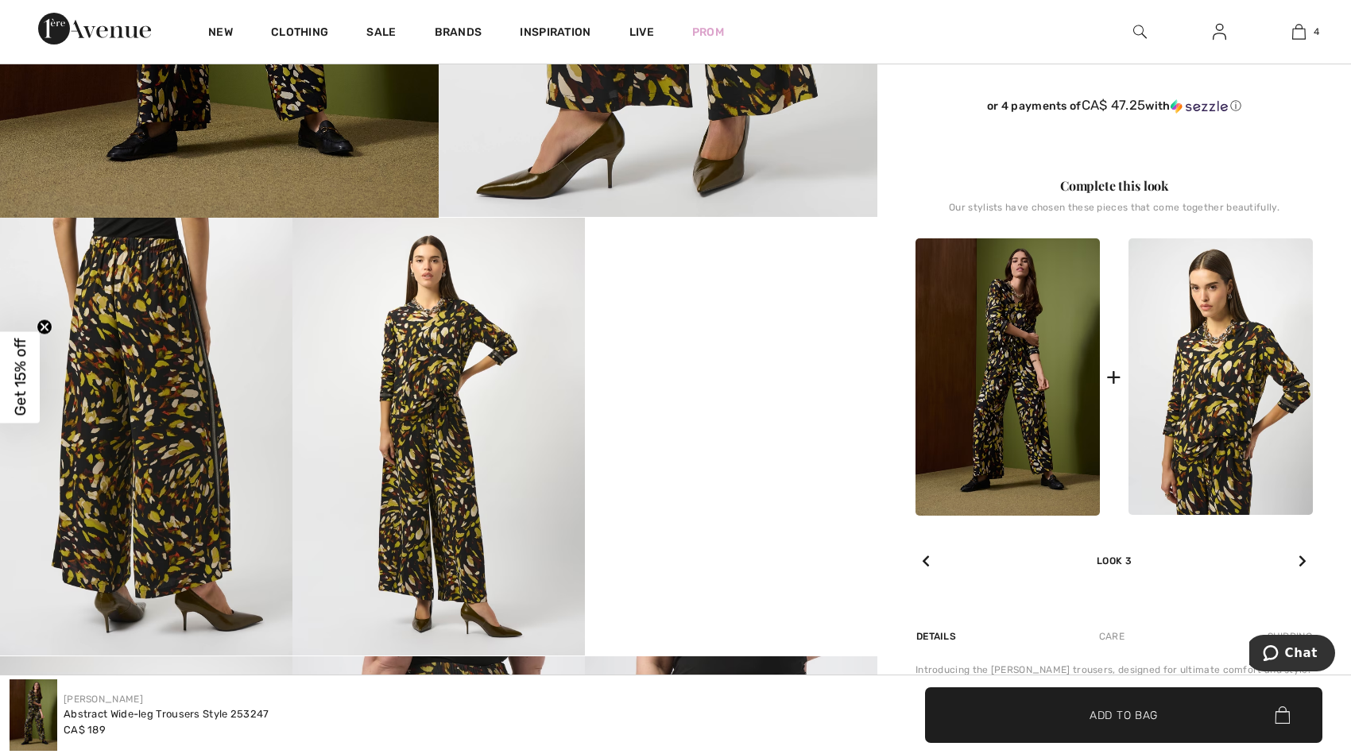
click at [1217, 414] on img at bounding box center [1220, 376] width 184 height 277
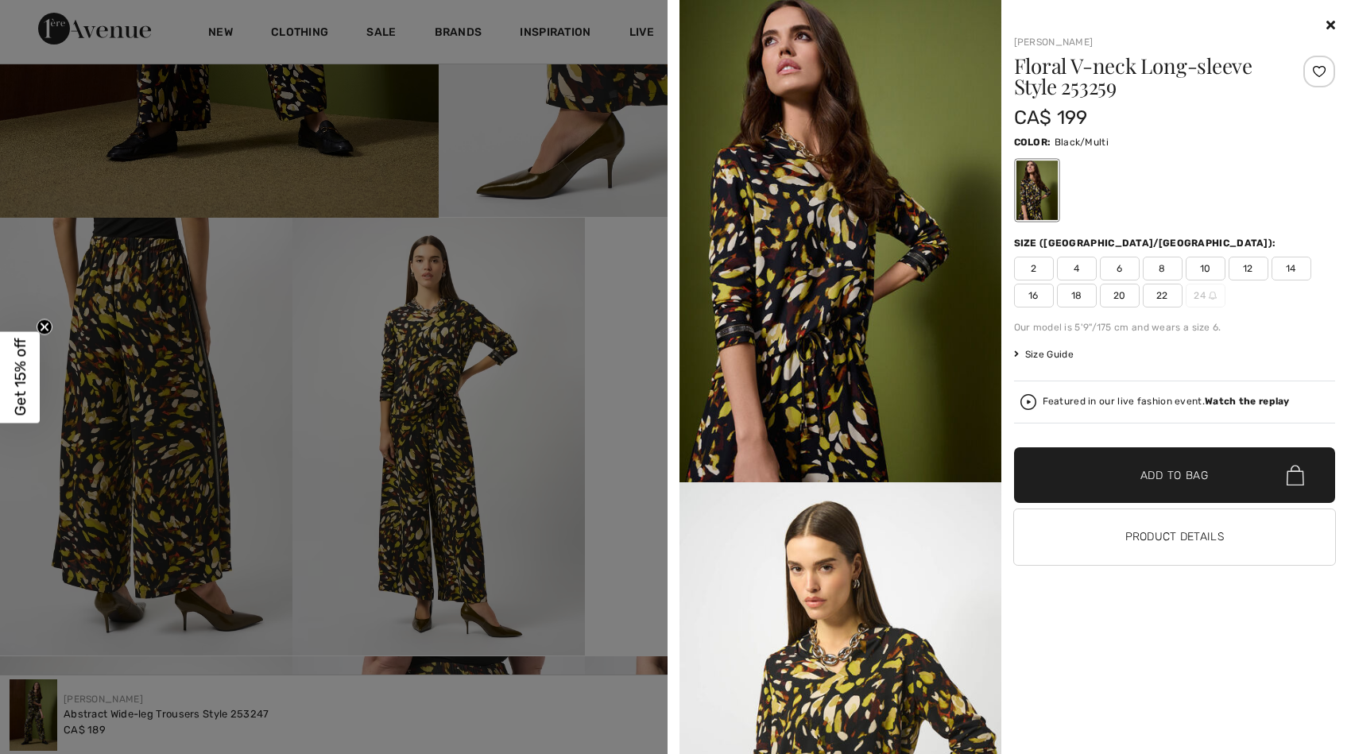
click at [1033, 295] on span "16" at bounding box center [1034, 296] width 40 height 24
click at [1174, 470] on span "Add to Bag" at bounding box center [1174, 475] width 68 height 17
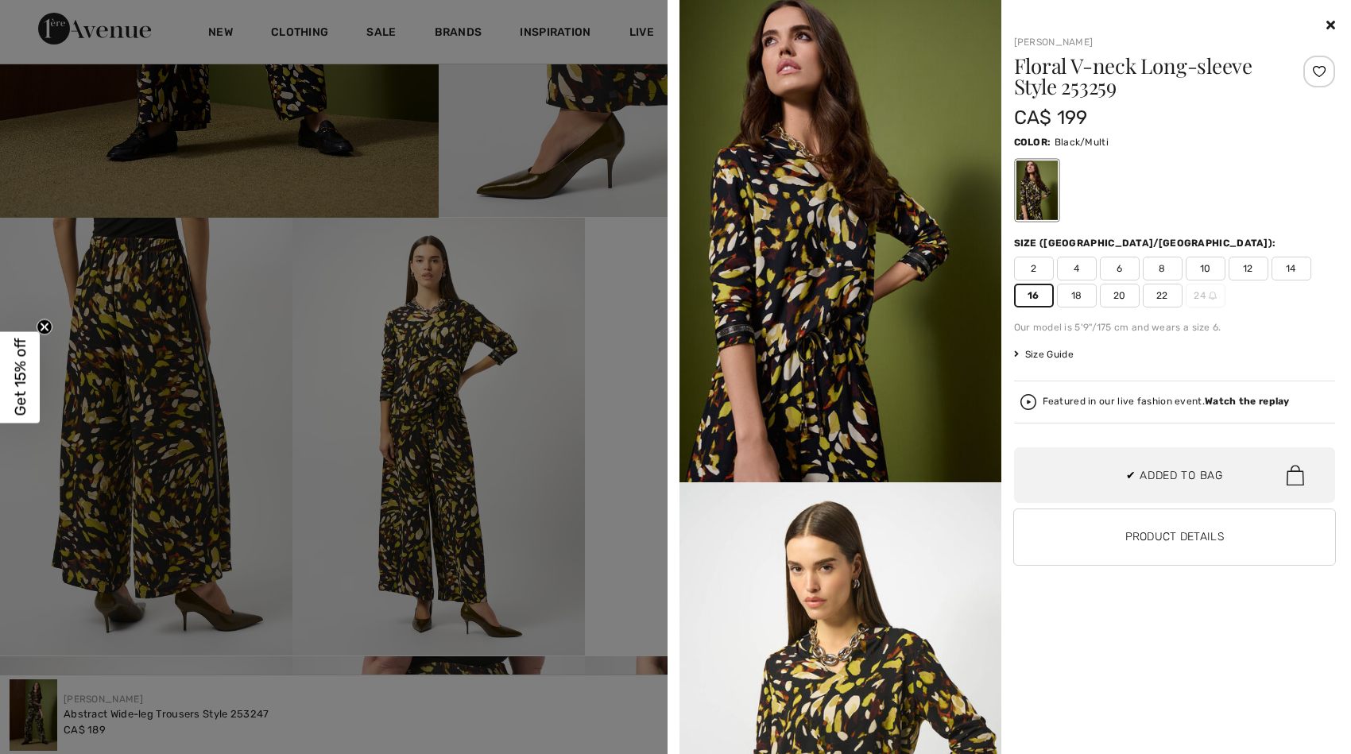
scroll to position [420, 0]
click at [900, 312] on img at bounding box center [840, 241] width 322 height 482
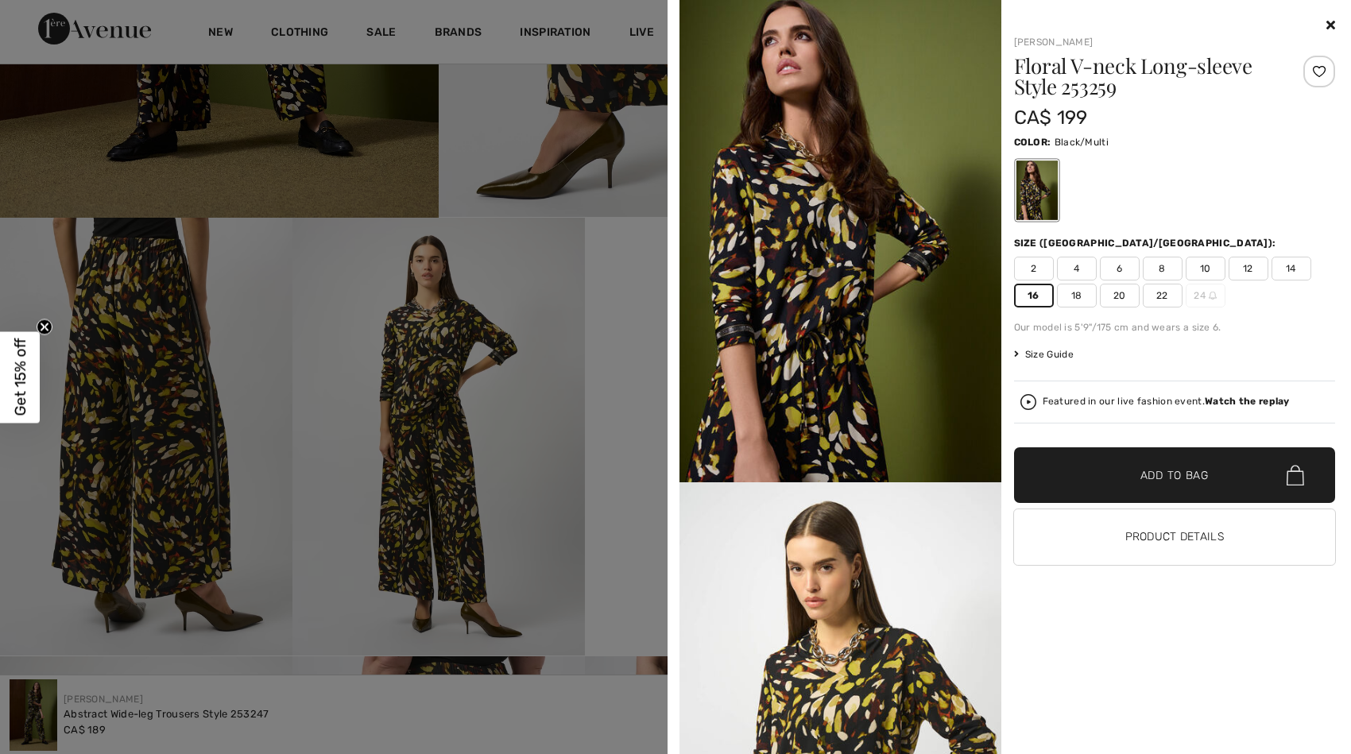
click at [1144, 473] on span "Add to Bag" at bounding box center [1174, 475] width 68 height 17
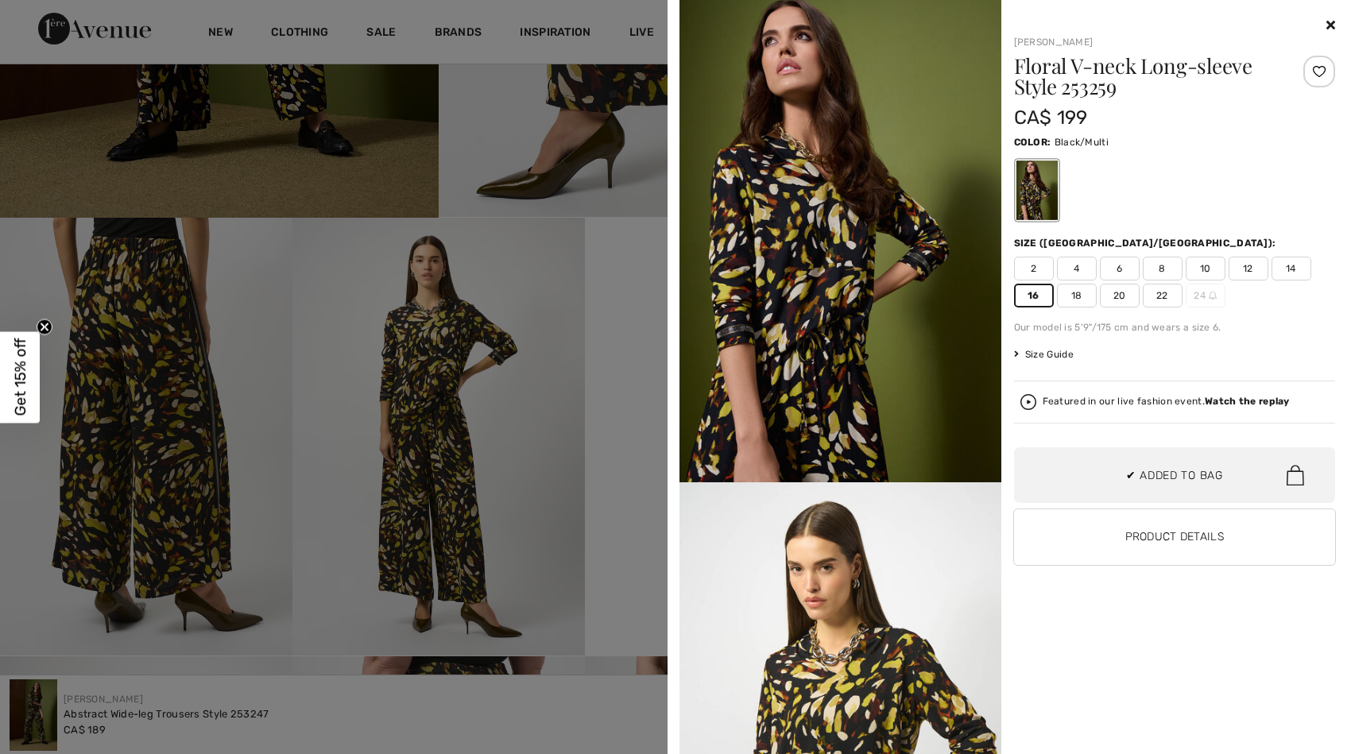
scroll to position [544, 0]
click at [851, 314] on img at bounding box center [840, 241] width 322 height 482
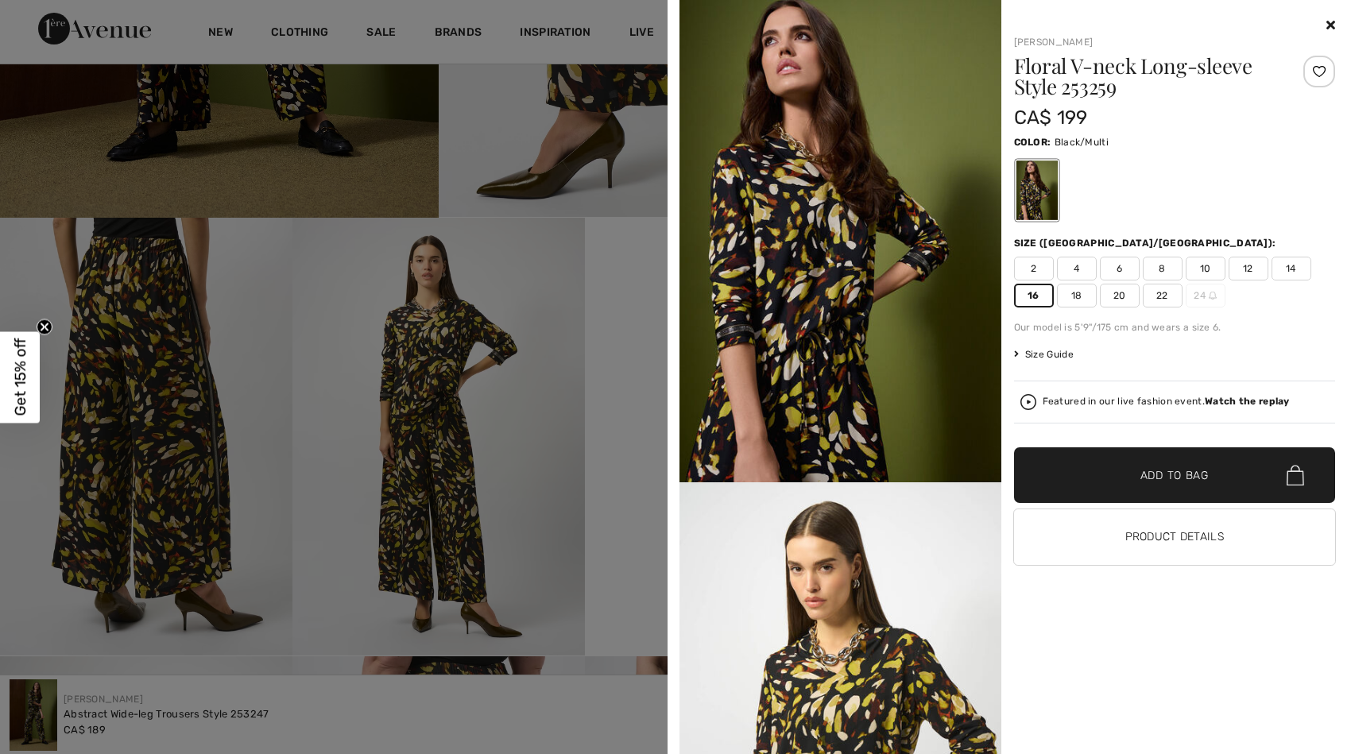
click at [1041, 194] on div at bounding box center [1036, 191] width 41 height 60
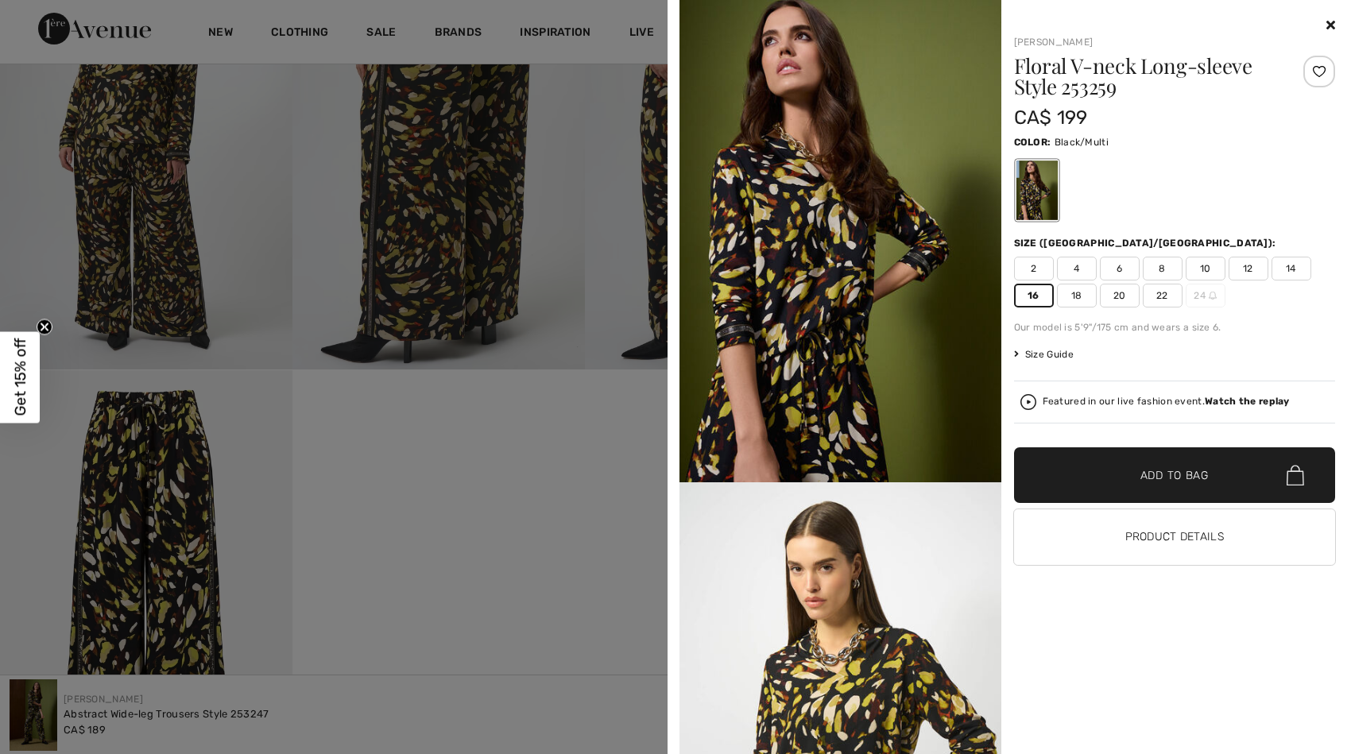
scroll to position [1226, 0]
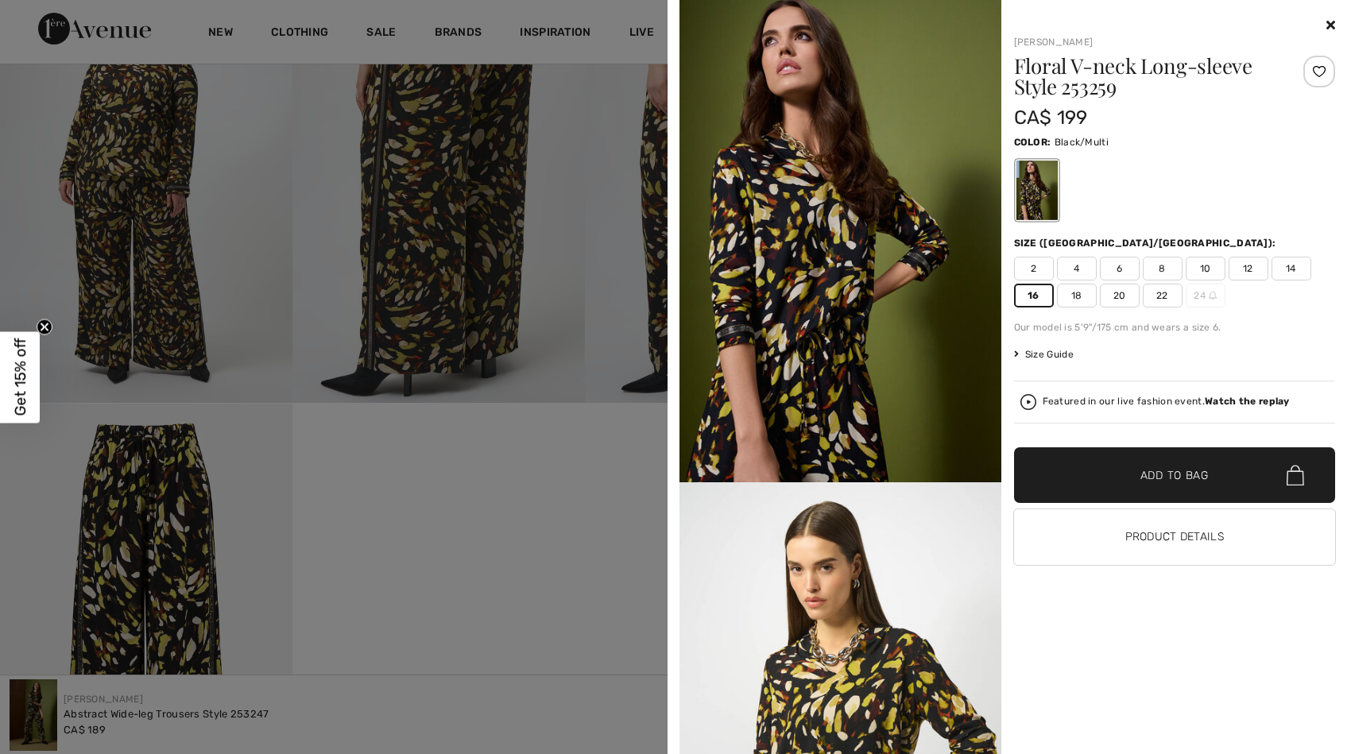
click at [1161, 476] on span "Add to Bag" at bounding box center [1174, 475] width 68 height 17
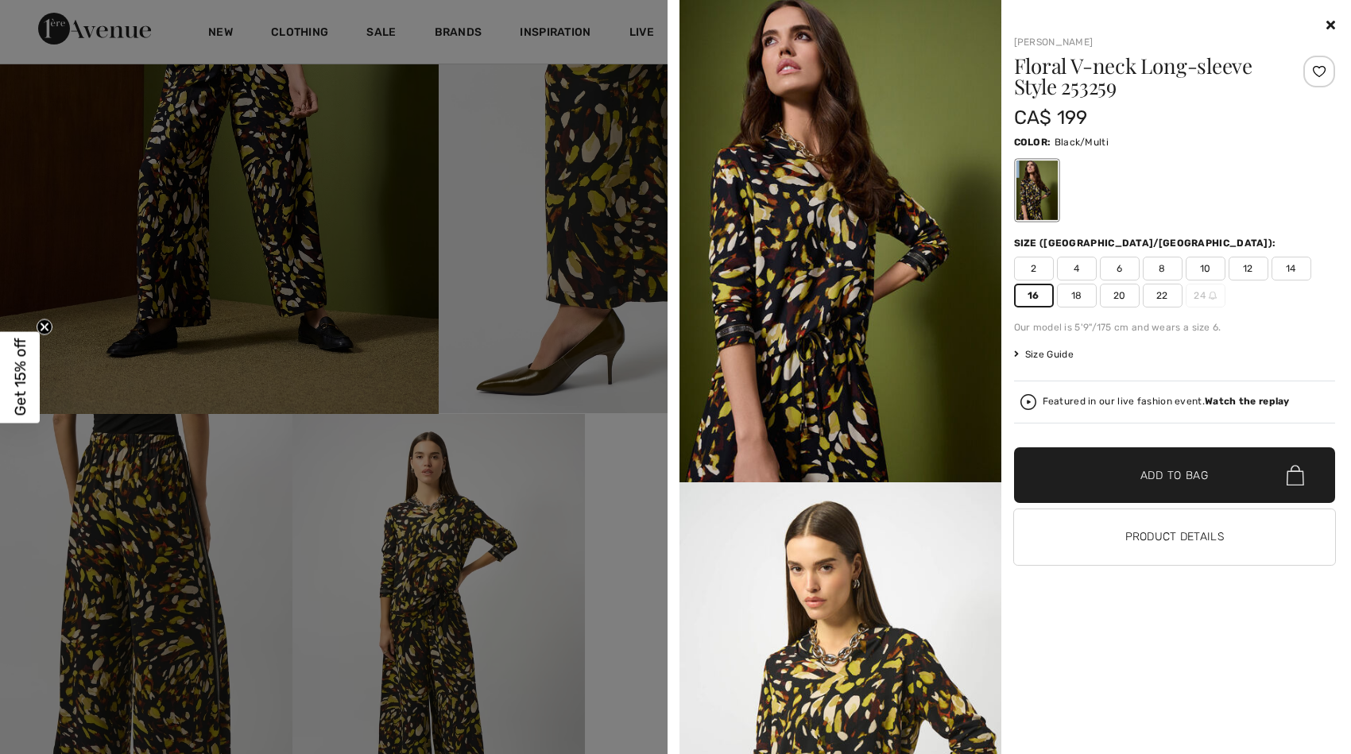
scroll to position [0, 0]
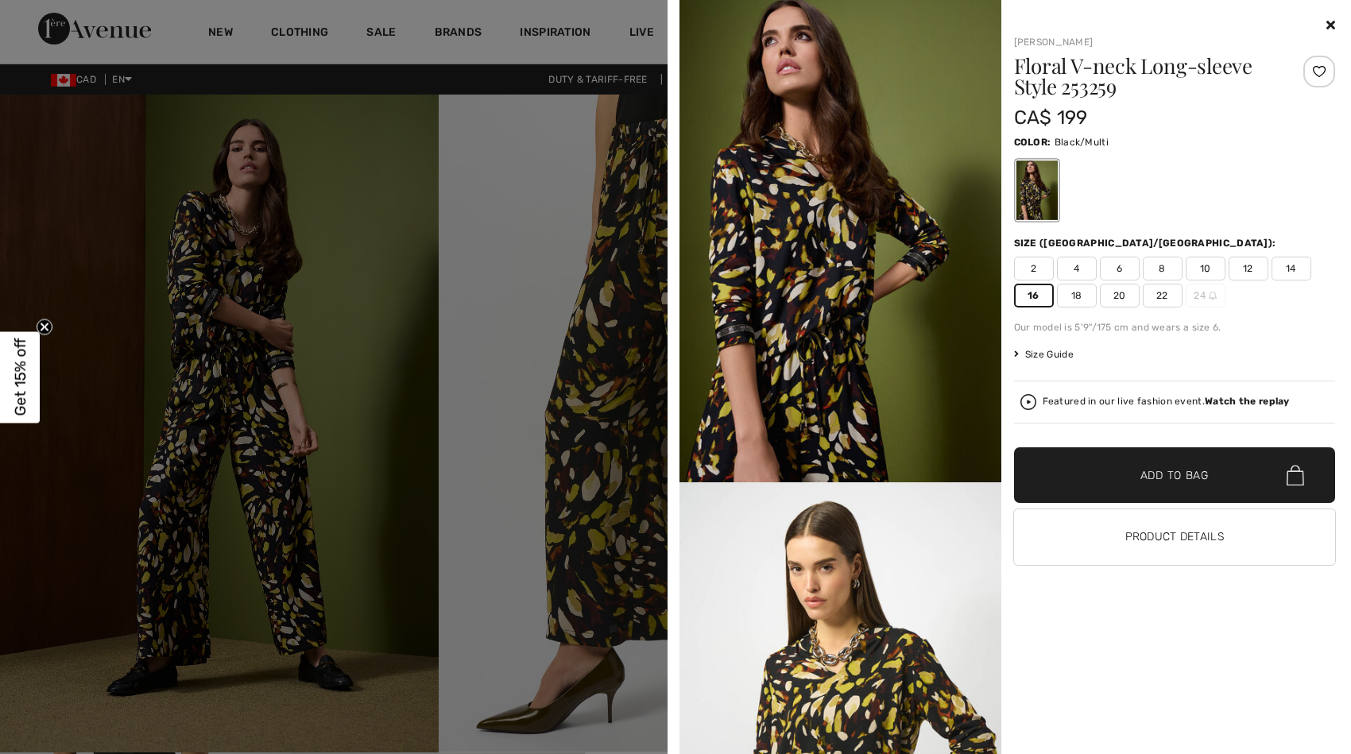
click at [637, 283] on div at bounding box center [675, 377] width 1351 height 754
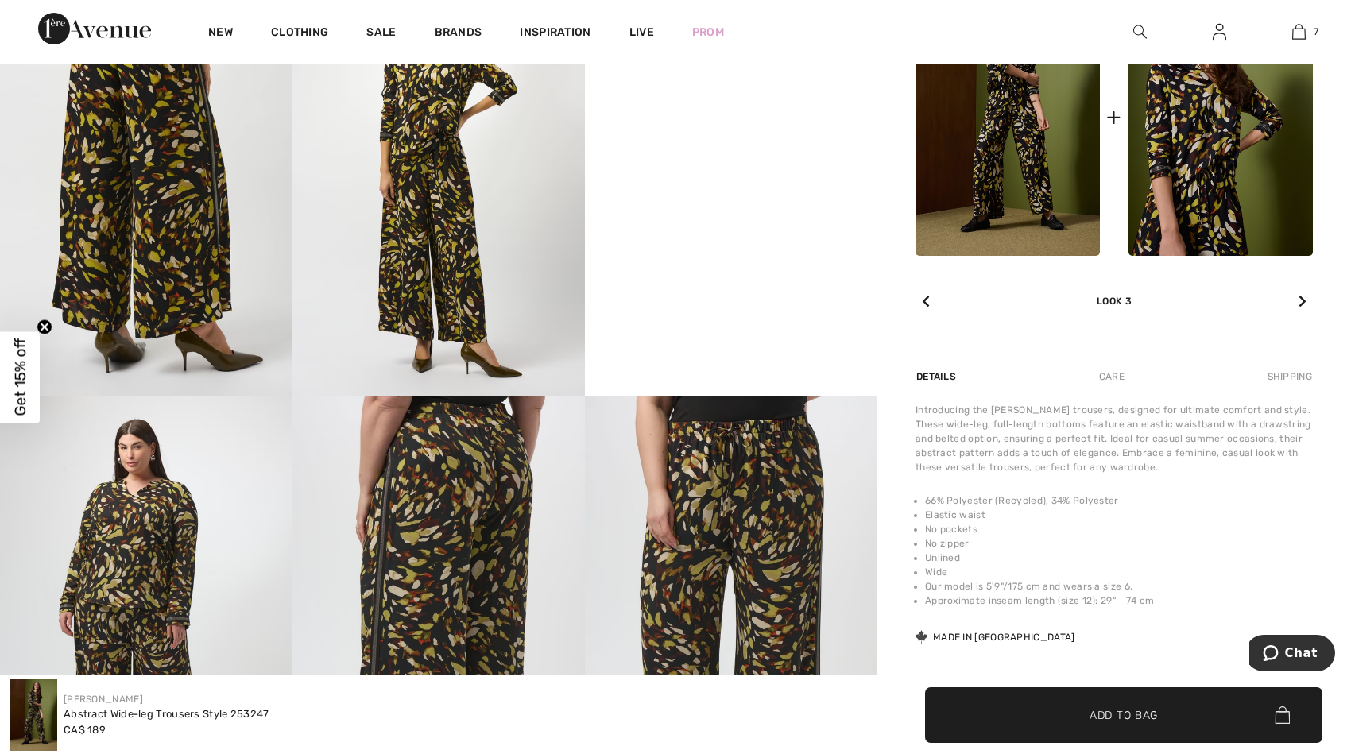
scroll to position [1589, 0]
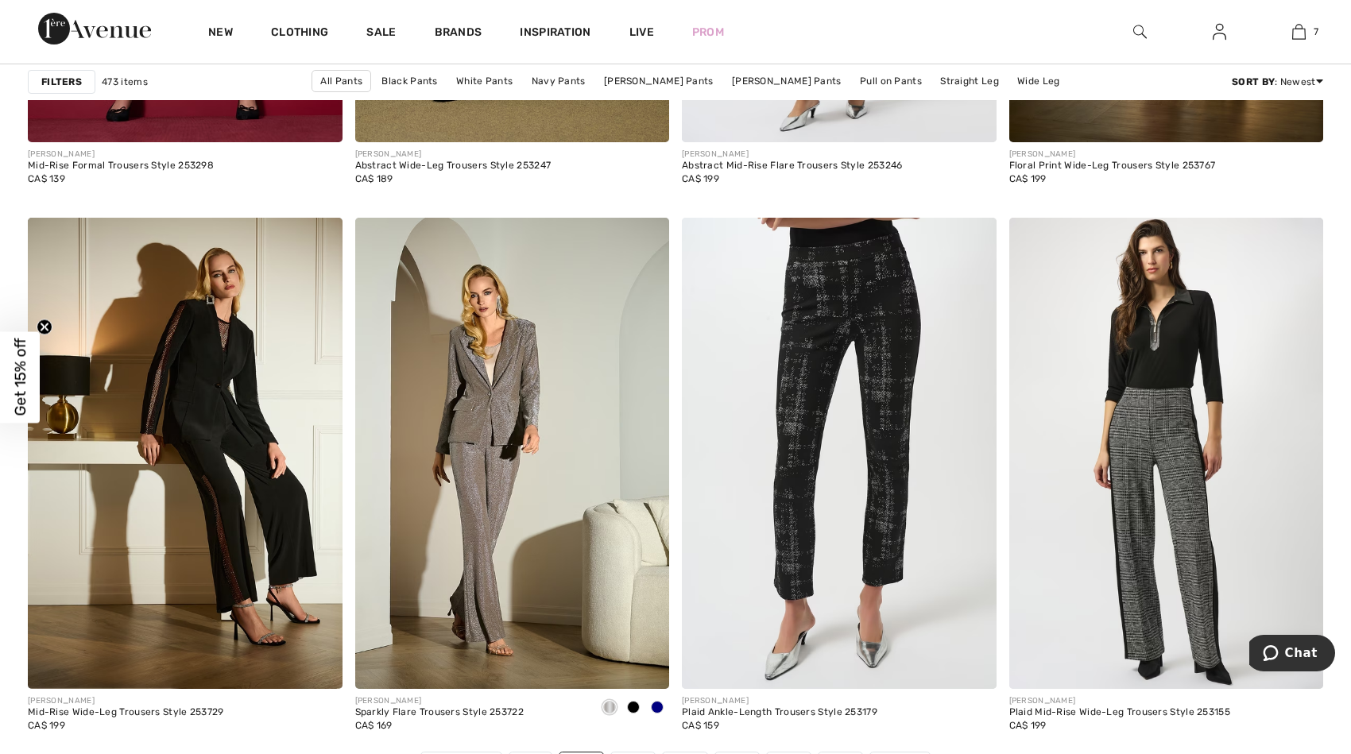
scroll to position [7857, 0]
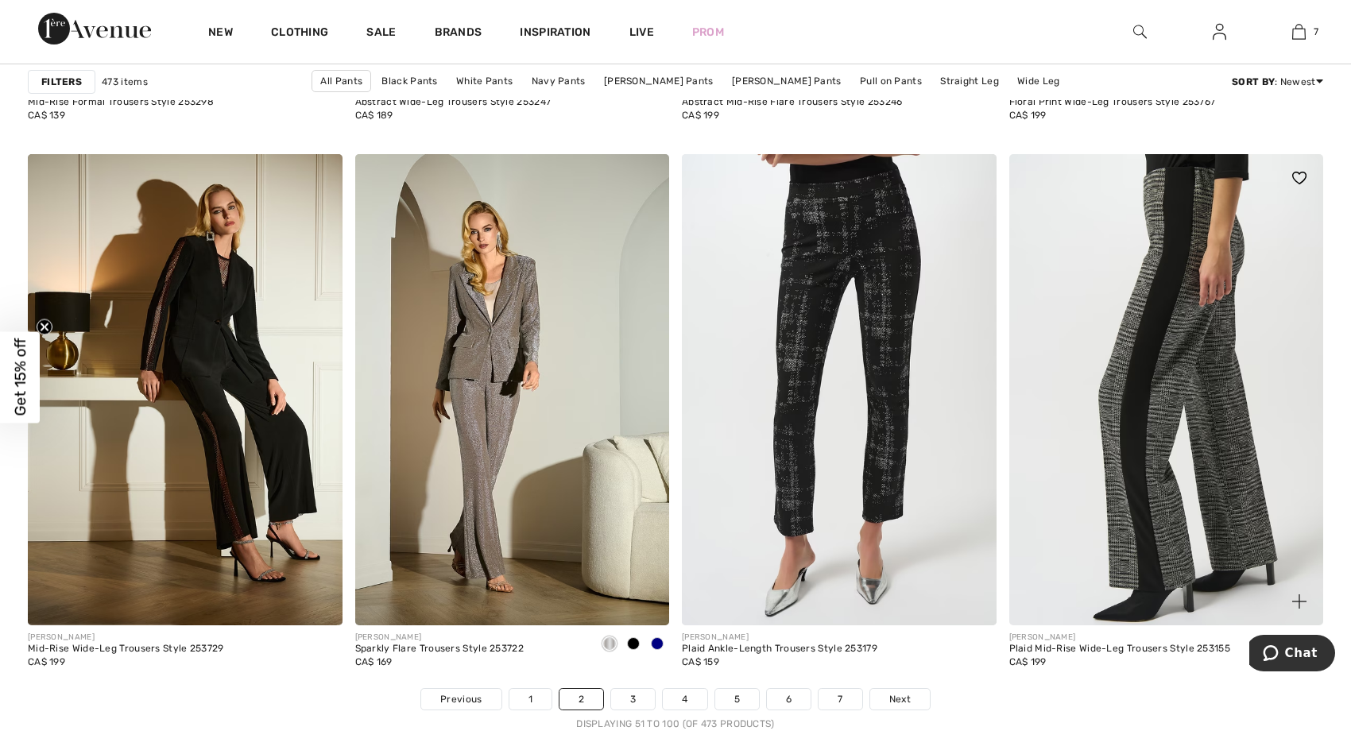
click at [1129, 399] on img at bounding box center [1166, 389] width 315 height 471
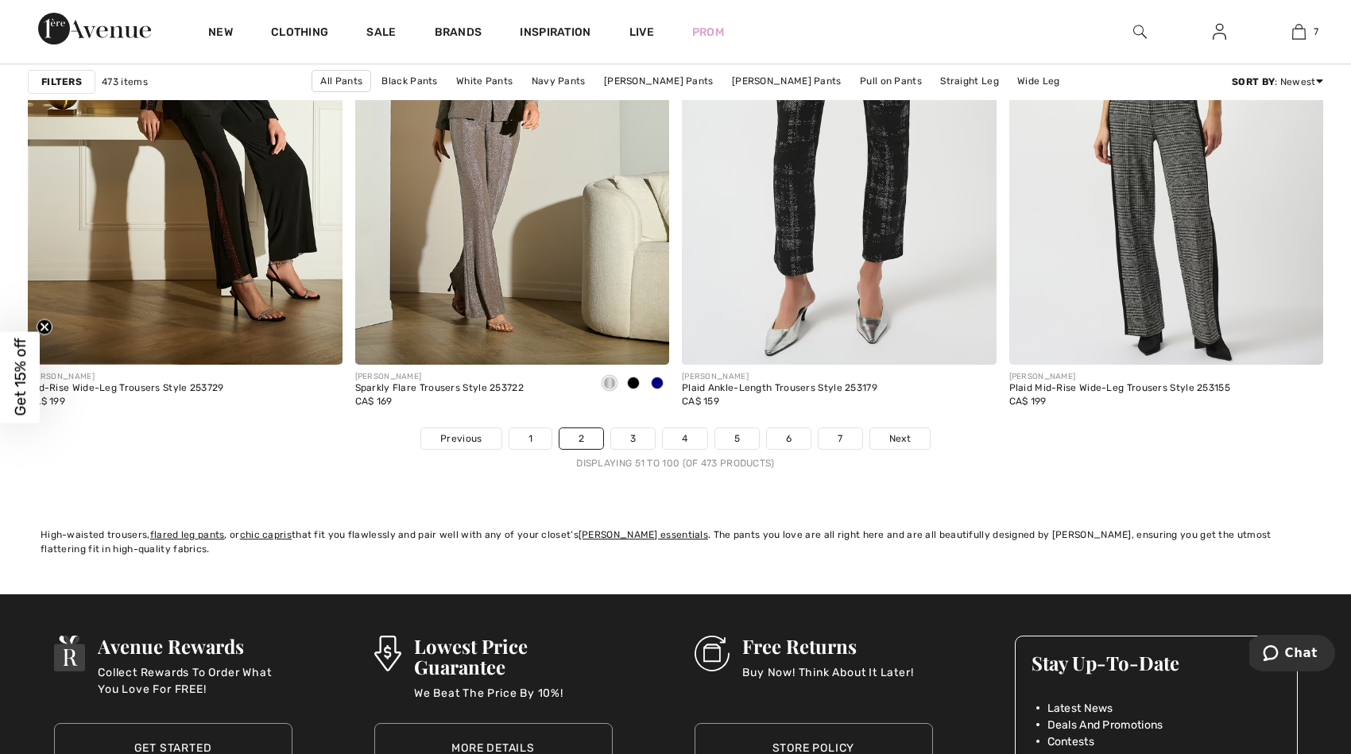
scroll to position [8044, 0]
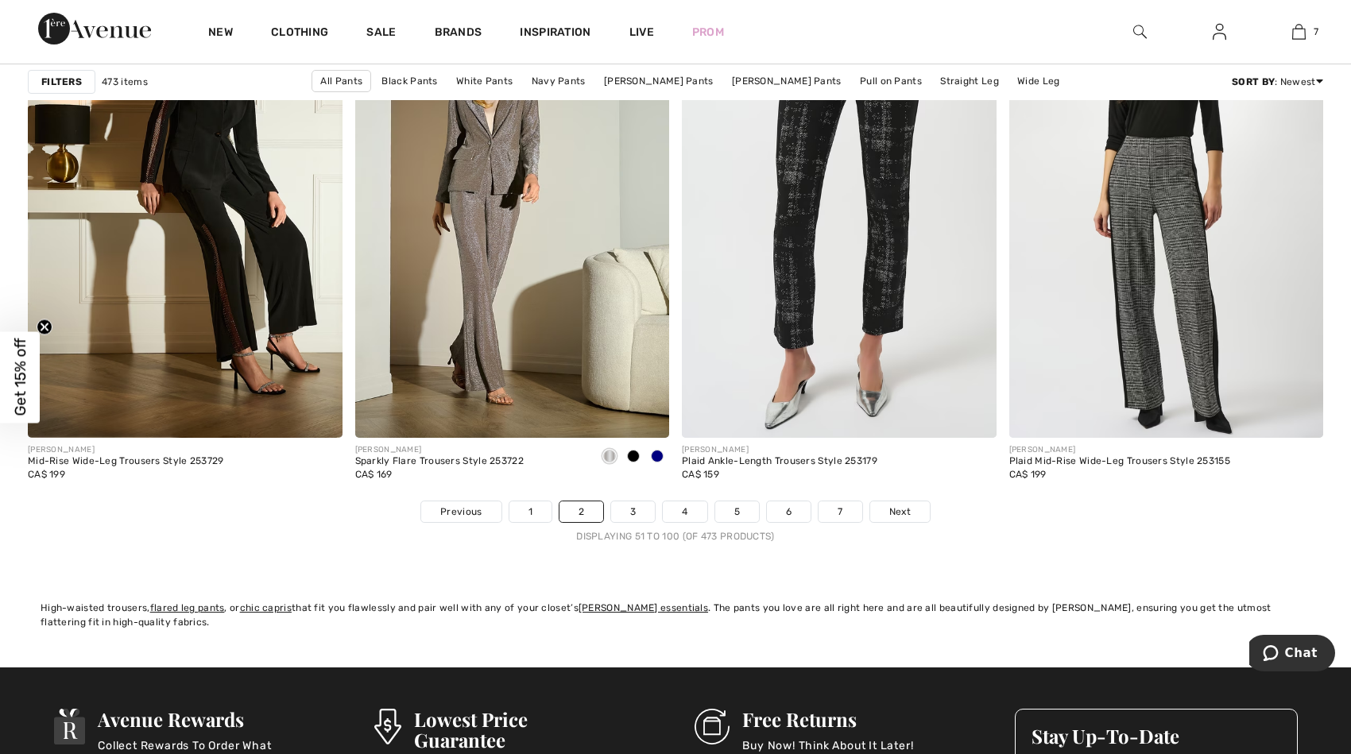
drag, startPoint x: 1360, startPoint y: 641, endPoint x: 62, endPoint y: 8, distance: 1444.4
click at [894, 505] on span "Next" at bounding box center [899, 512] width 21 height 14
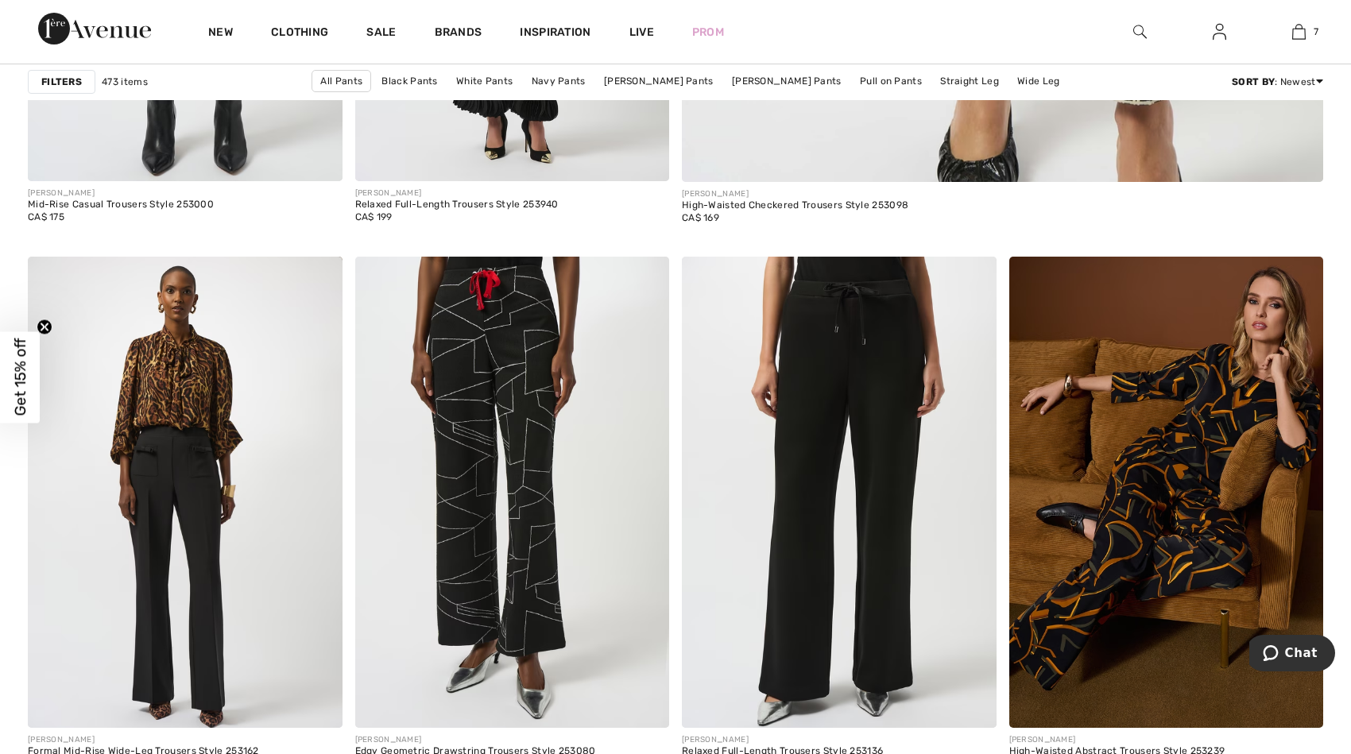
scroll to position [1145, 0]
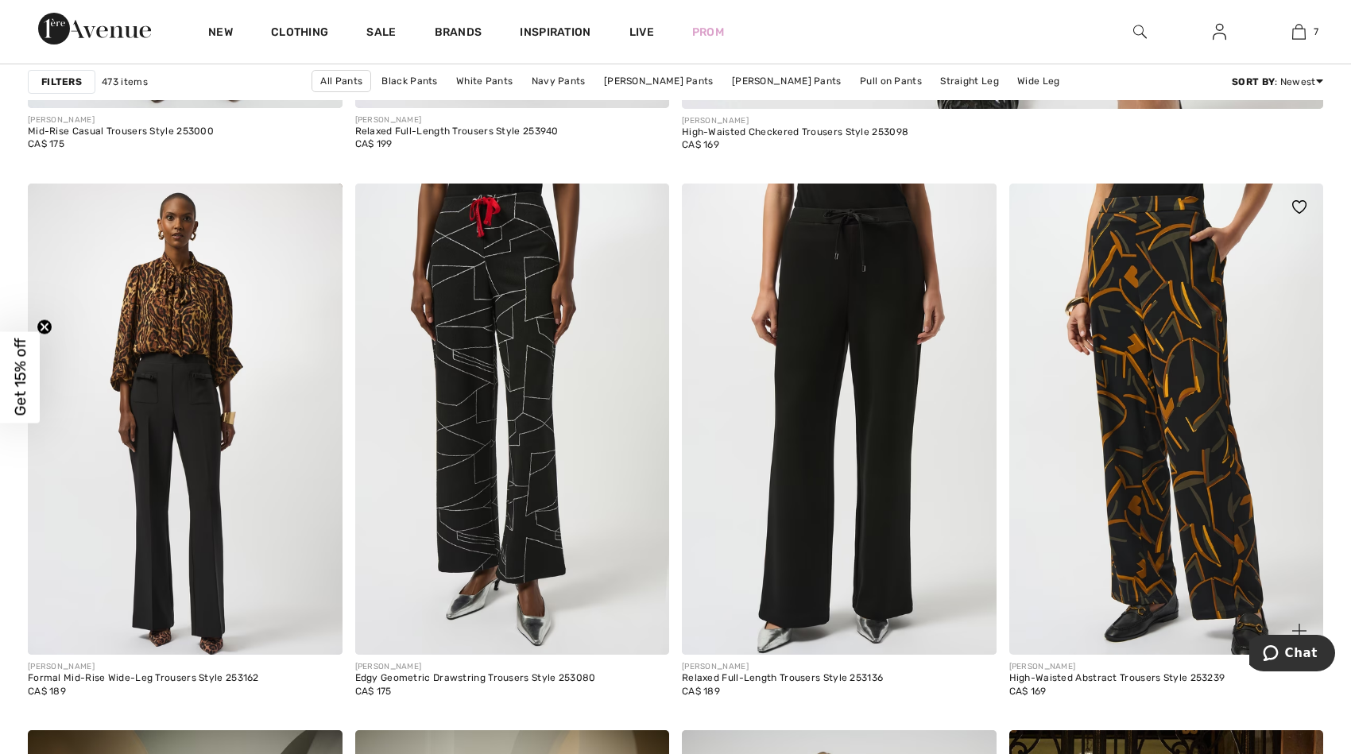
click at [1170, 343] on img at bounding box center [1166, 419] width 315 height 471
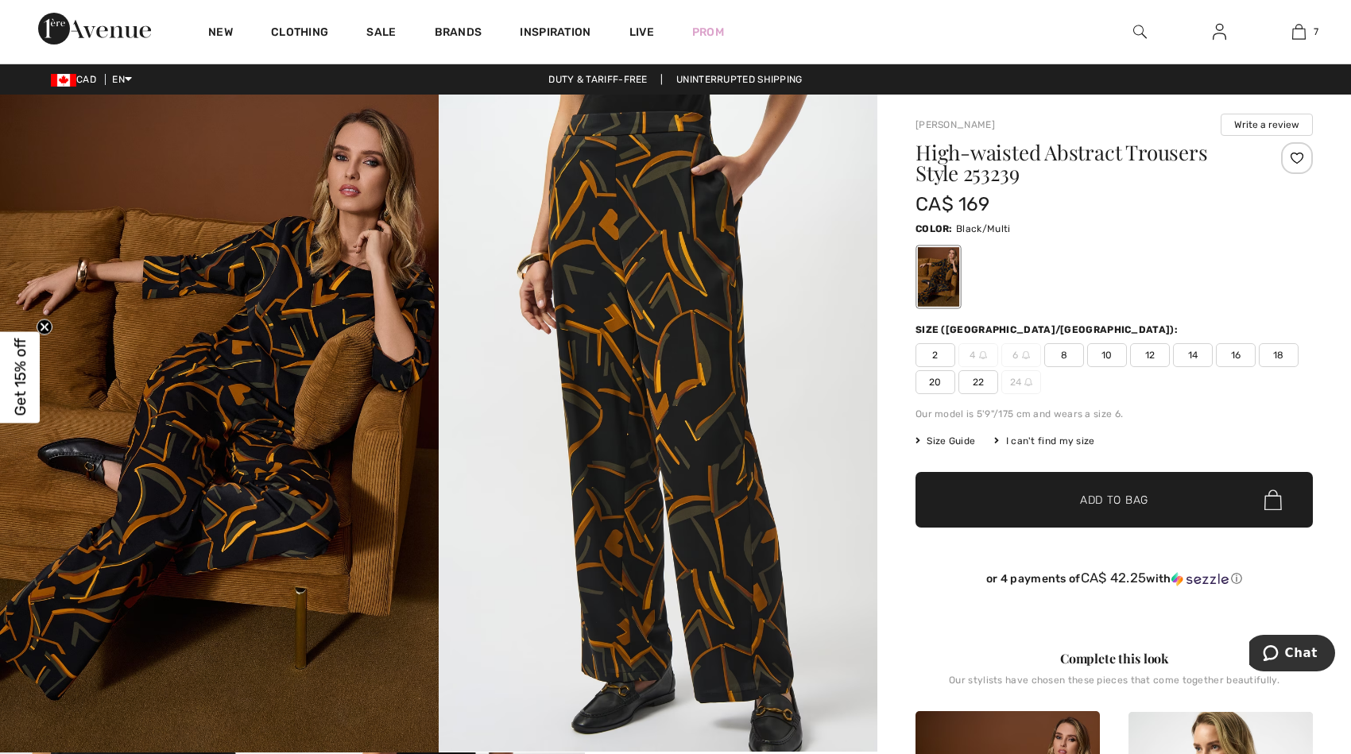
click at [1190, 356] on span "14" at bounding box center [1193, 355] width 40 height 24
click at [1108, 513] on span "✔ Added to Bag Add to Bag" at bounding box center [1113, 500] width 397 height 56
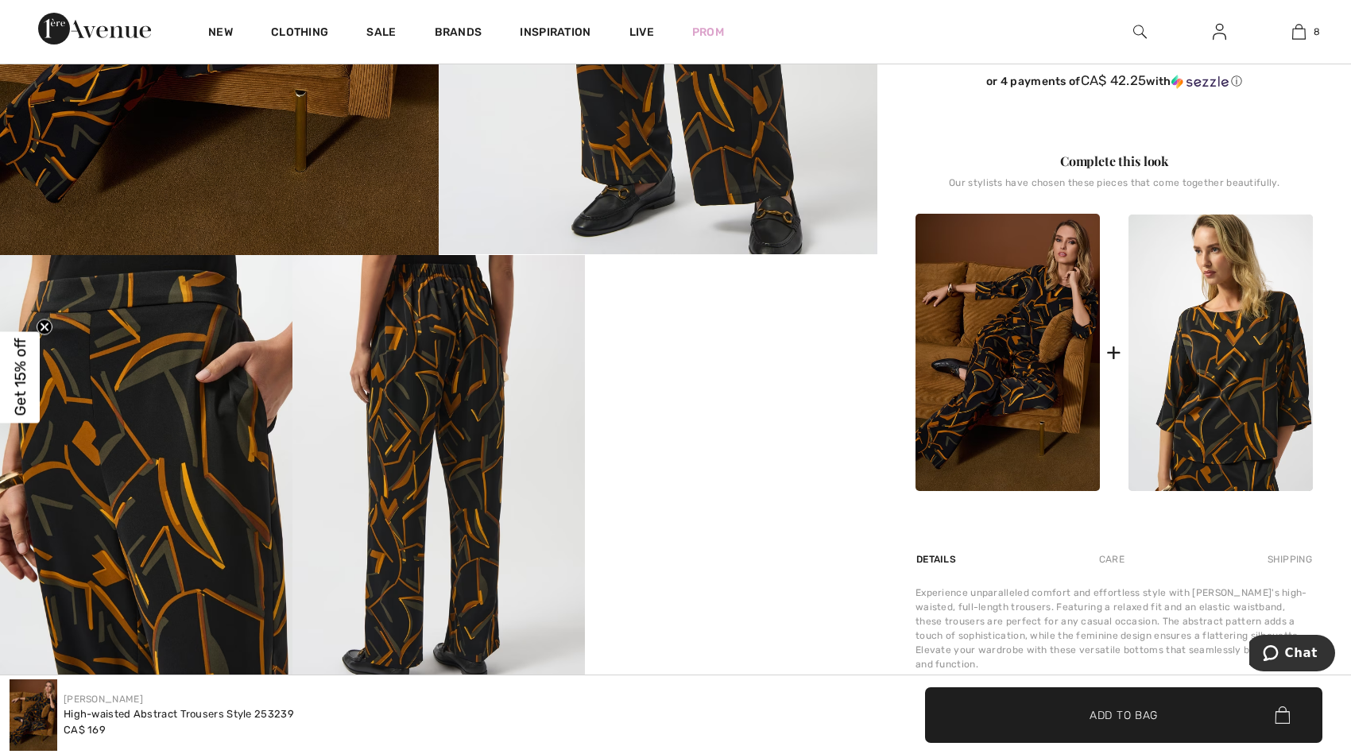
scroll to position [505, 0]
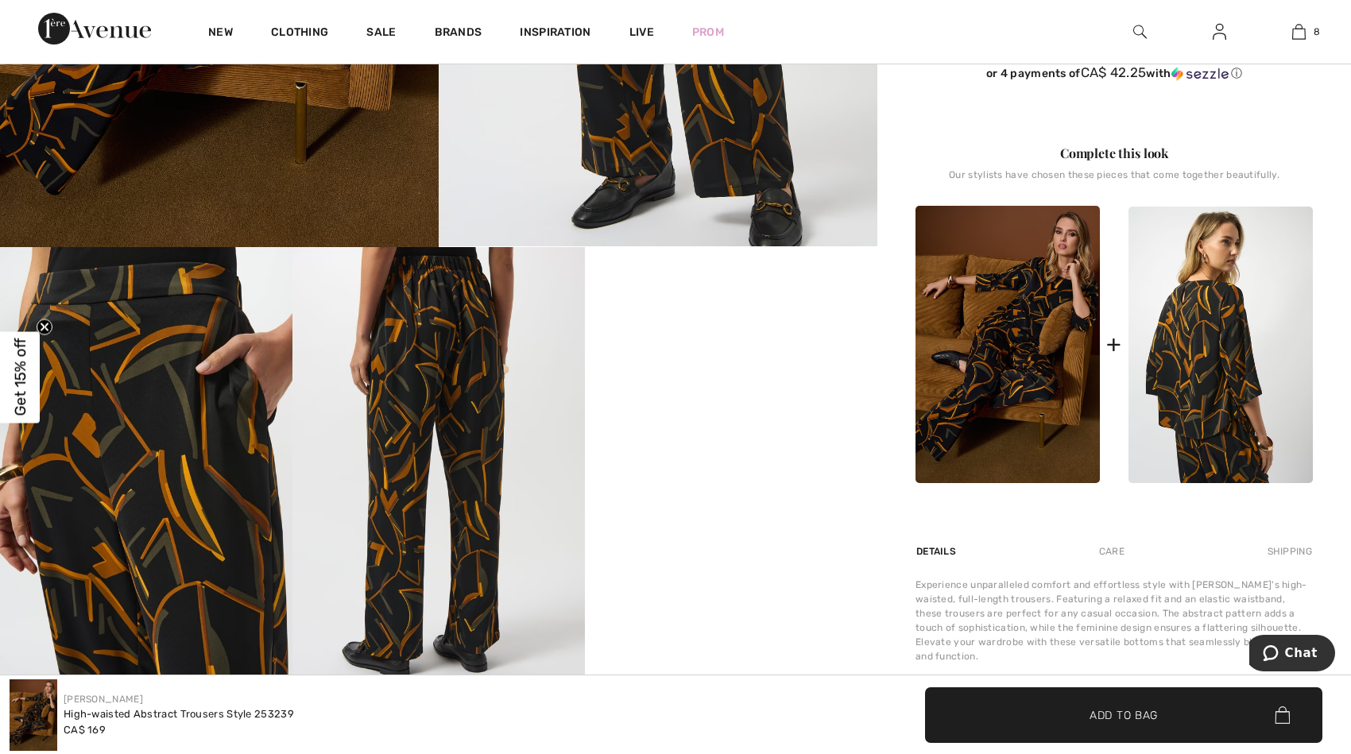
click at [1233, 375] on img at bounding box center [1220, 345] width 184 height 277
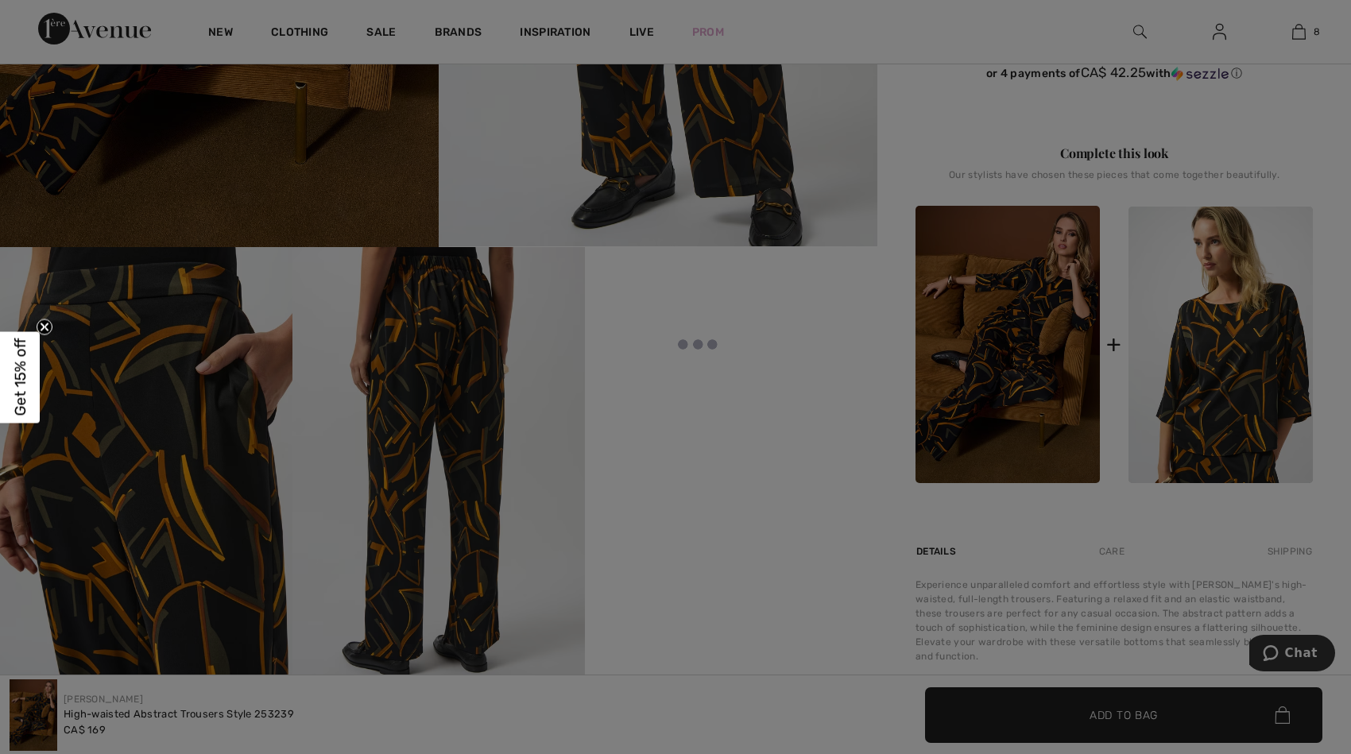
click at [1232, 370] on div at bounding box center [675, 377] width 1351 height 754
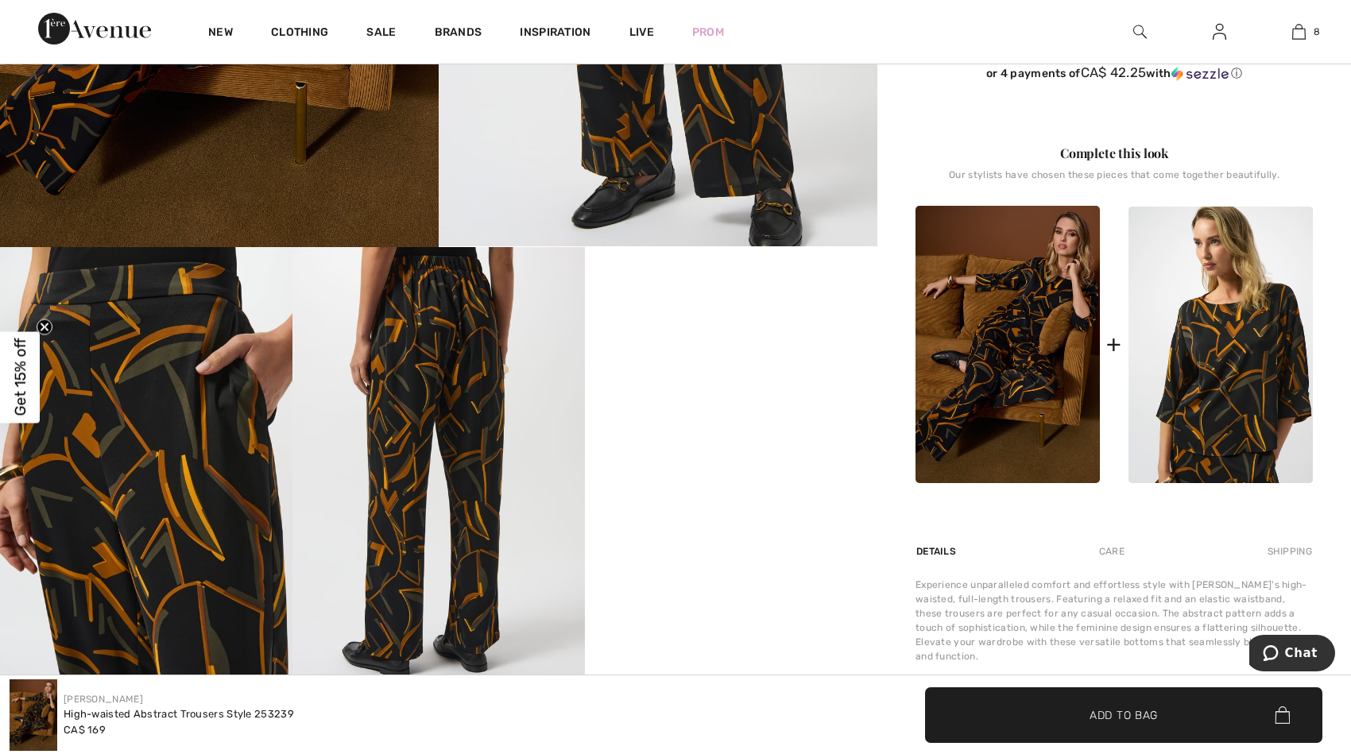
click at [1232, 370] on div at bounding box center [675, 377] width 1351 height 754
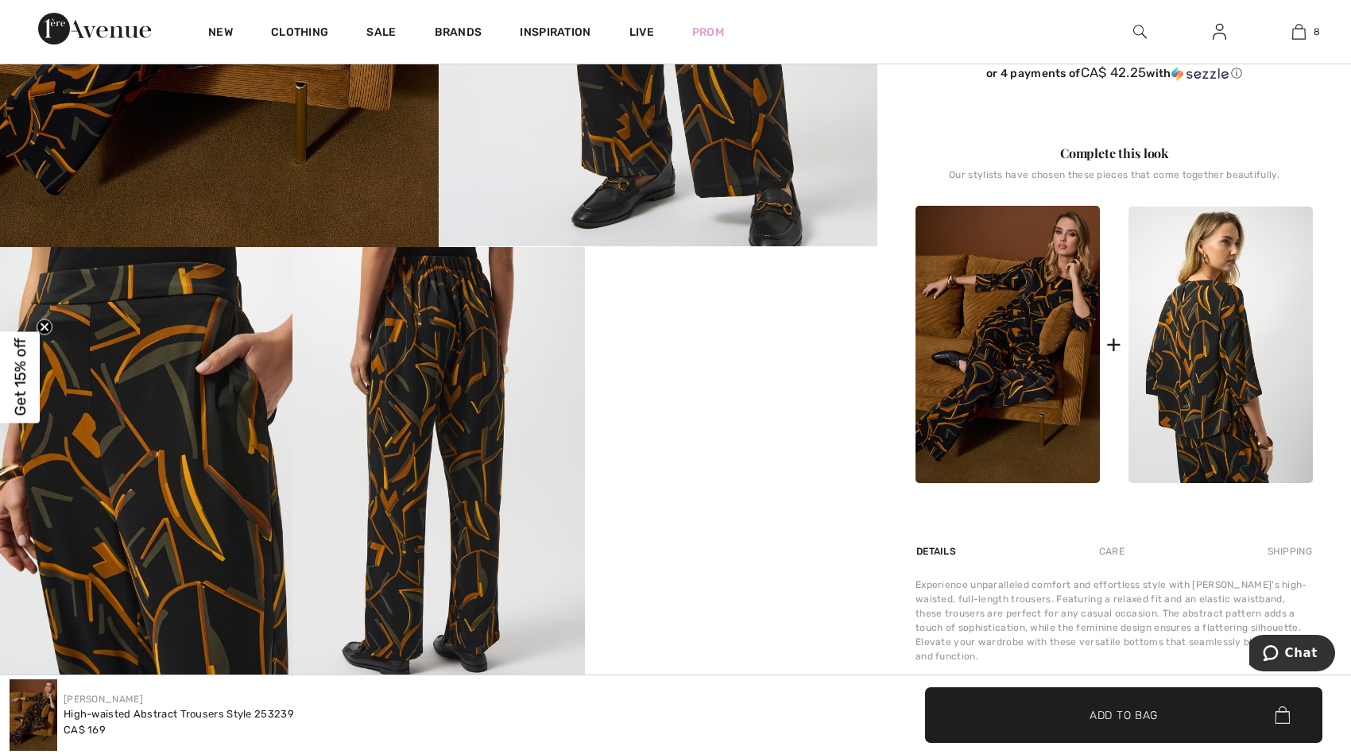
click at [1223, 371] on img at bounding box center [1220, 345] width 184 height 277
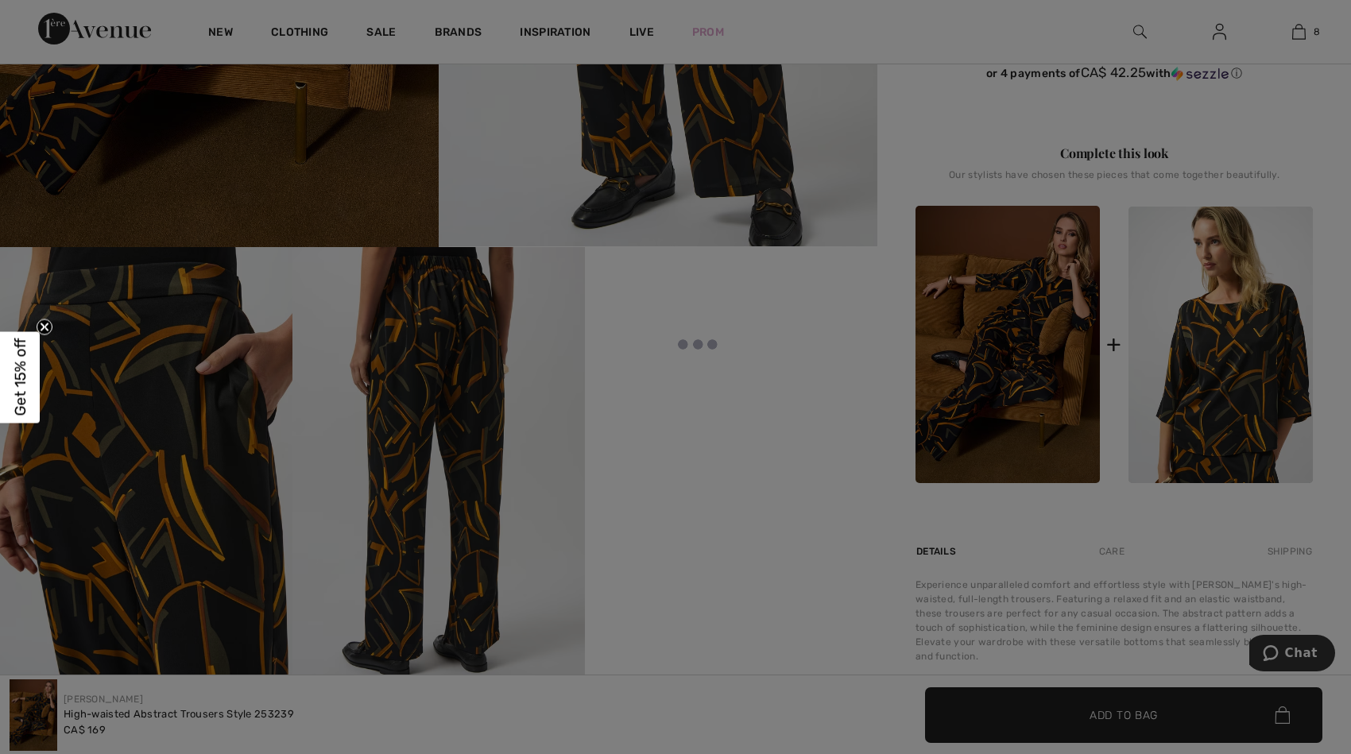
click at [1228, 339] on div at bounding box center [675, 377] width 1351 height 754
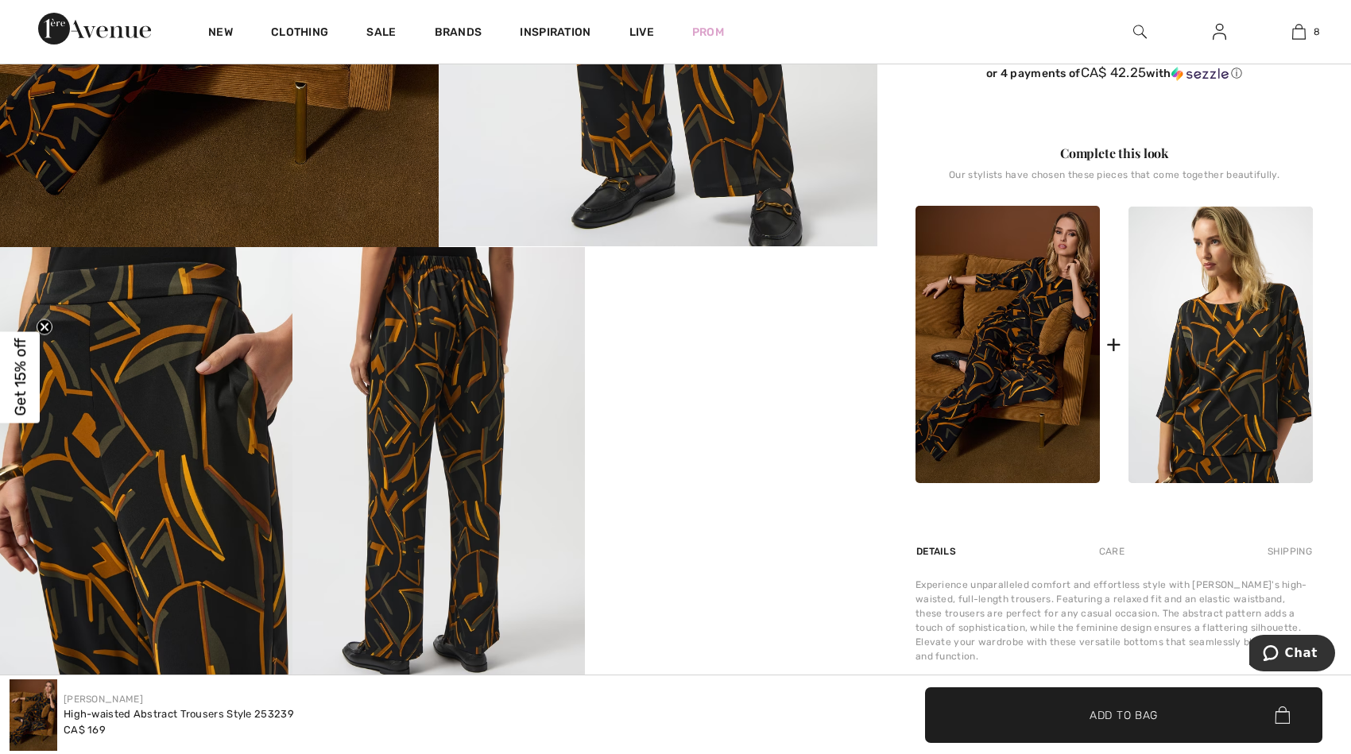
click at [1228, 339] on div at bounding box center [675, 377] width 1351 height 754
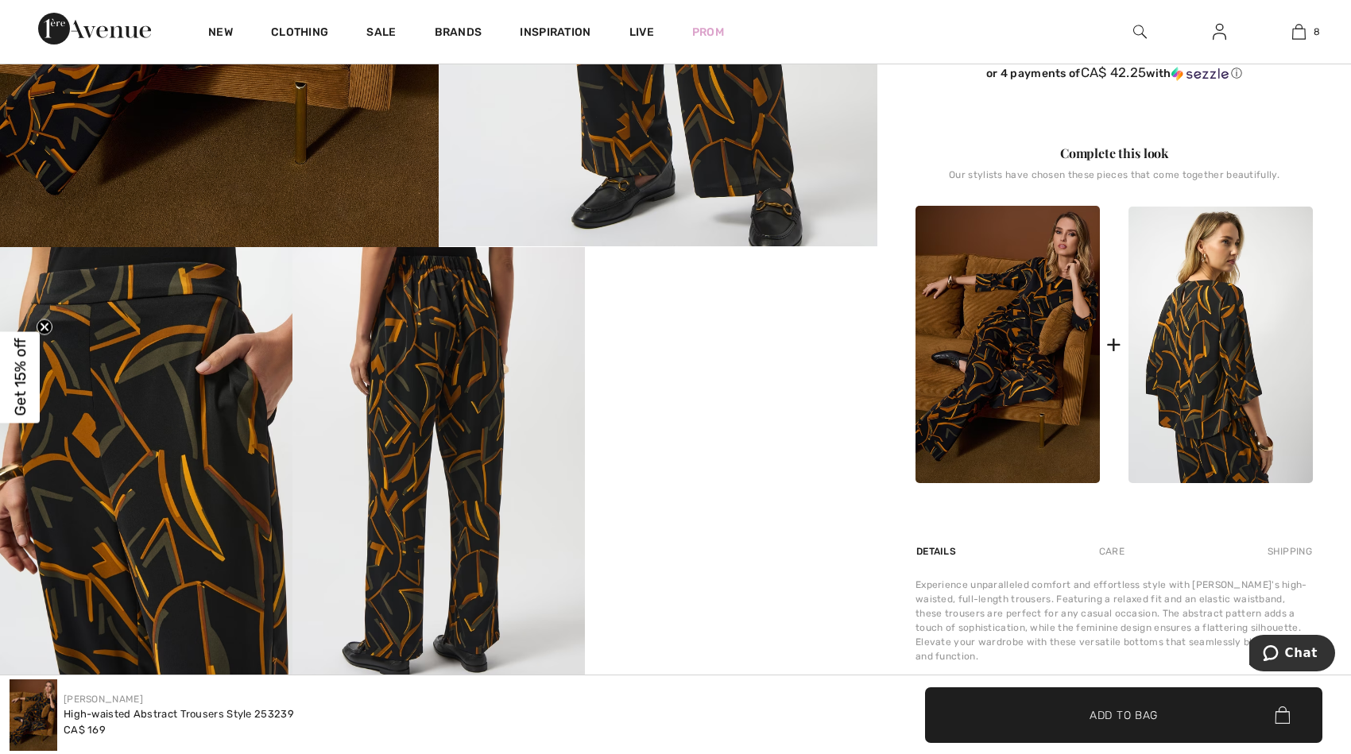
click at [1225, 344] on img at bounding box center [1220, 345] width 184 height 277
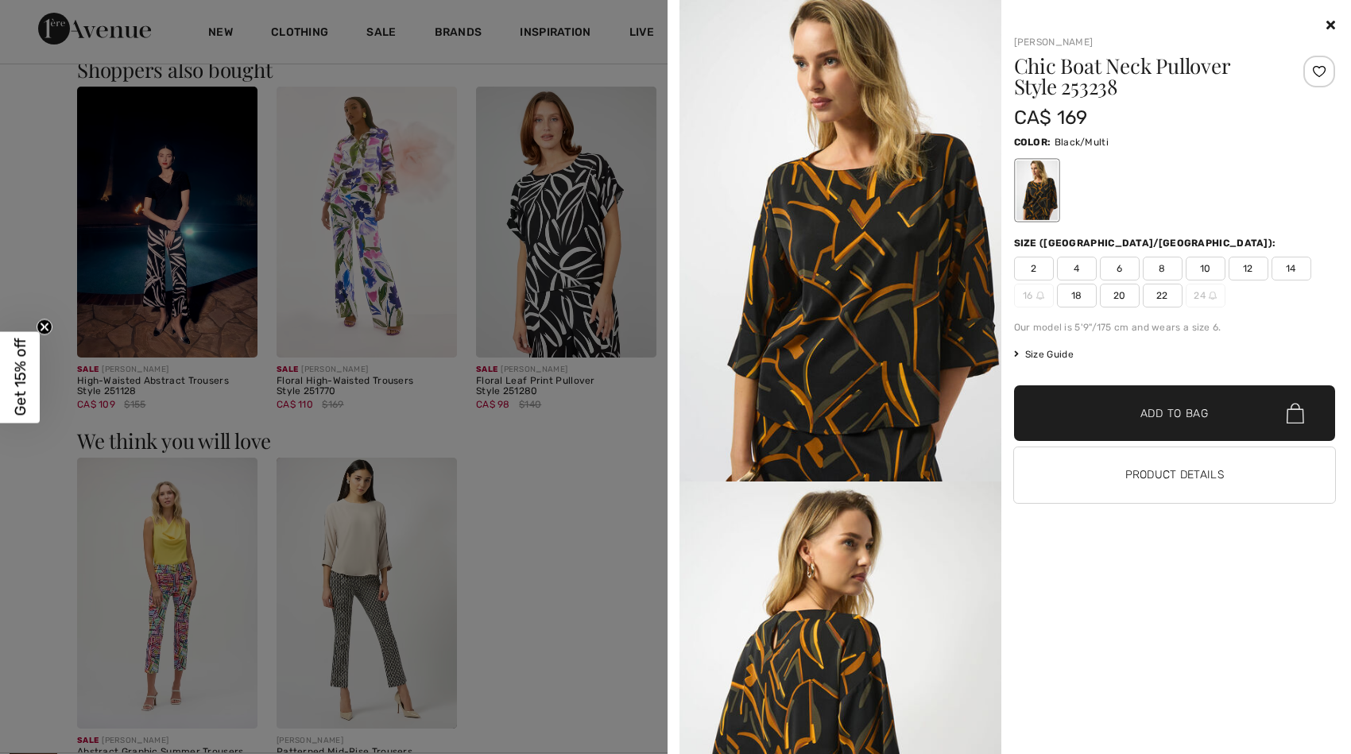
scroll to position [2384, 0]
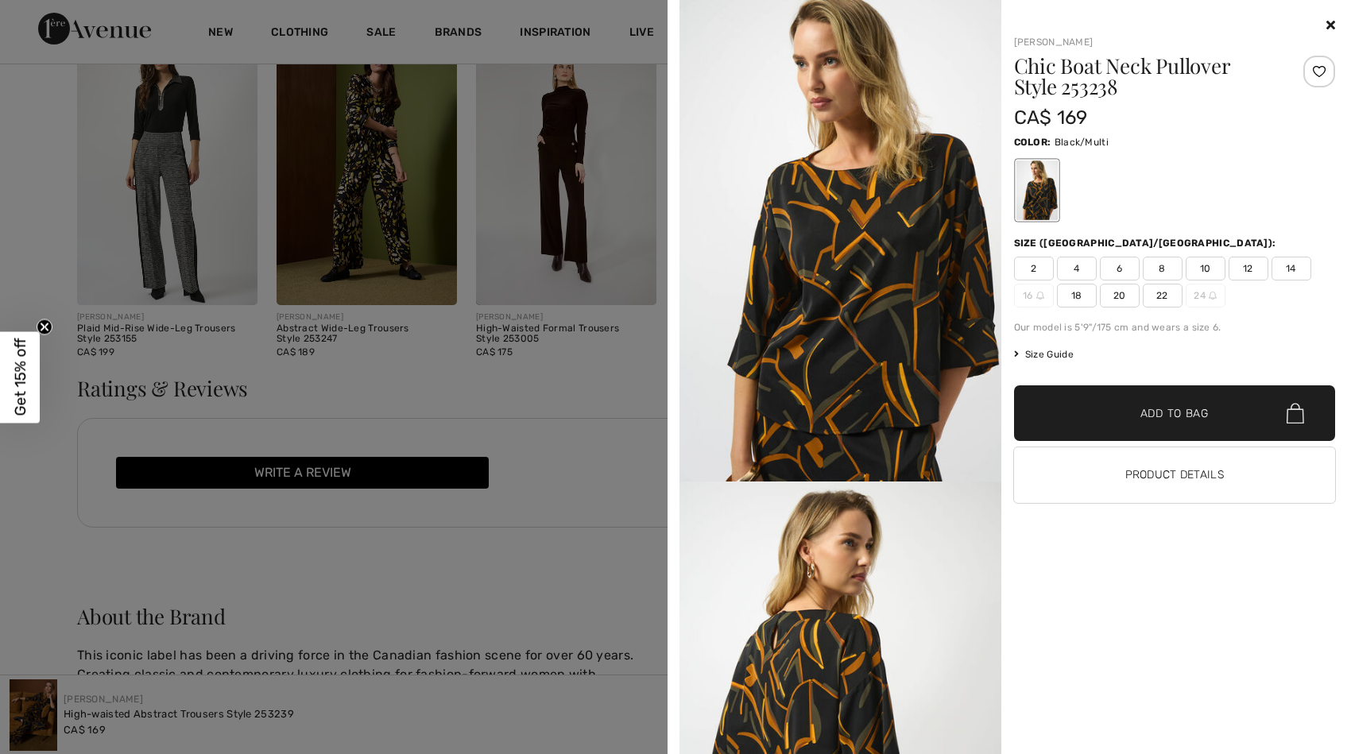
click at [883, 282] on img at bounding box center [840, 241] width 322 height 482
click at [1291, 269] on span "14" at bounding box center [1291, 269] width 40 height 24
click at [1145, 413] on span "Add to Bag" at bounding box center [1174, 413] width 68 height 17
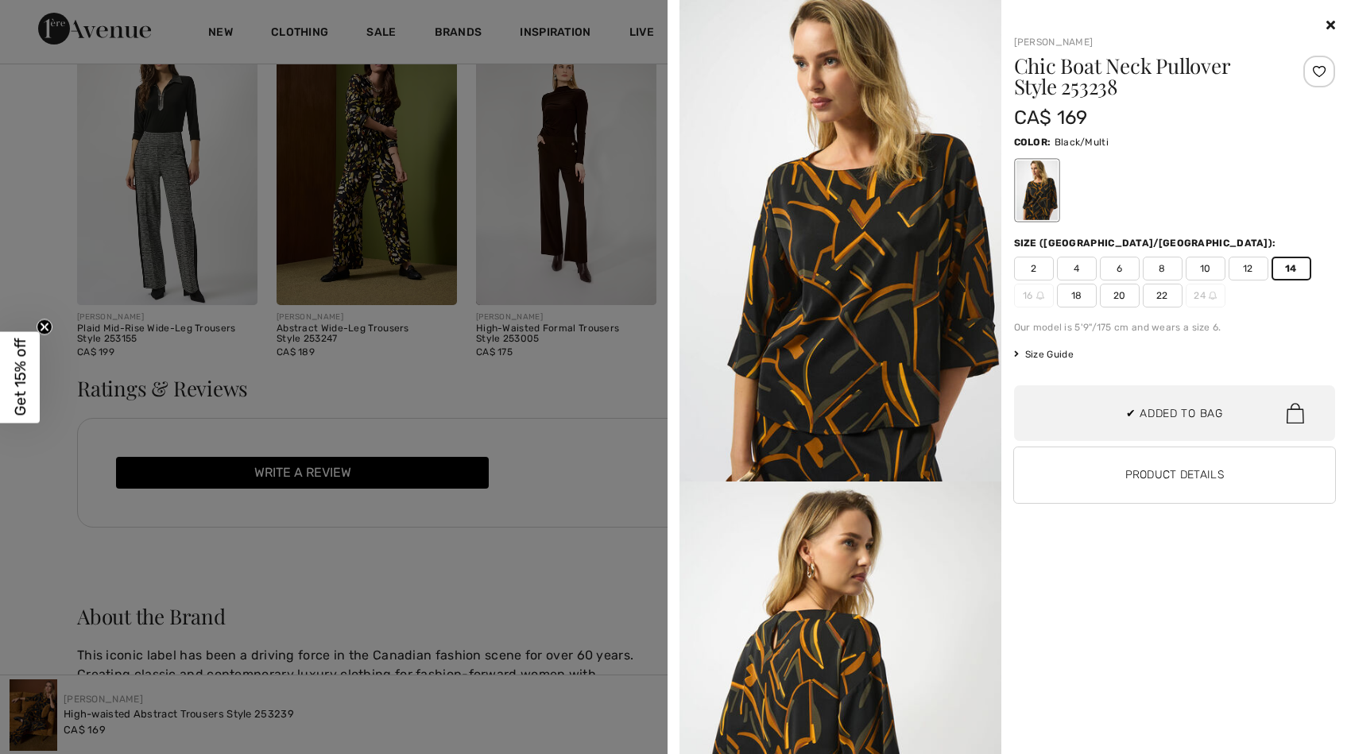
scroll to position [915, 0]
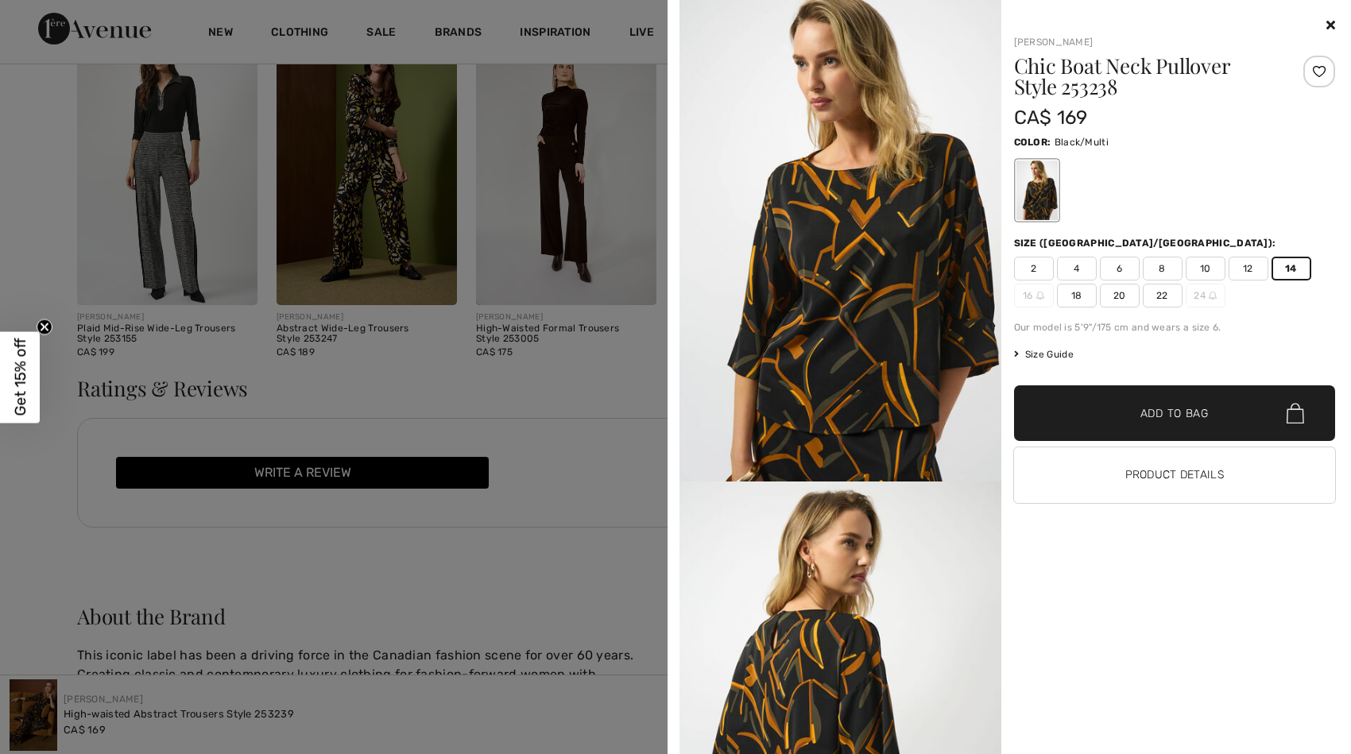
click at [1169, 411] on span "Add to Bag" at bounding box center [1174, 413] width 68 height 17
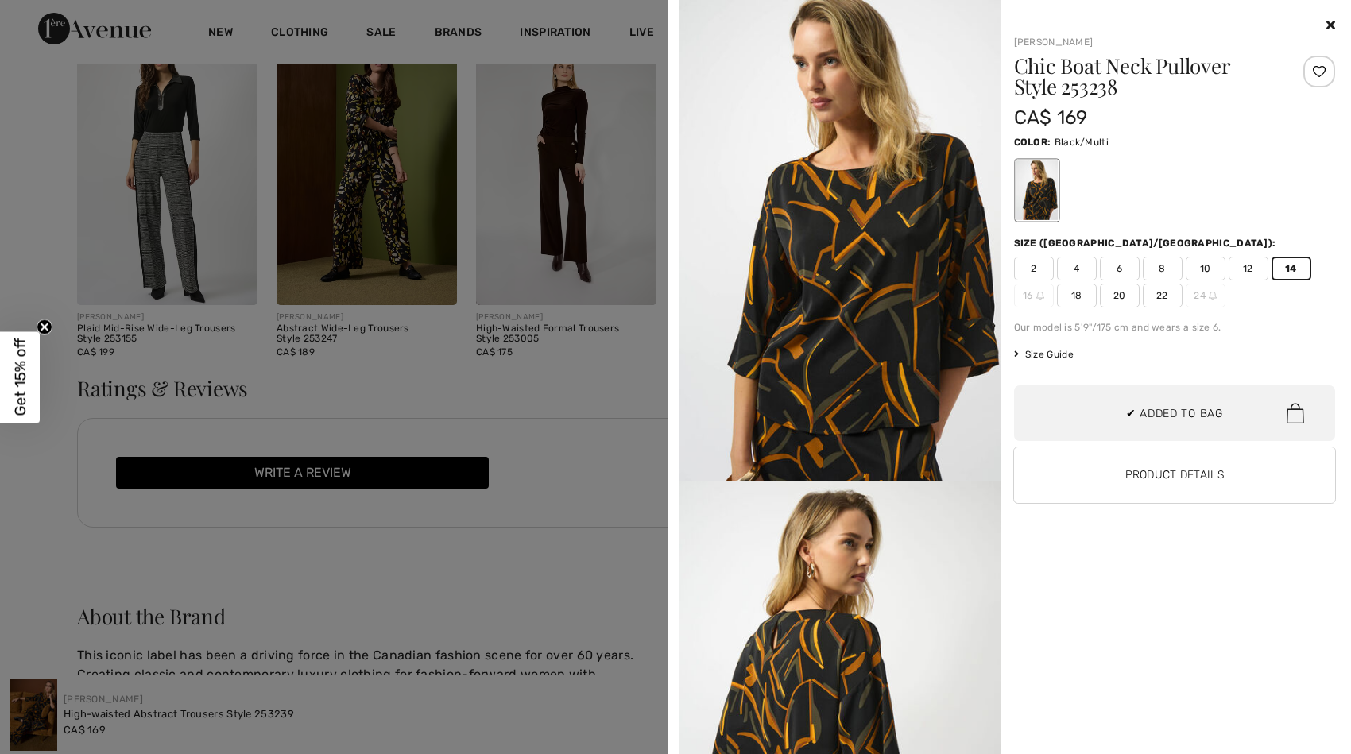
scroll to position [1039, 0]
click at [1331, 25] on icon at bounding box center [1330, 24] width 9 height 13
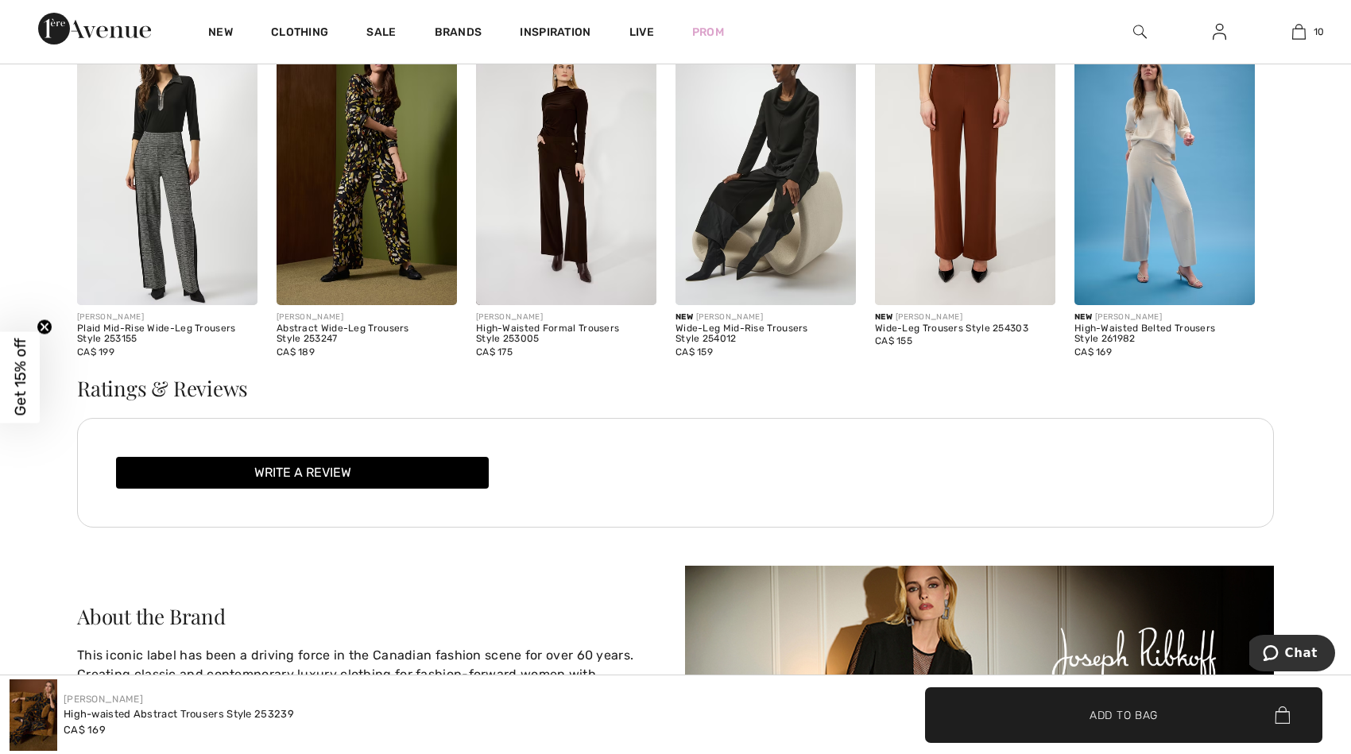
click at [781, 145] on img at bounding box center [765, 169] width 180 height 271
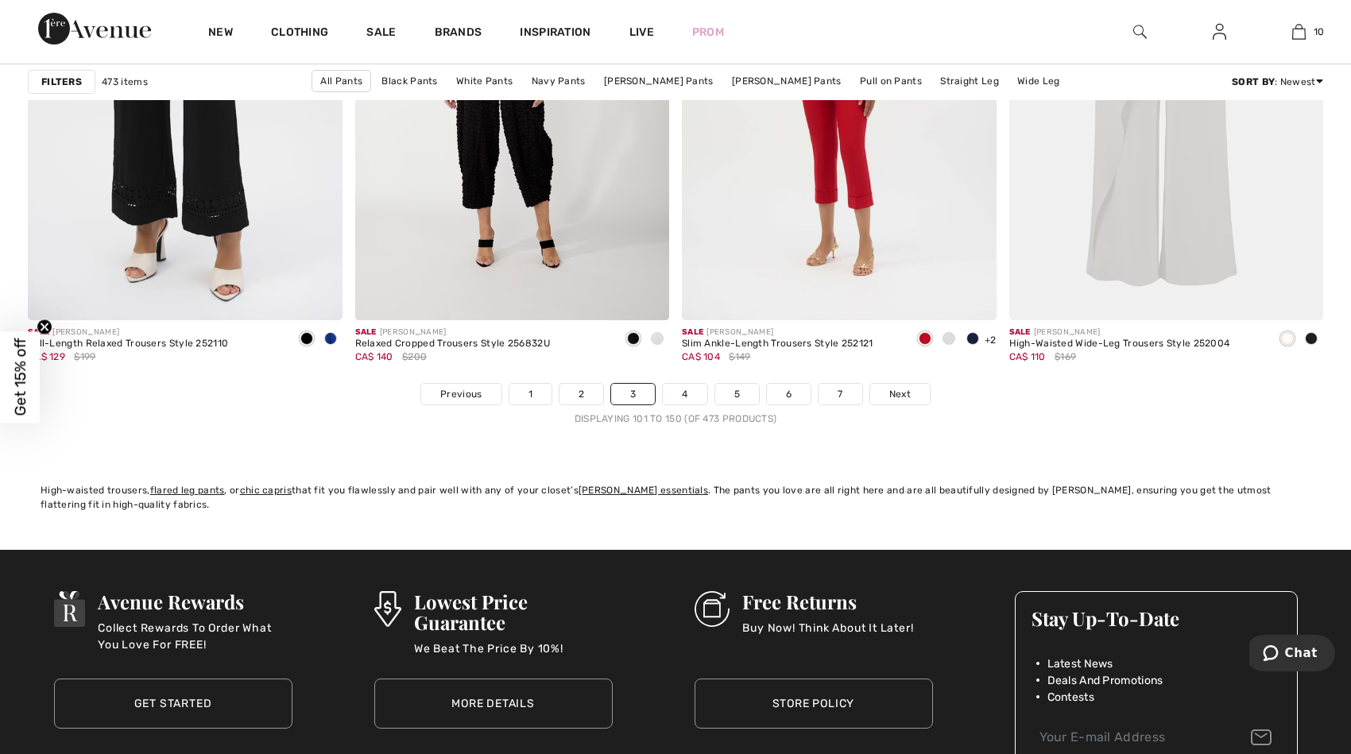
scroll to position [8153, 0]
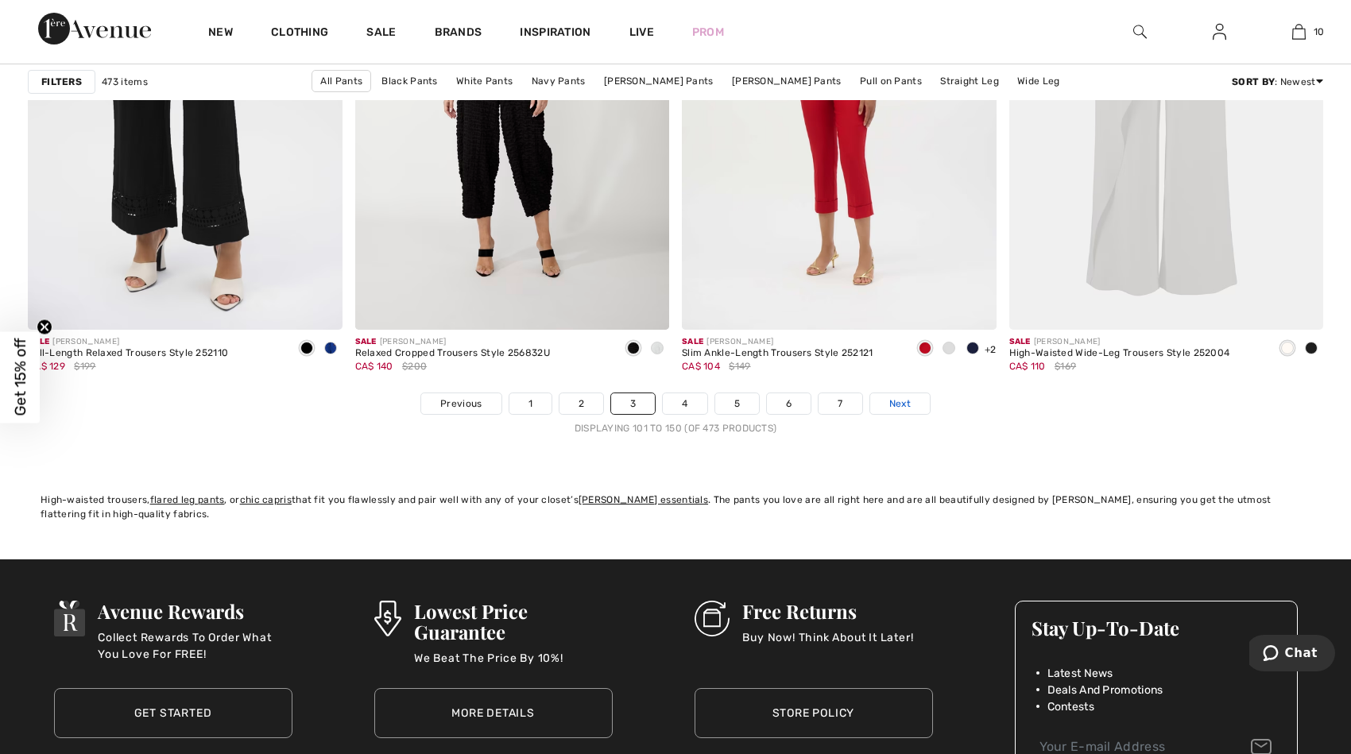
click at [886, 400] on link "Next" at bounding box center [900, 403] width 60 height 21
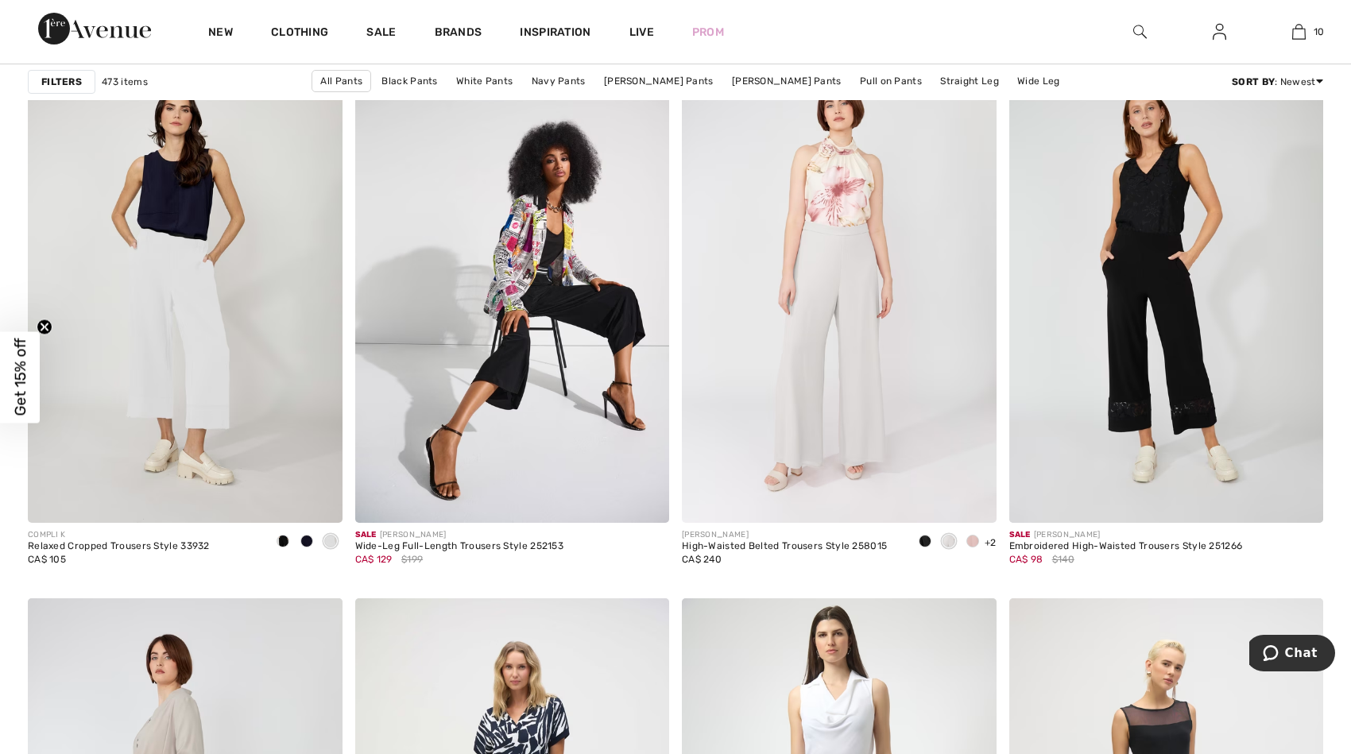
scroll to position [3134, 0]
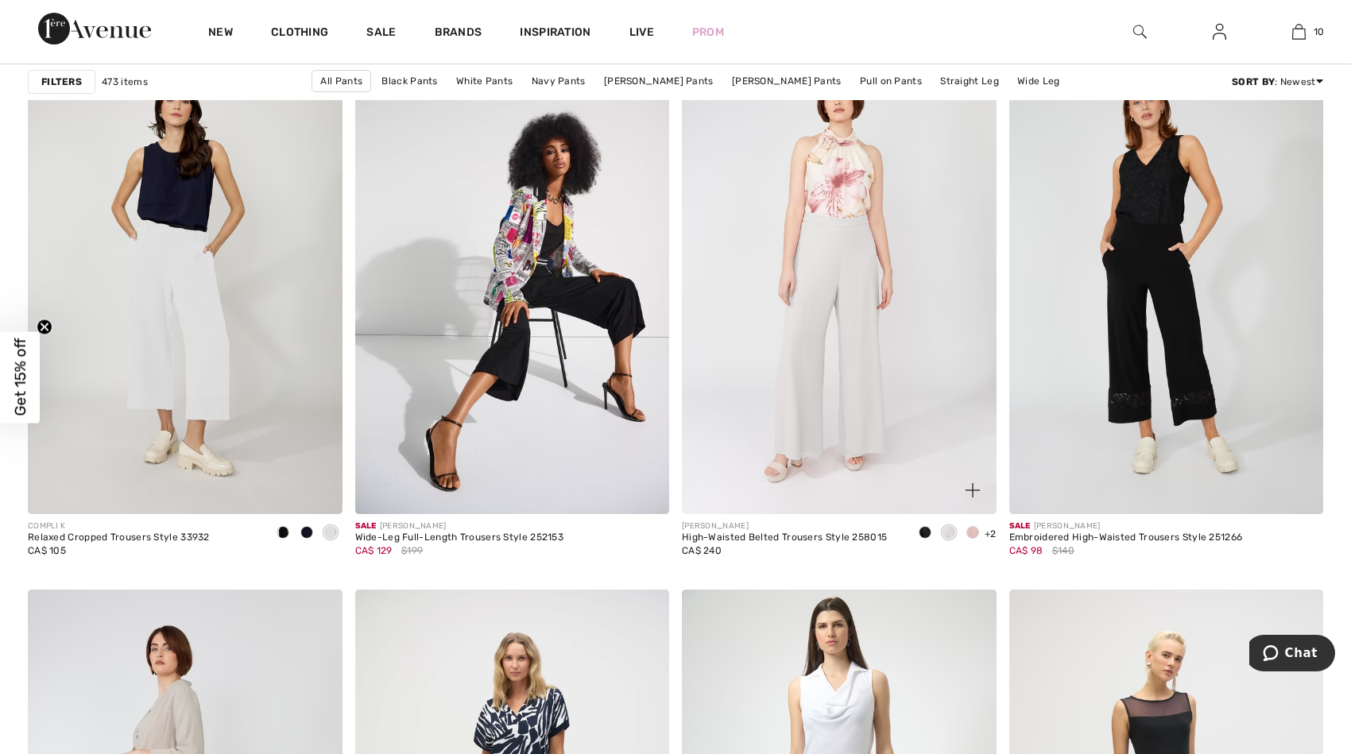
click at [829, 347] on img at bounding box center [839, 278] width 315 height 471
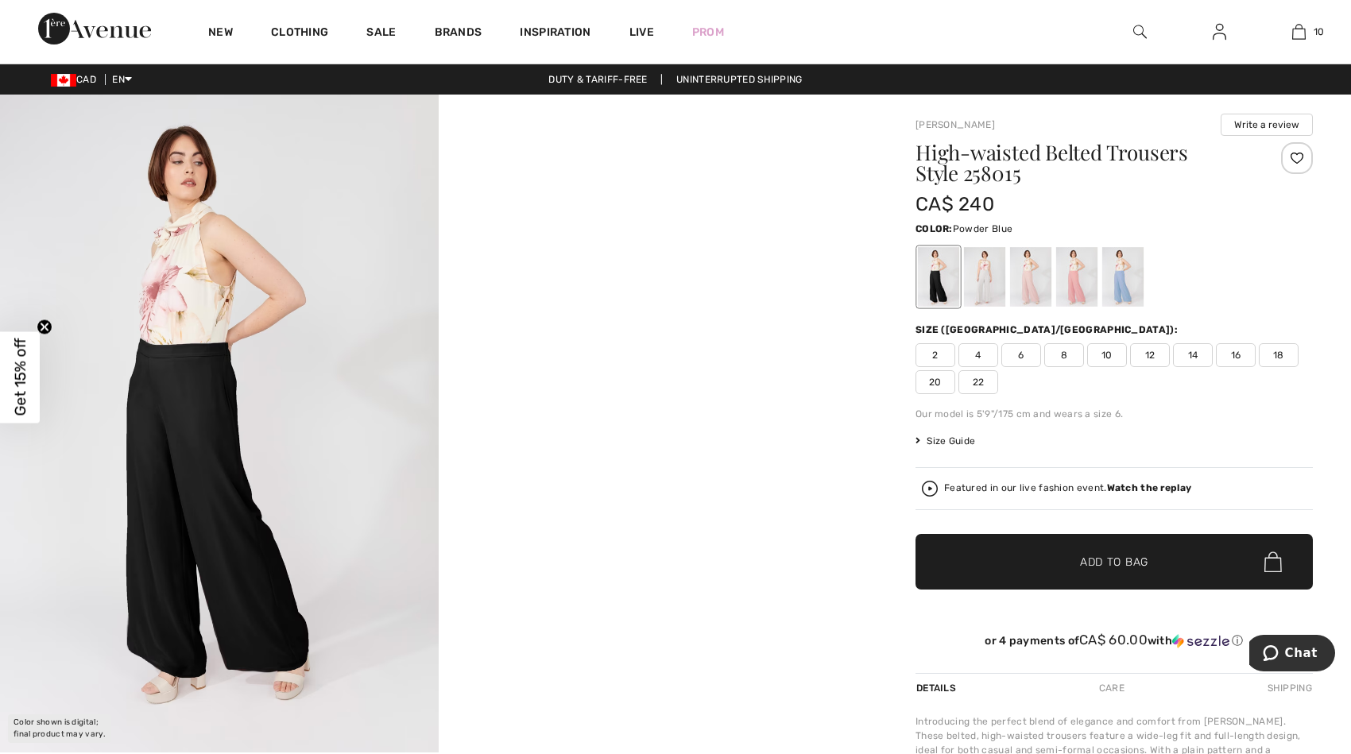
click at [1119, 281] on div at bounding box center [1122, 277] width 41 height 60
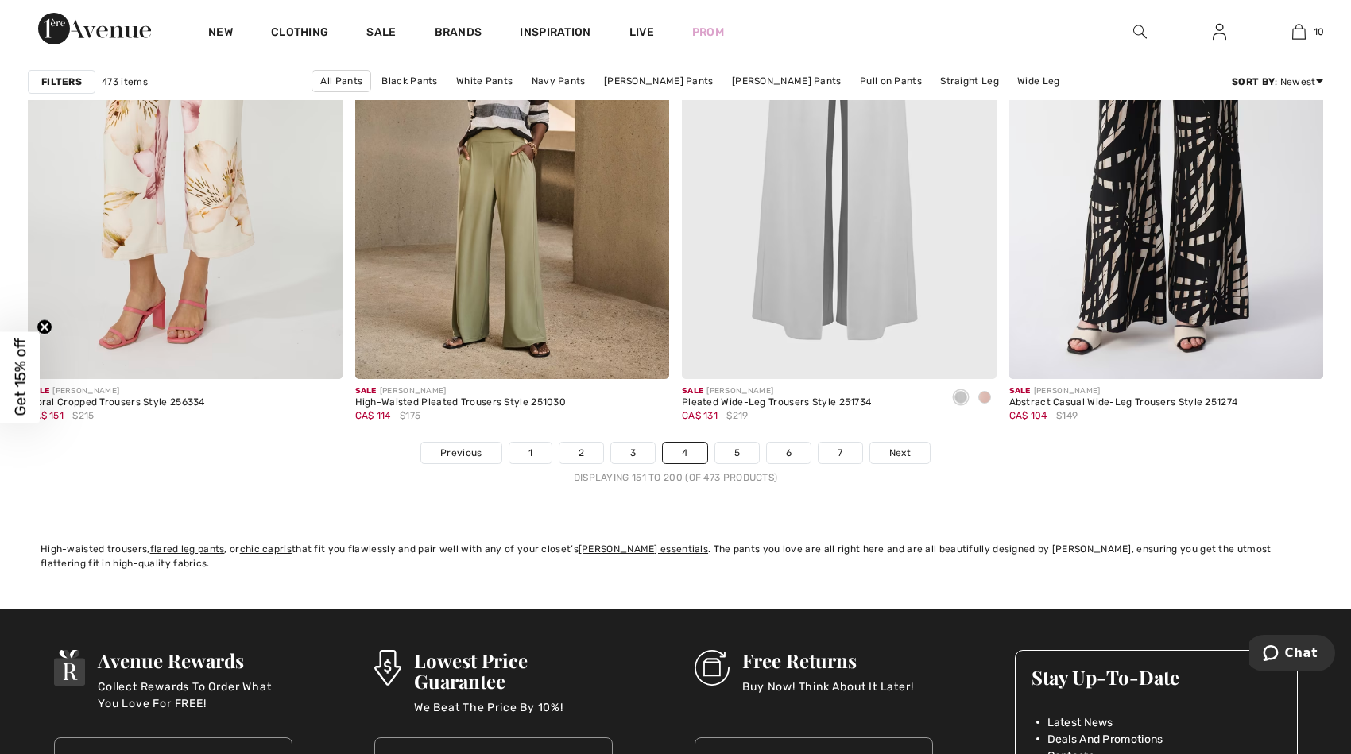
scroll to position [8112, 0]
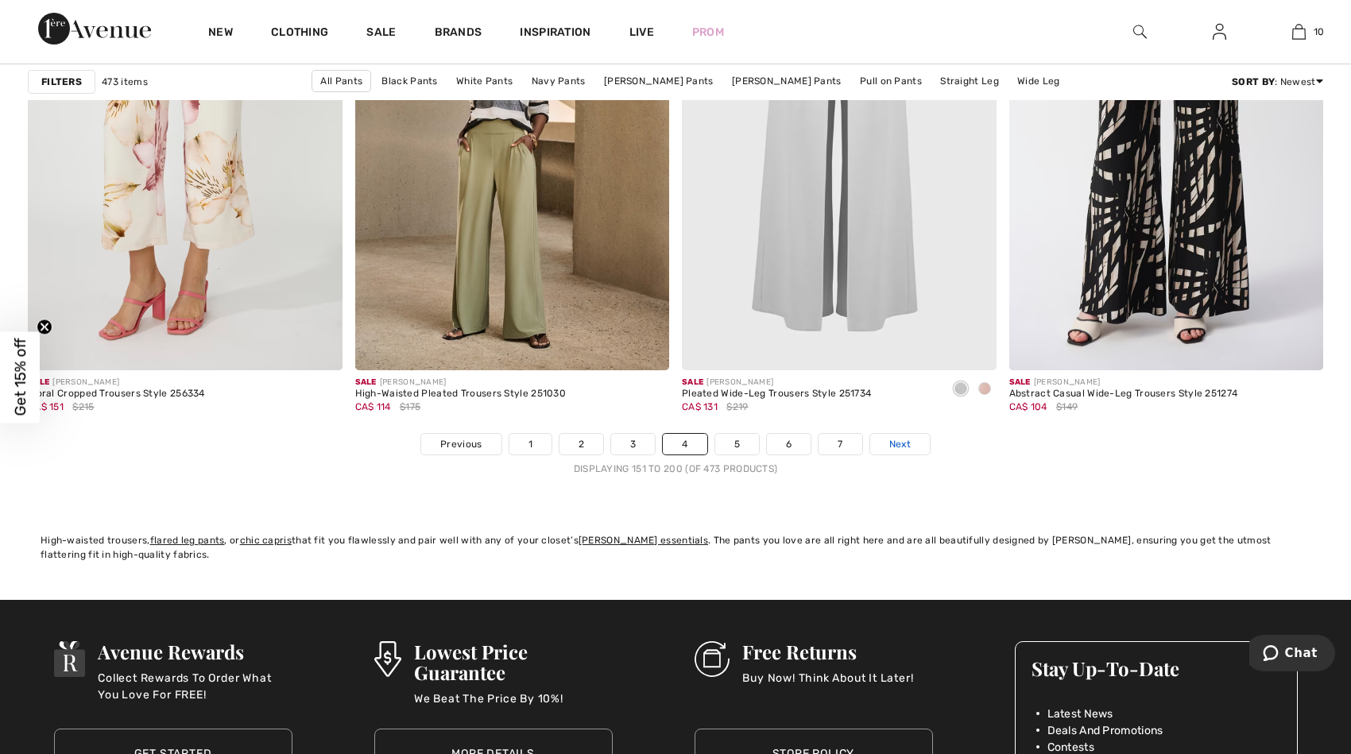
click at [900, 443] on span "Next" at bounding box center [899, 444] width 21 height 14
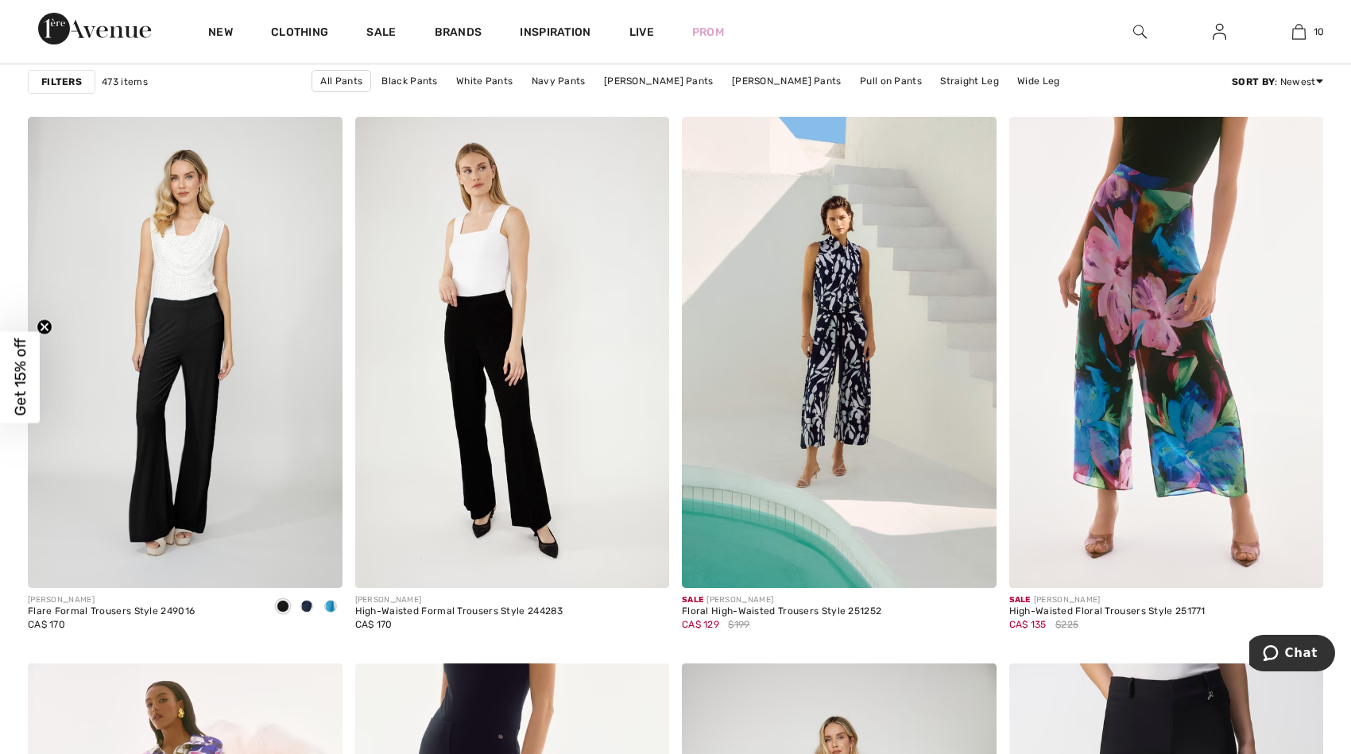
scroll to position [2569, 0]
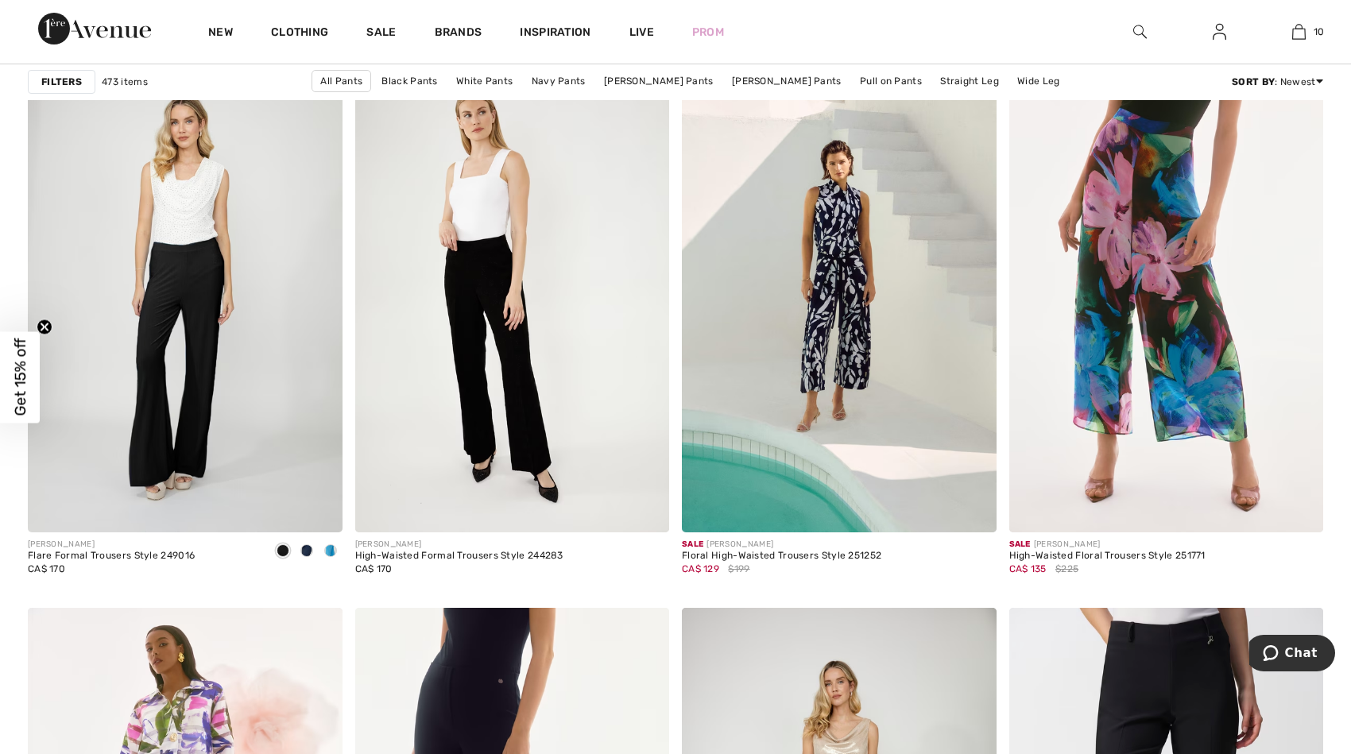
click at [1138, 29] on img at bounding box center [1140, 31] width 14 height 19
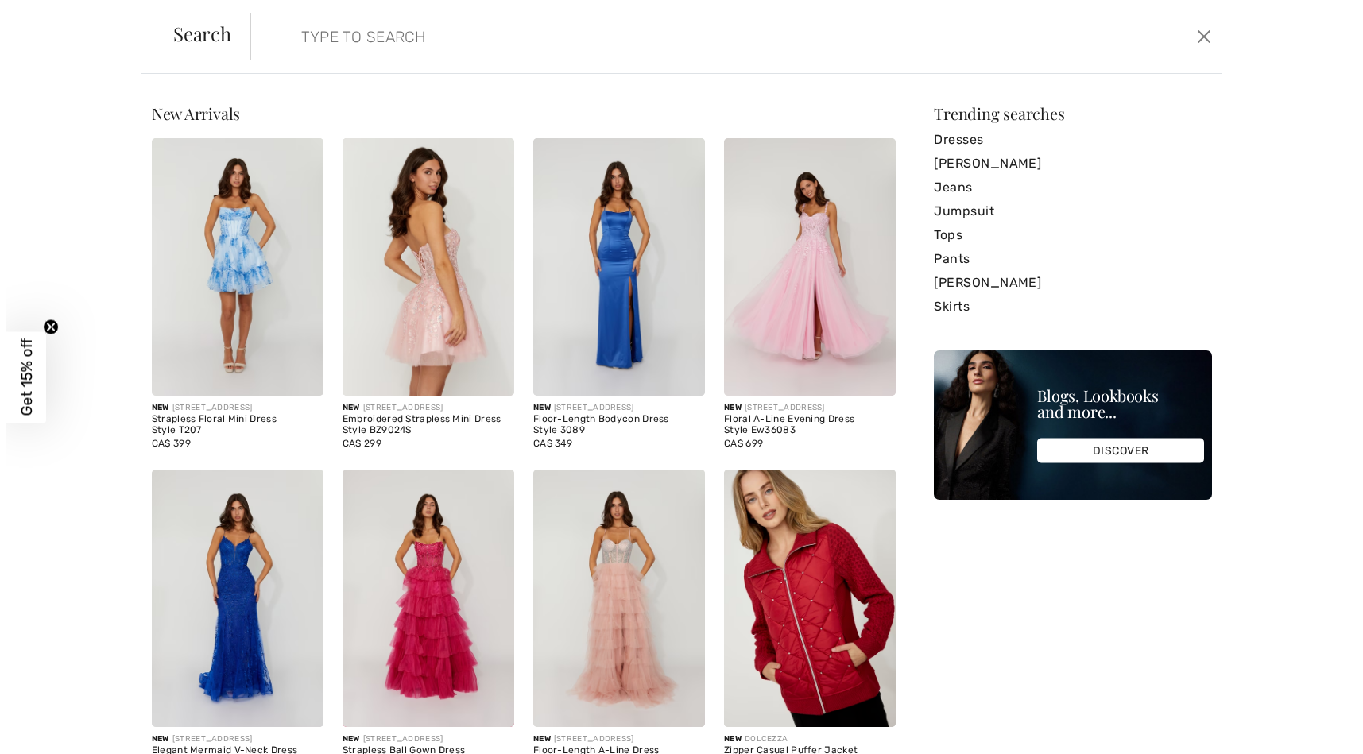
scroll to position [2588, 0]
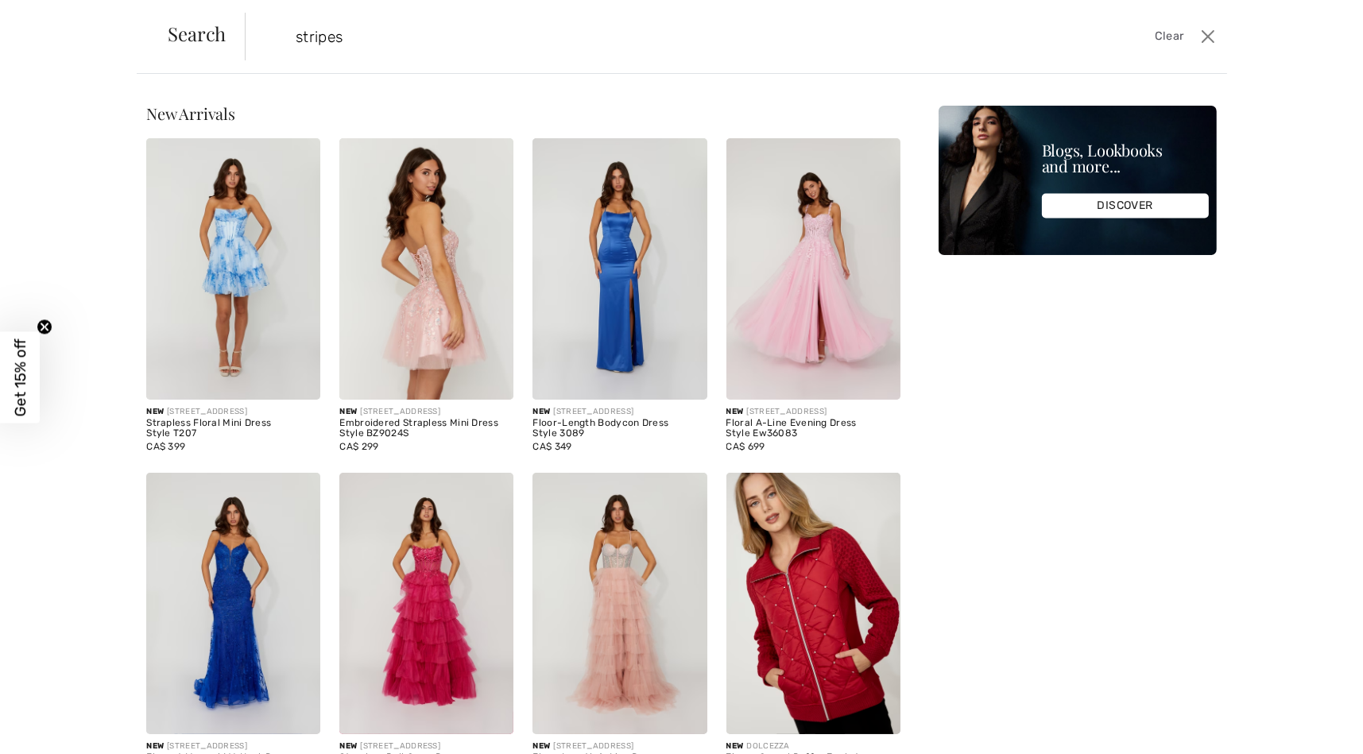
type input "stripes"
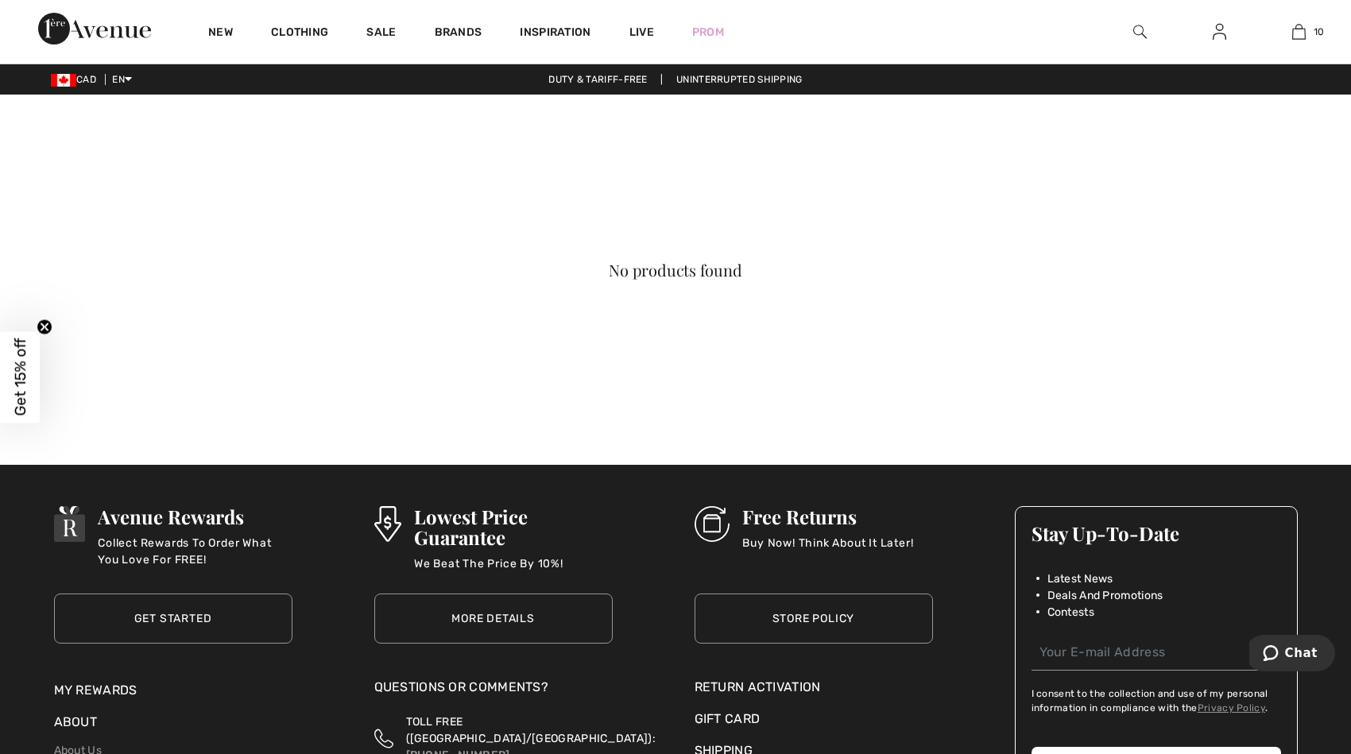
click at [1133, 33] on img at bounding box center [1140, 31] width 14 height 19
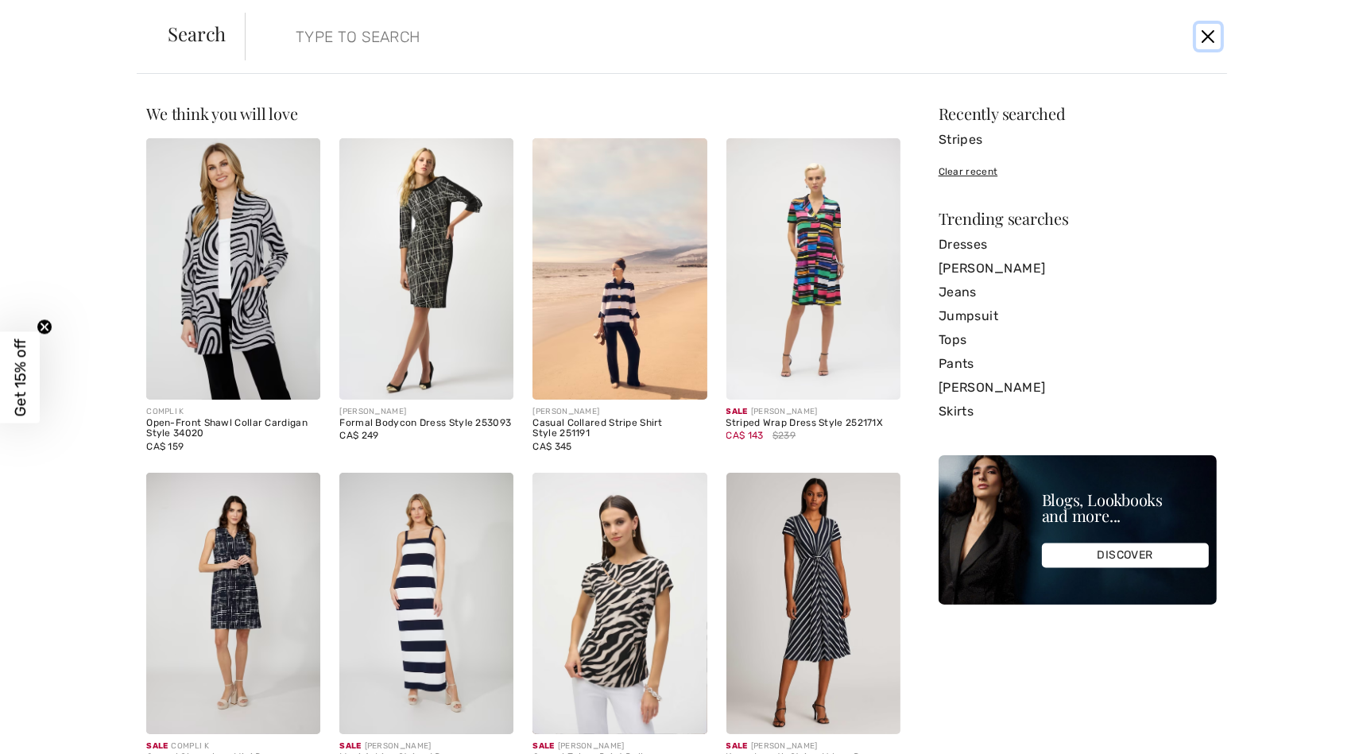
click at [1217, 40] on button "Close" at bounding box center [1208, 36] width 24 height 25
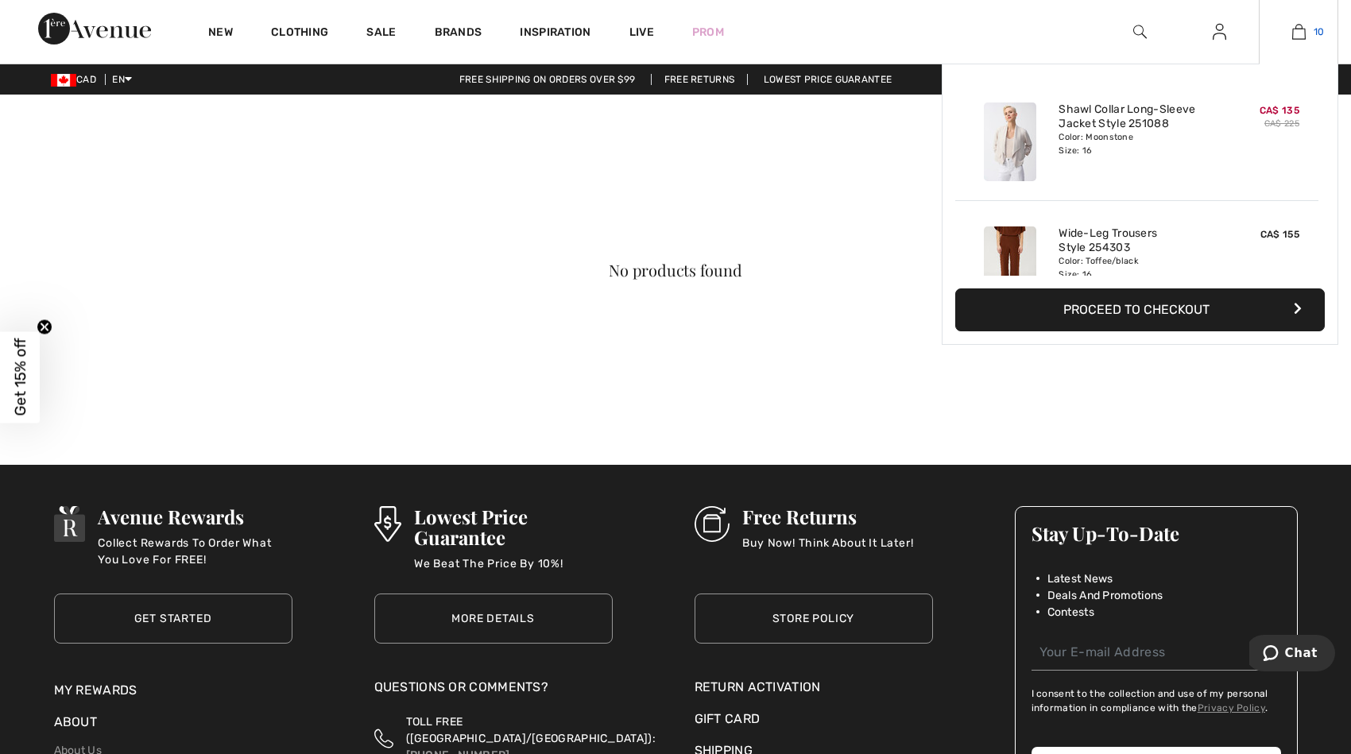
click at [1290, 37] on link "10" at bounding box center [1299, 31] width 78 height 19
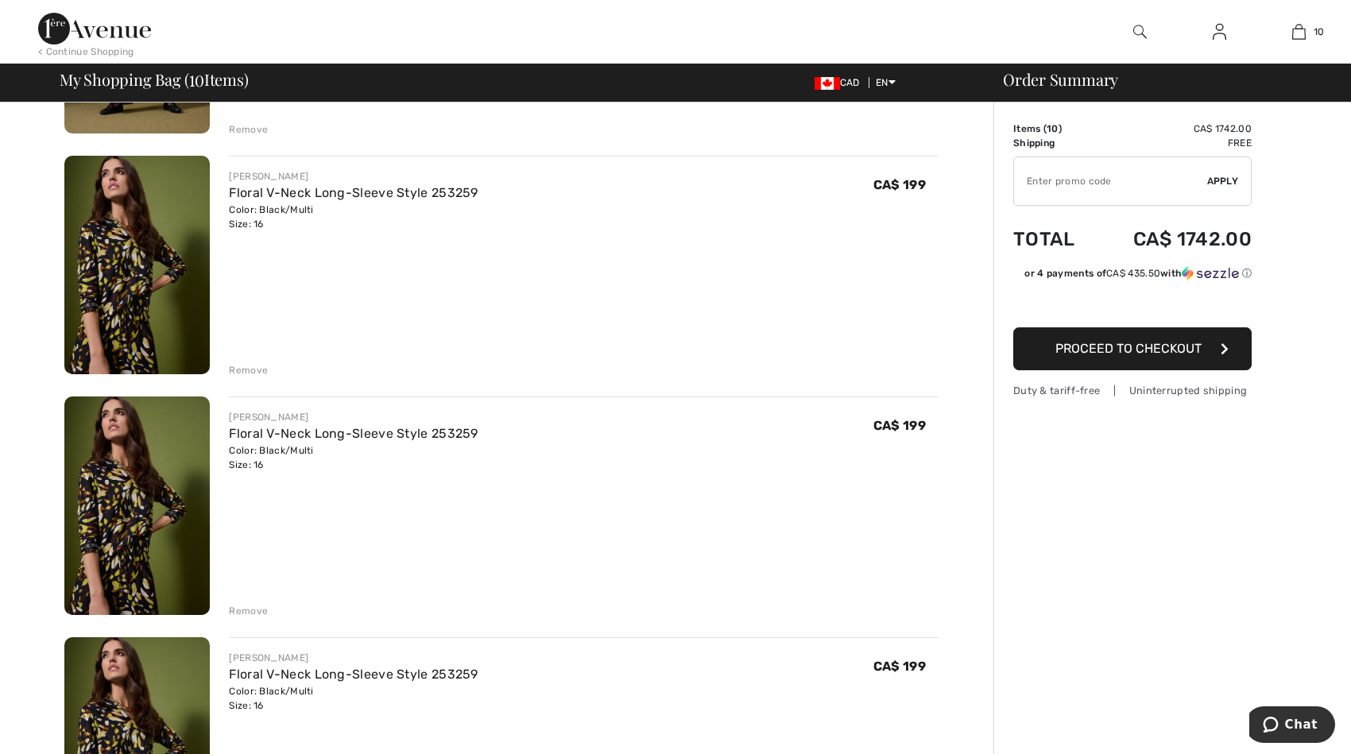
scroll to position [1075, 0]
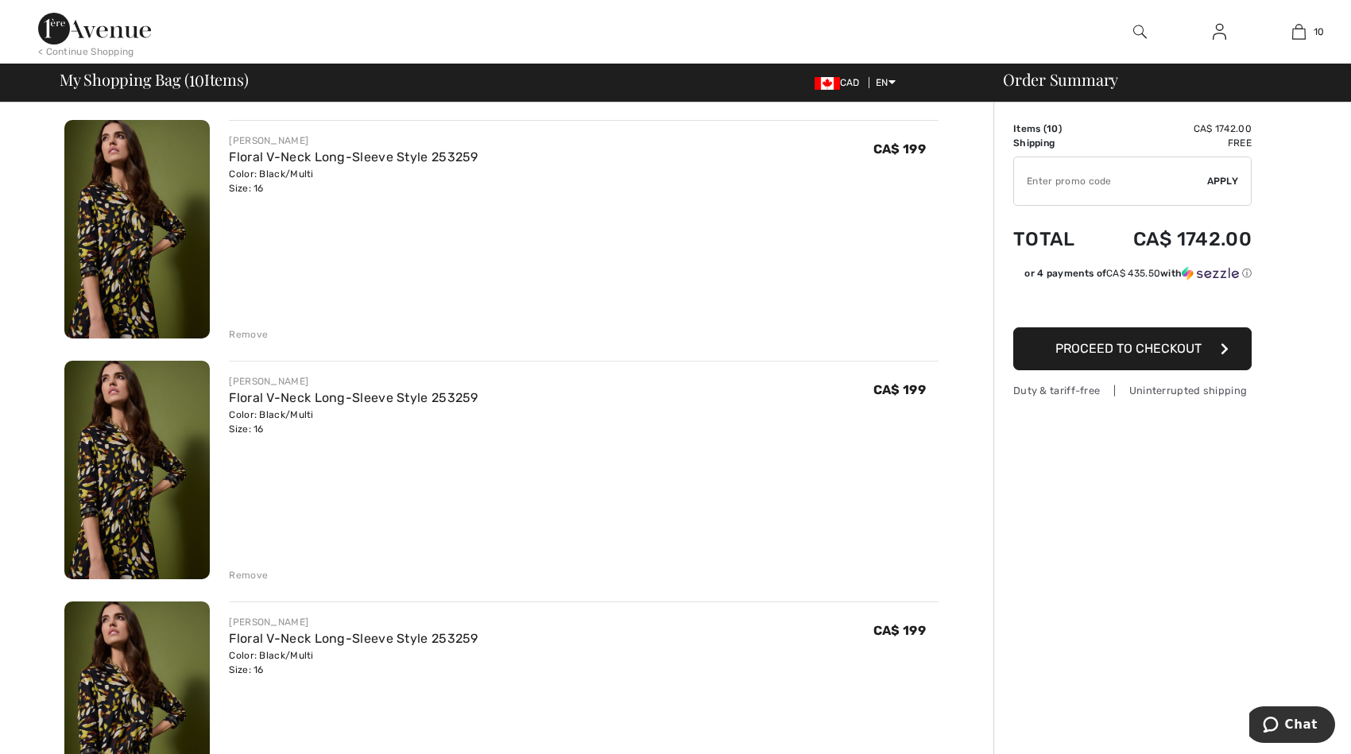
click at [247, 572] on div "Remove" at bounding box center [248, 575] width 39 height 14
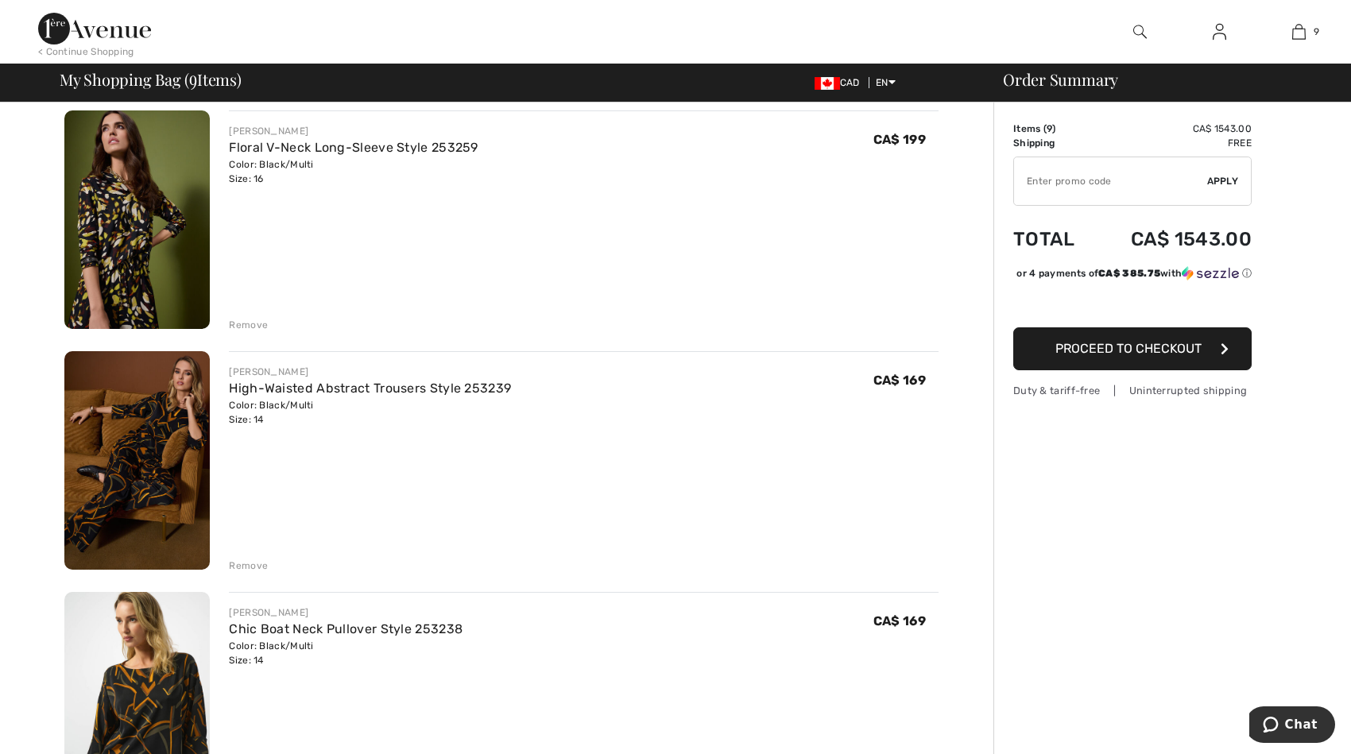
scroll to position [1340, 0]
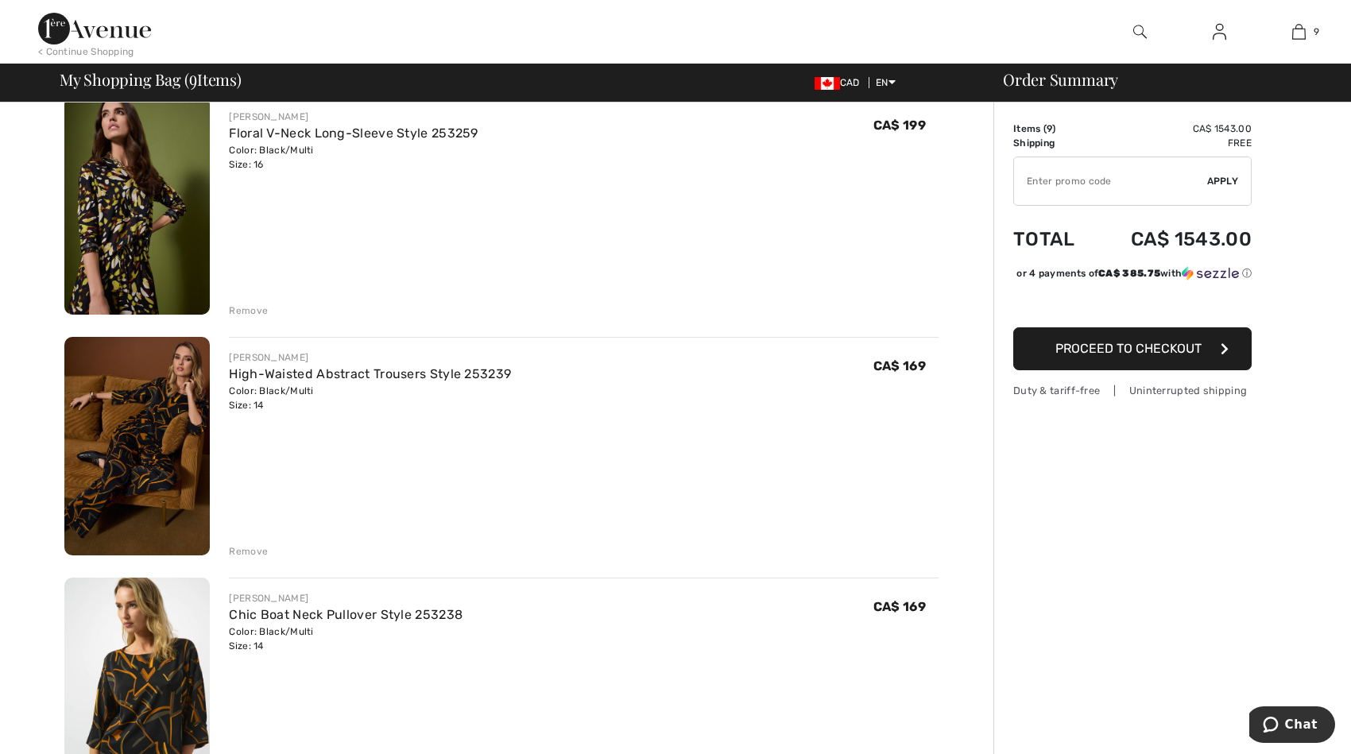
click at [252, 307] on div "Remove" at bounding box center [248, 311] width 39 height 14
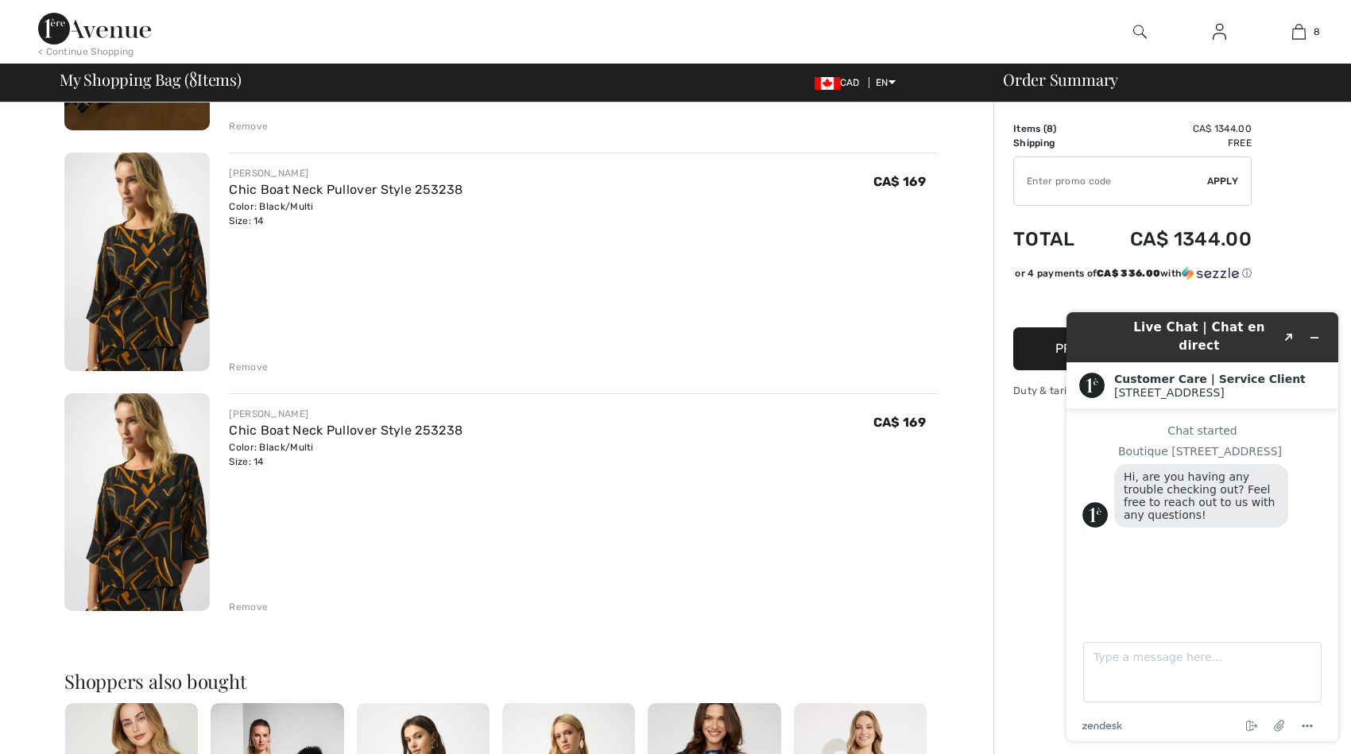
scroll to position [0, 0]
click at [121, 293] on img at bounding box center [136, 262] width 145 height 219
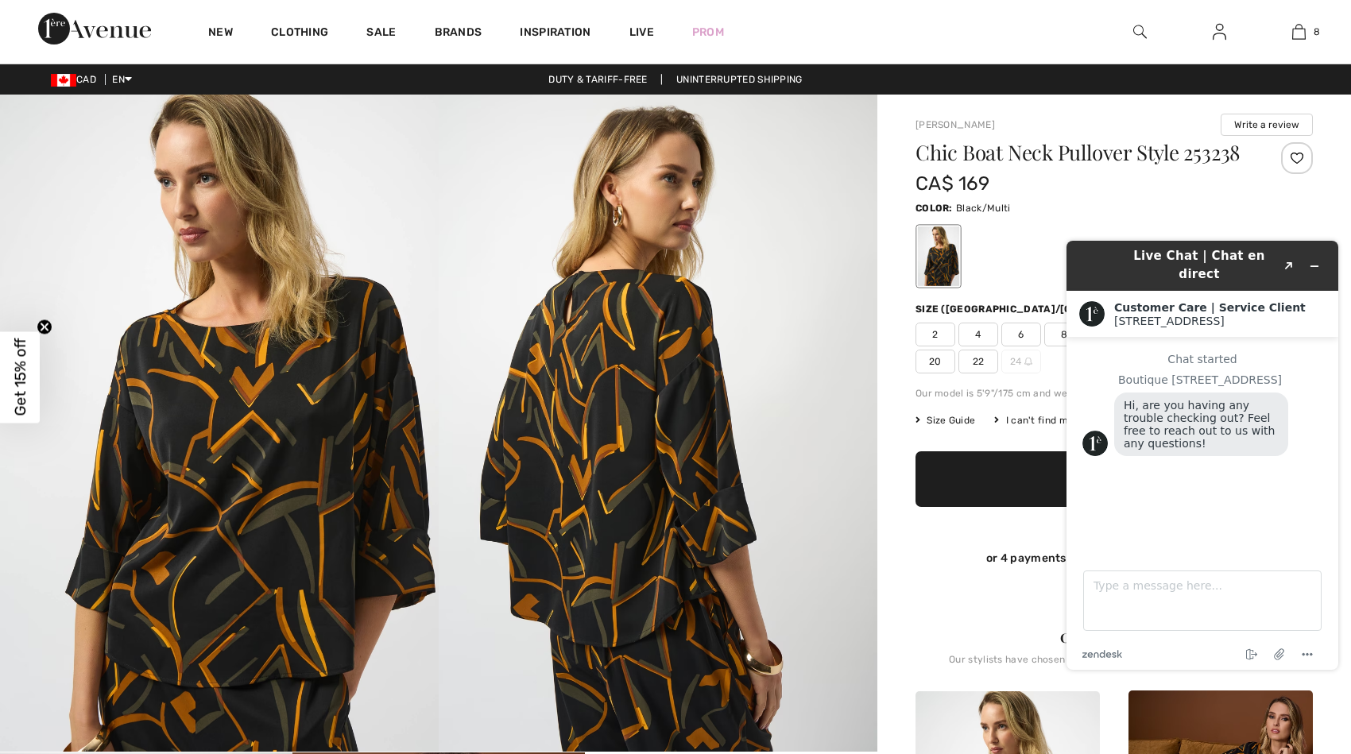
scroll to position [795, 0]
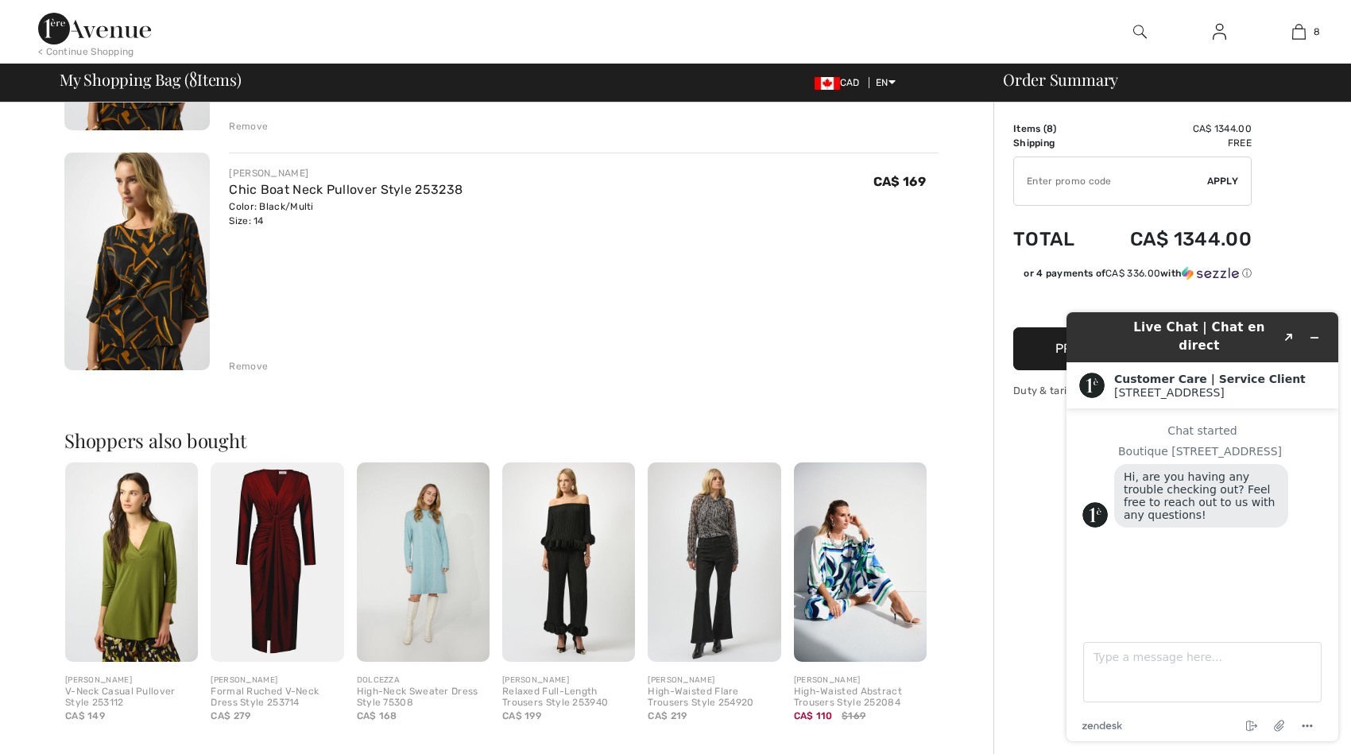
click at [245, 371] on div "Remove" at bounding box center [248, 366] width 39 height 14
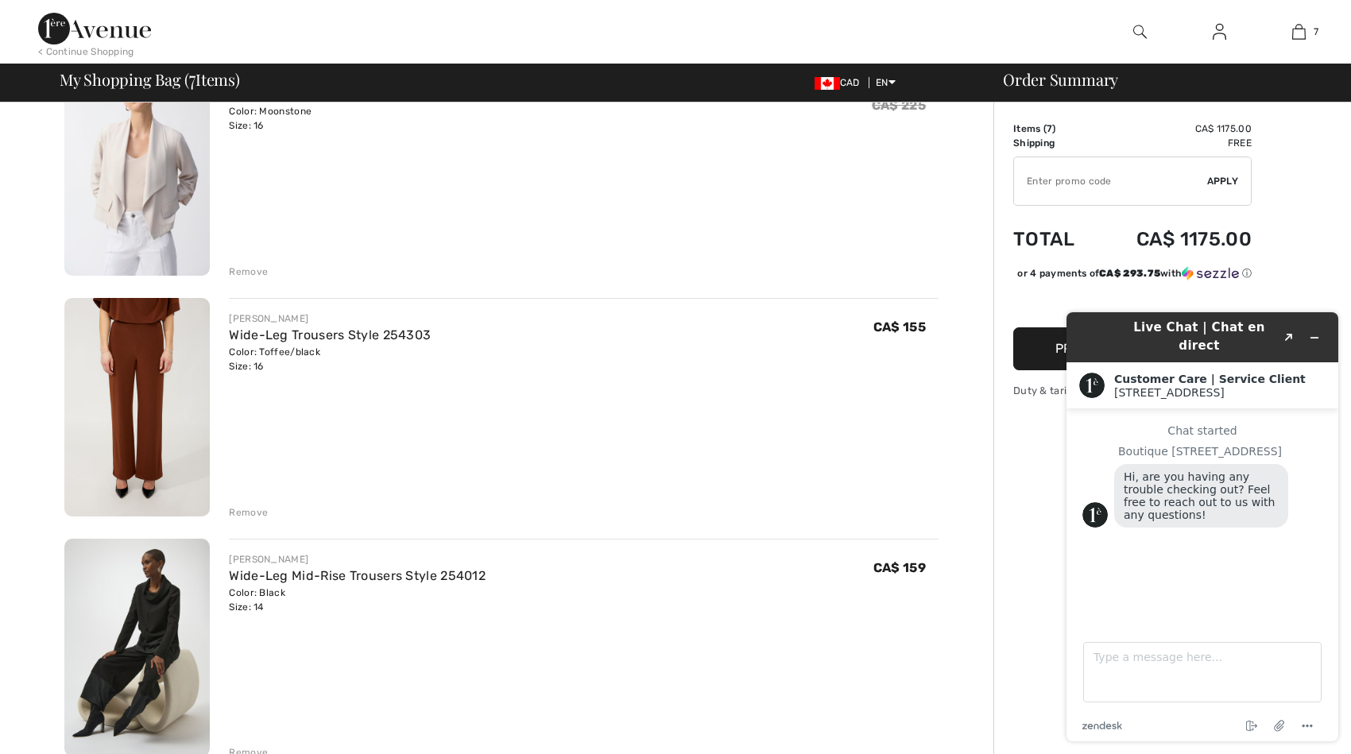
scroll to position [970, 0]
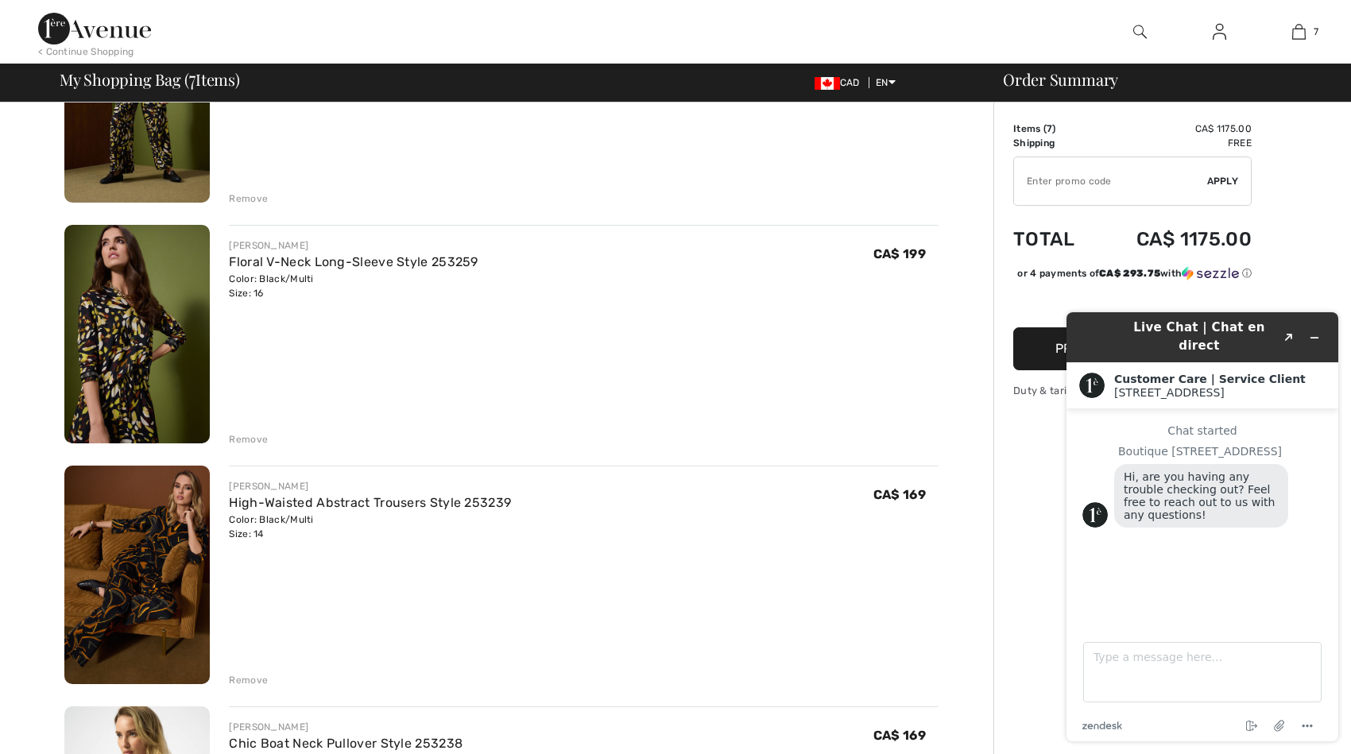
click at [247, 679] on div "Remove" at bounding box center [248, 680] width 39 height 14
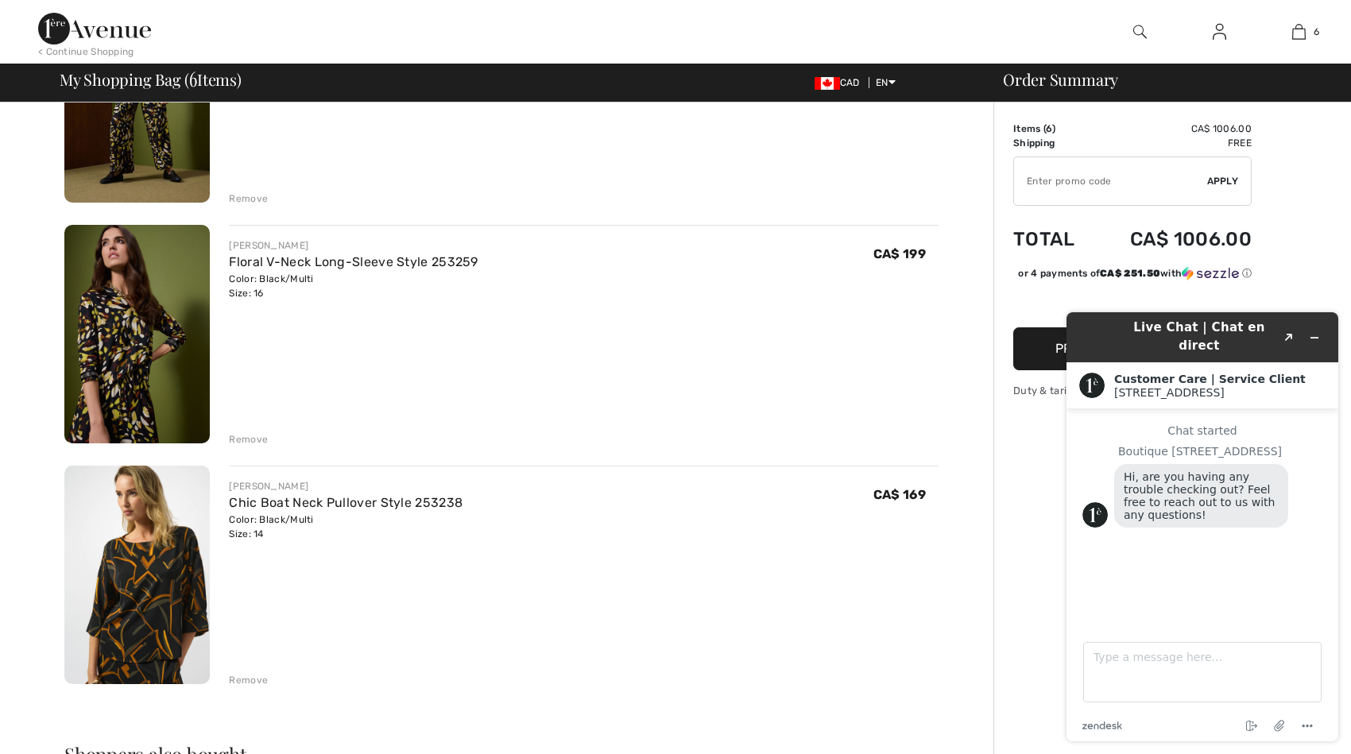
click at [255, 677] on div "Remove" at bounding box center [248, 680] width 39 height 14
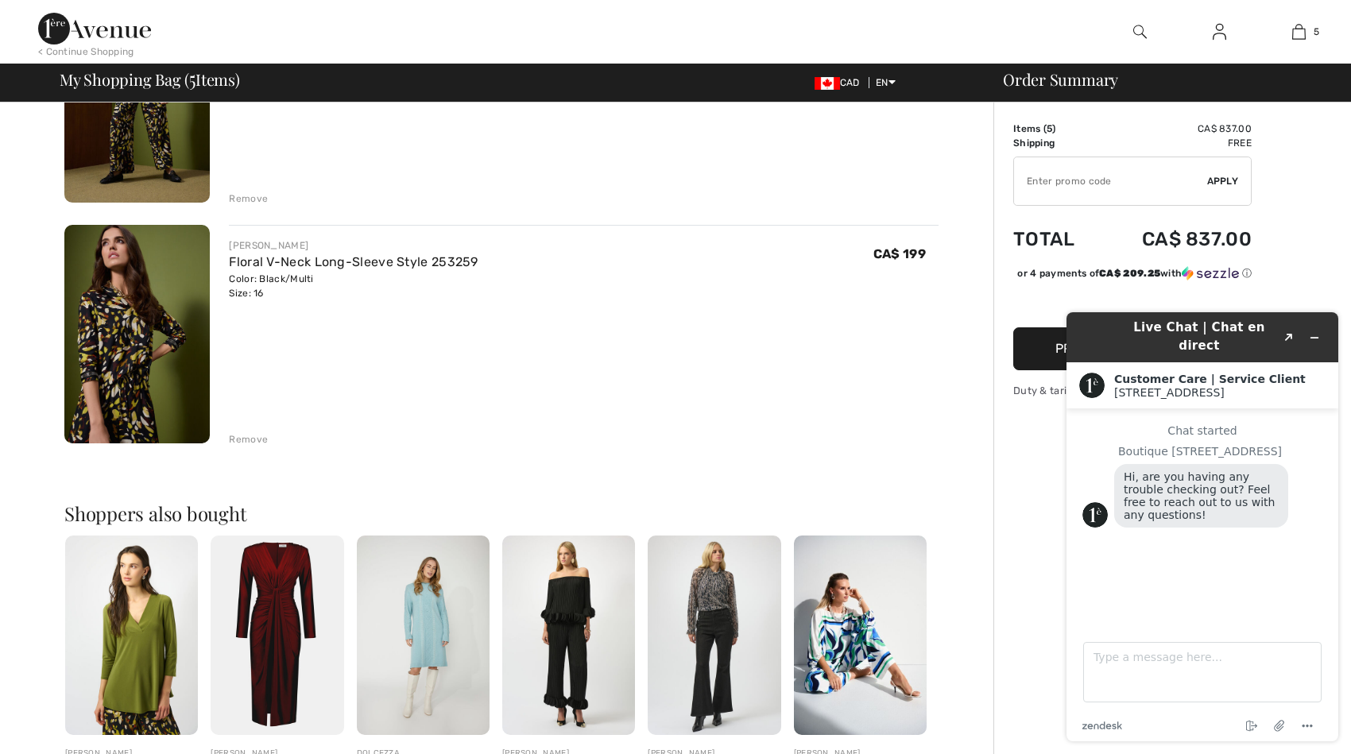
click at [164, 321] on img at bounding box center [136, 334] width 145 height 219
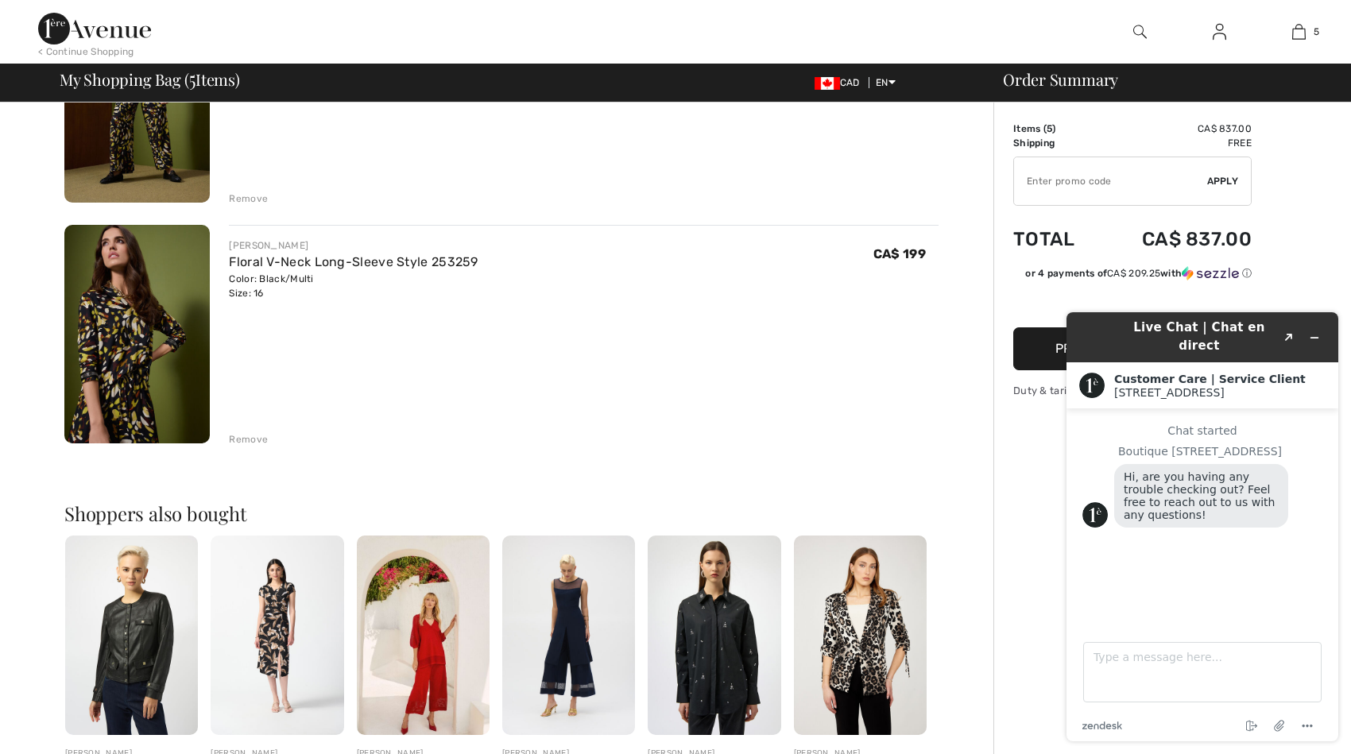
click at [250, 437] on div "Remove" at bounding box center [248, 439] width 39 height 14
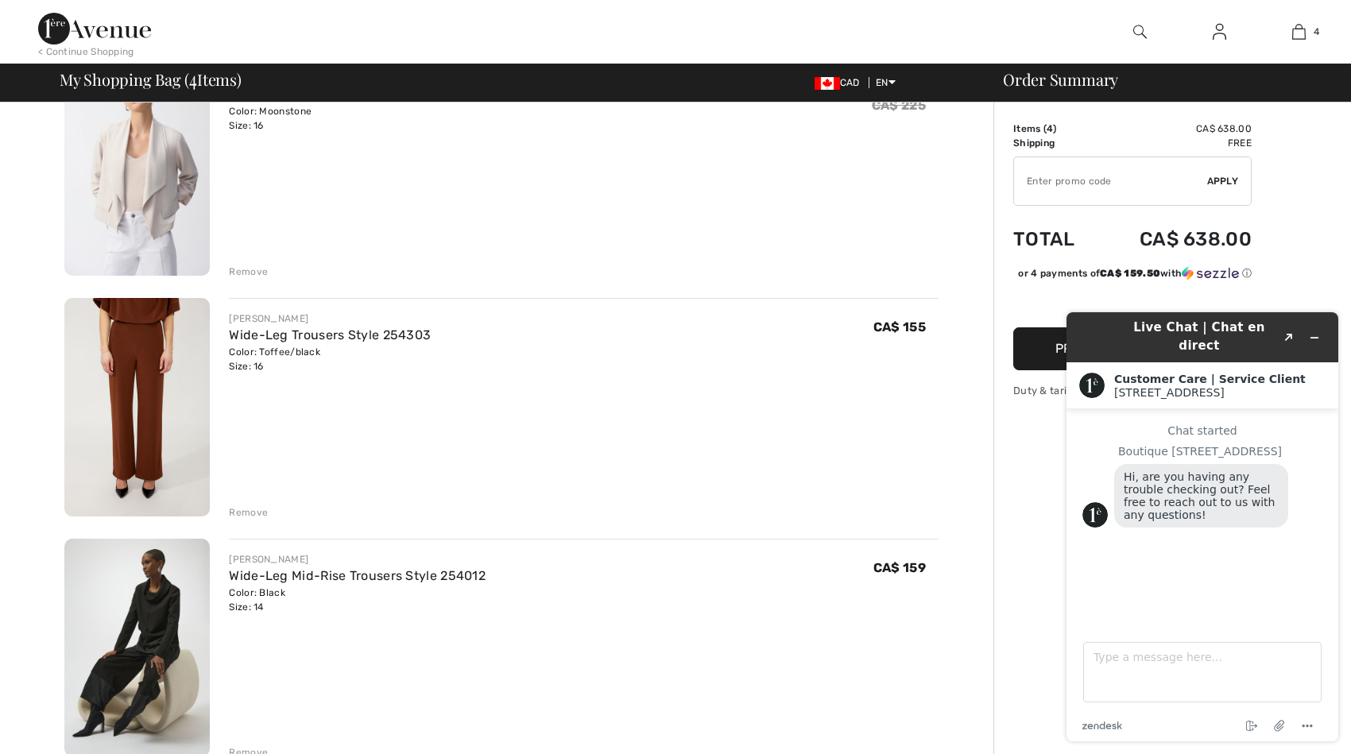
scroll to position [970, 0]
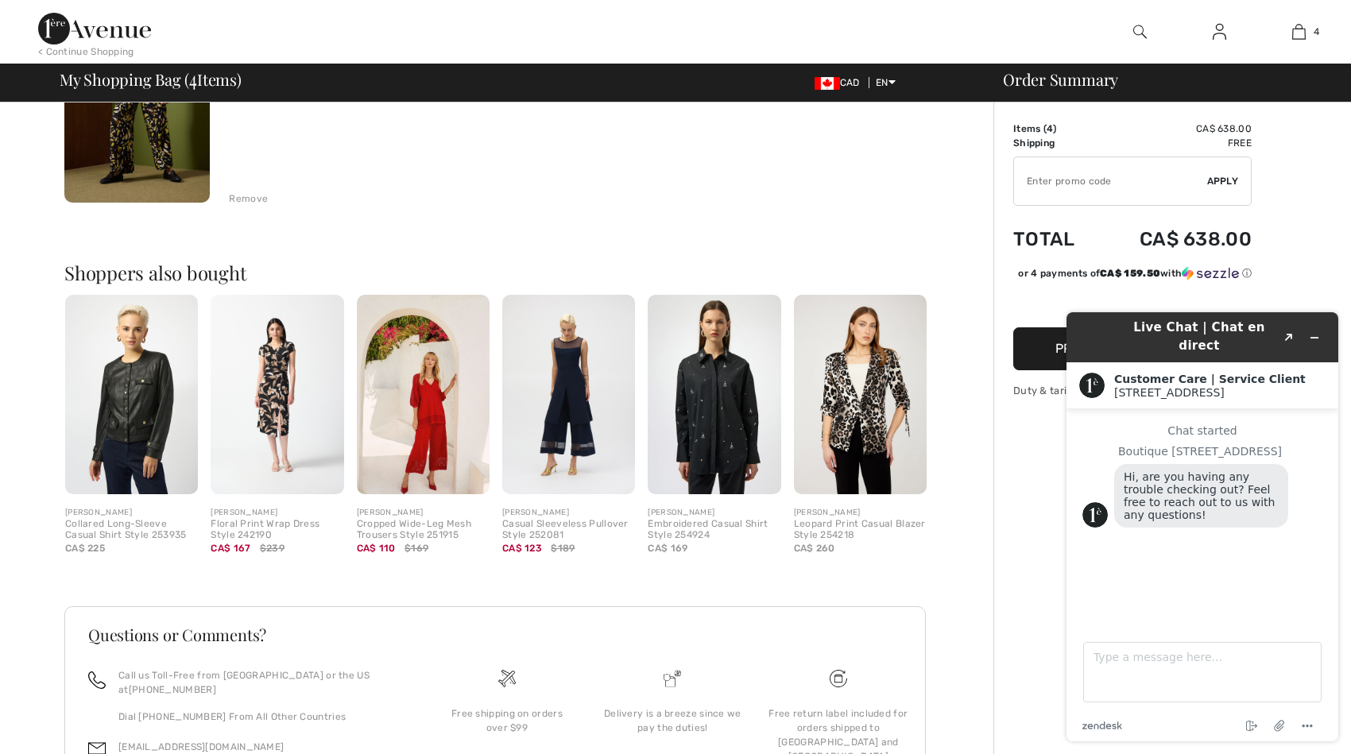
click at [253, 202] on div "Remove" at bounding box center [248, 199] width 39 height 14
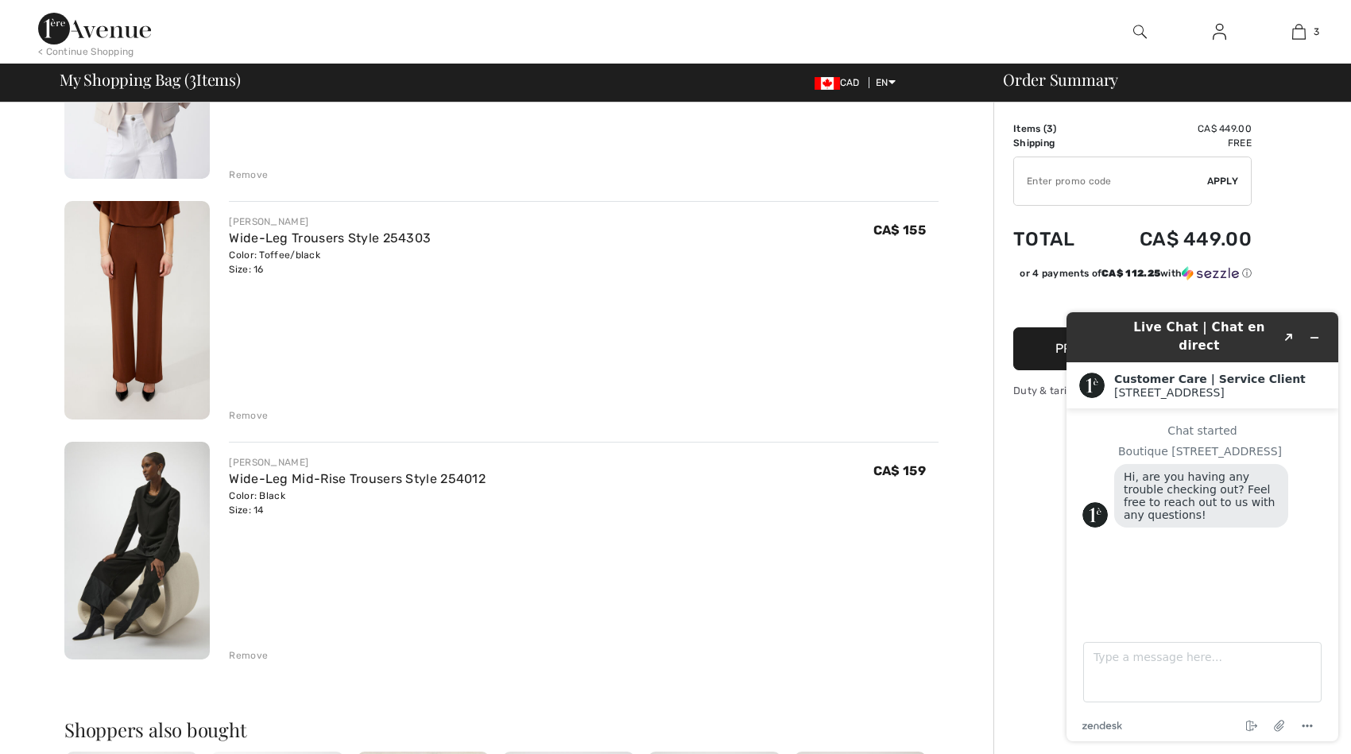
scroll to position [254, 0]
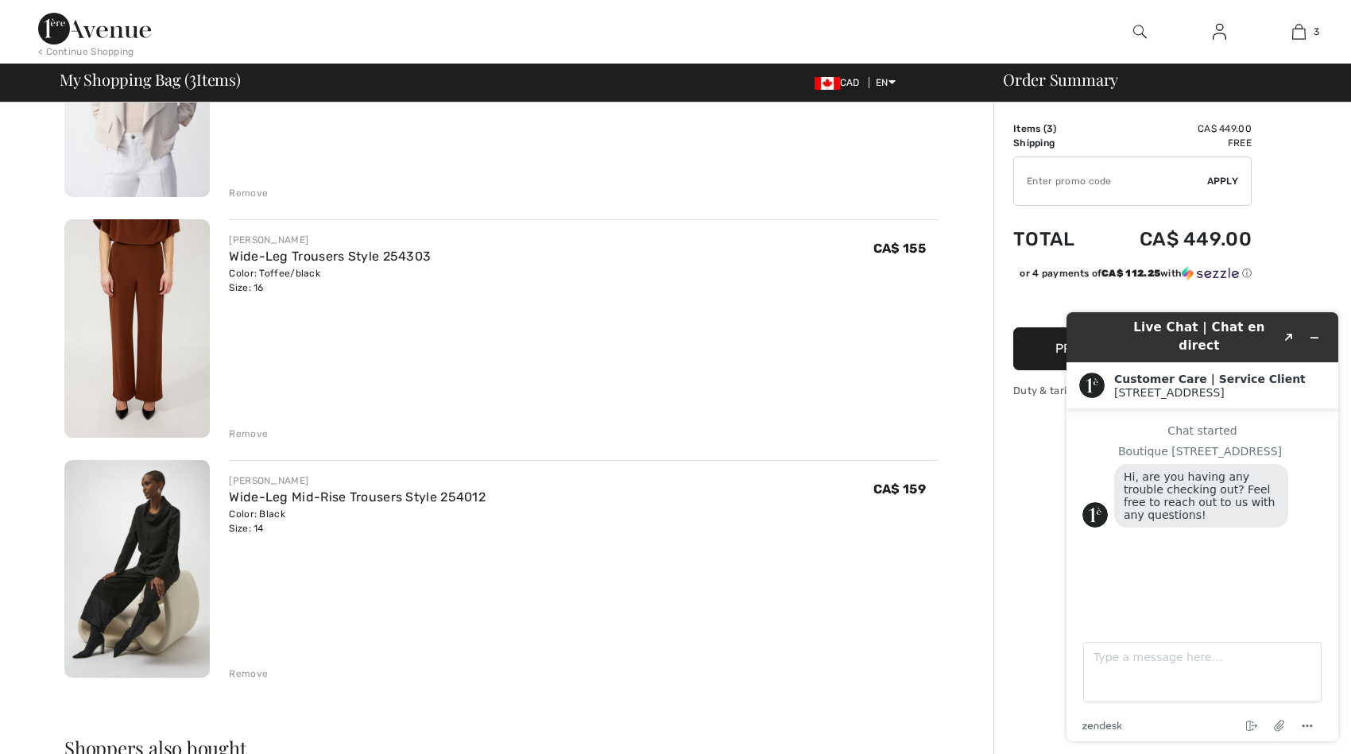
click at [248, 427] on div "Remove" at bounding box center [248, 434] width 39 height 14
